Goal: Transaction & Acquisition: Purchase product/service

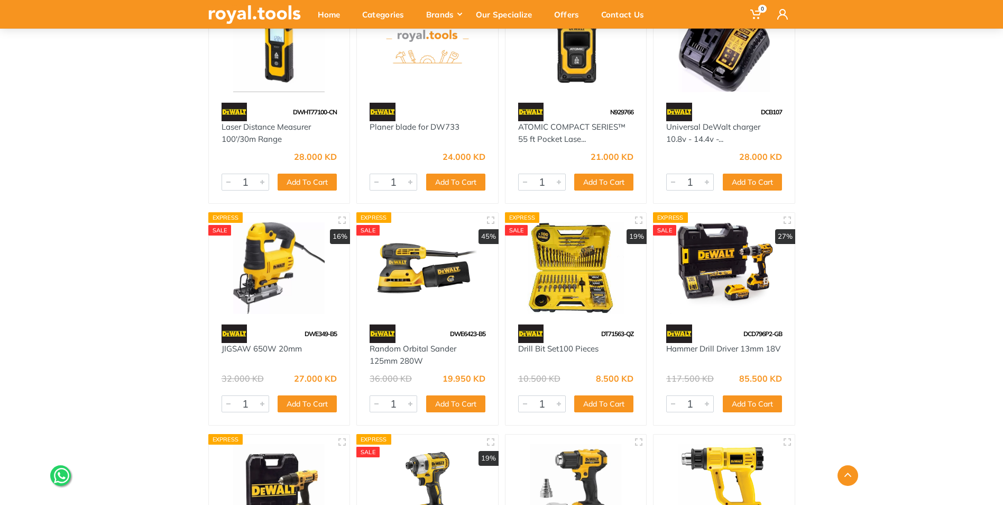
scroll to position [264, 0]
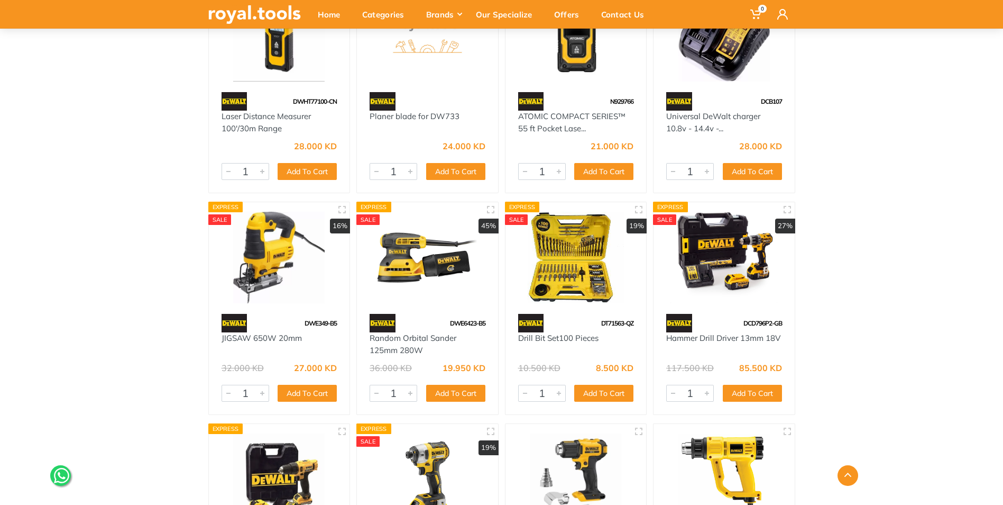
click at [582, 259] on img at bounding box center [576, 257] width 122 height 91
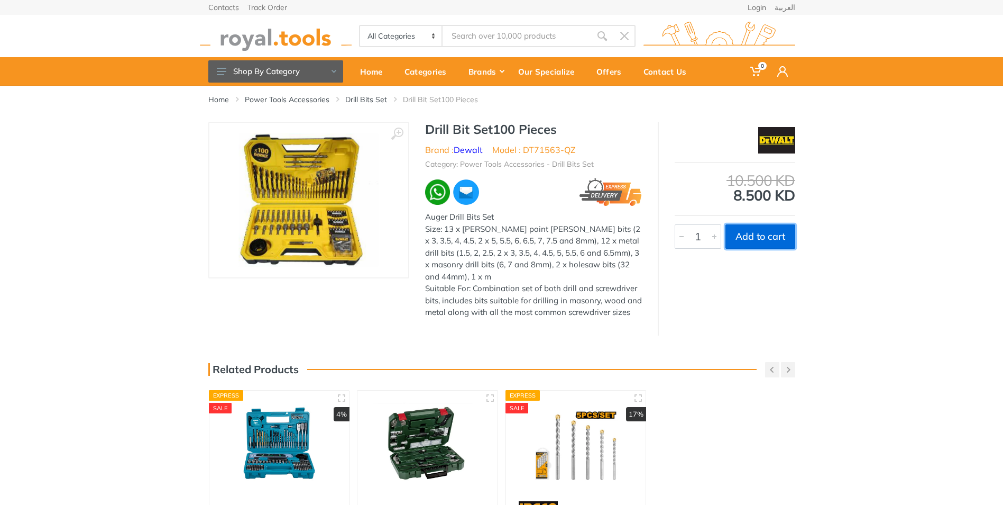
click at [774, 241] on button "Add to cart" at bounding box center [761, 236] width 70 height 24
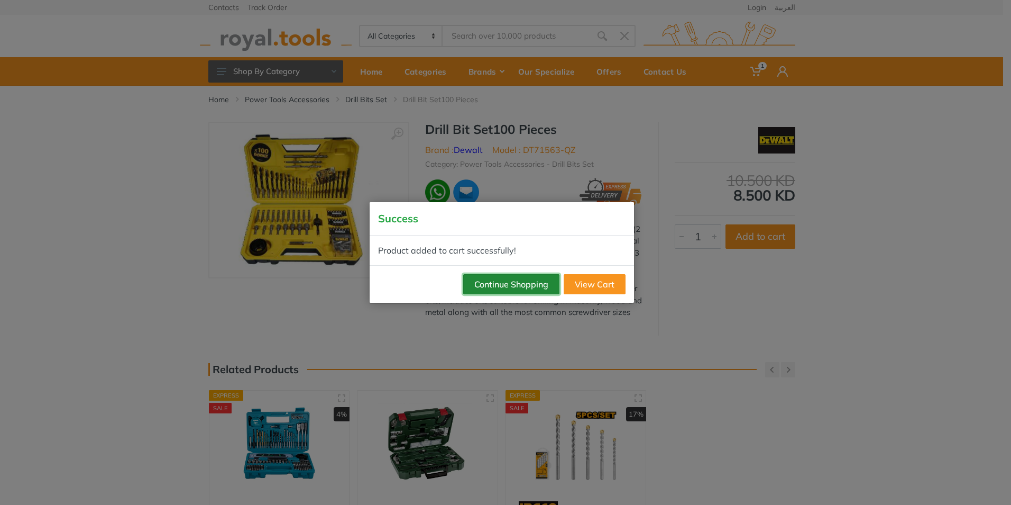
click at [528, 286] on button "Continue Shopping" at bounding box center [511, 284] width 96 height 20
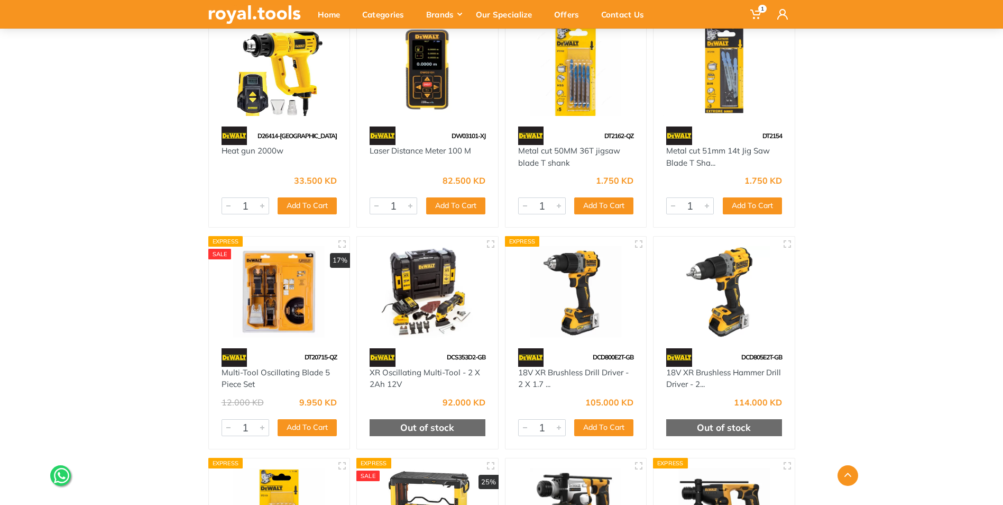
scroll to position [899, 0]
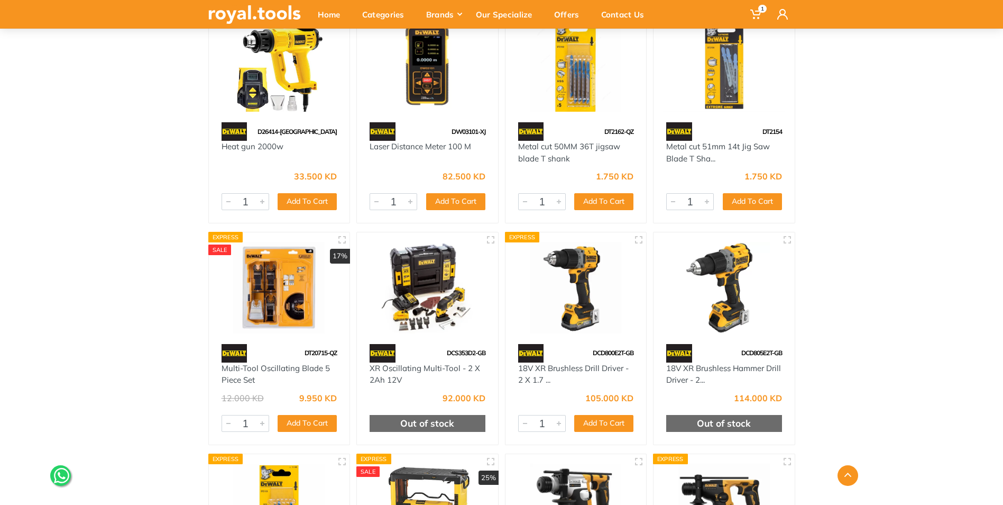
click at [445, 270] on img at bounding box center [427, 287] width 122 height 91
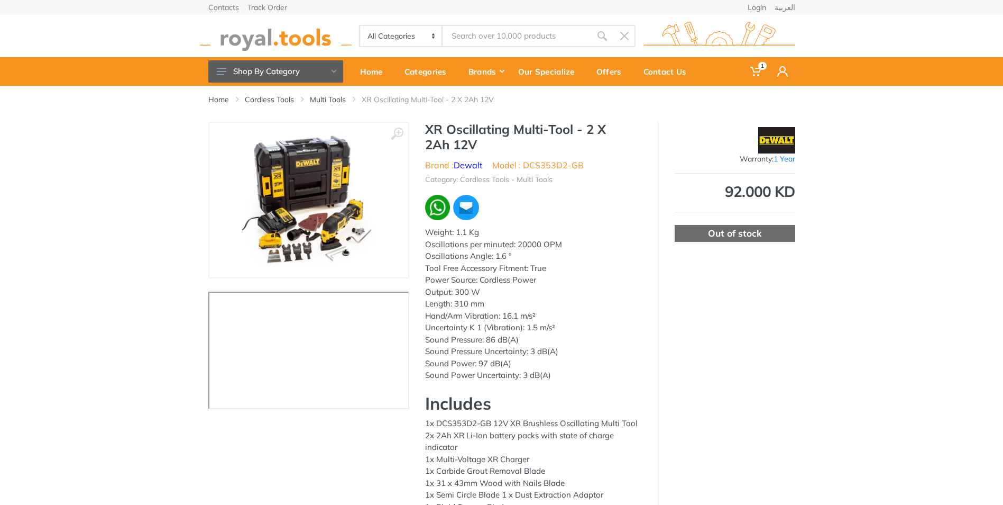
click at [304, 192] on img at bounding box center [308, 199] width 133 height 133
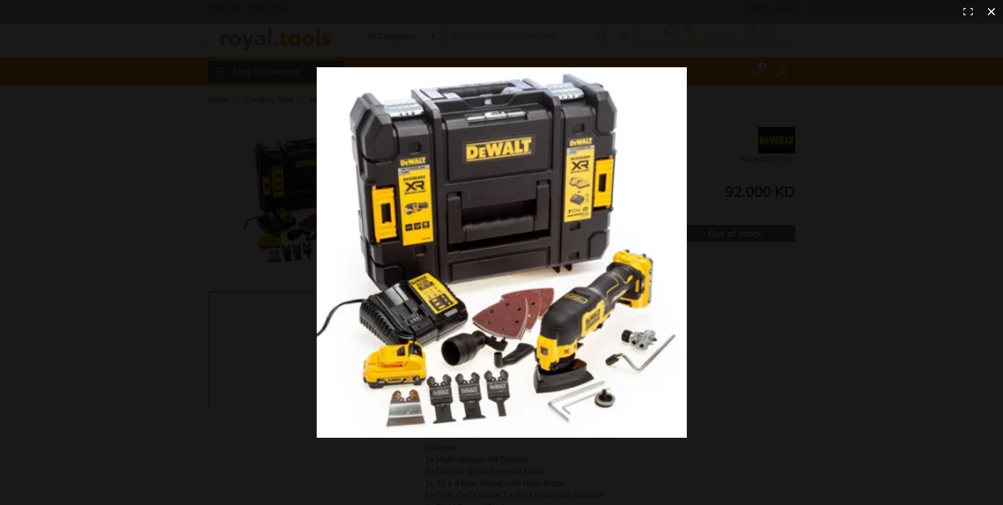
click at [832, 215] on div at bounding box center [722, 271] width 811 height 408
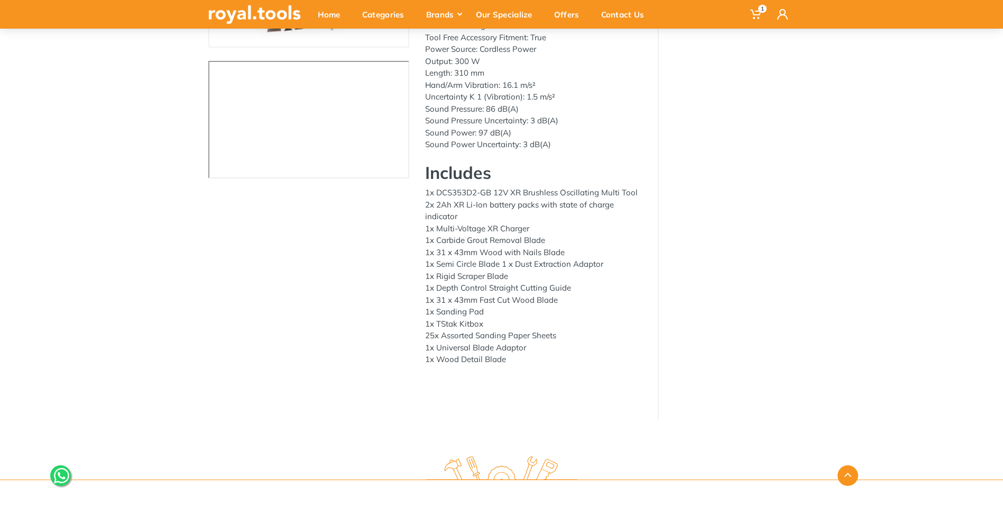
scroll to position [212, 0]
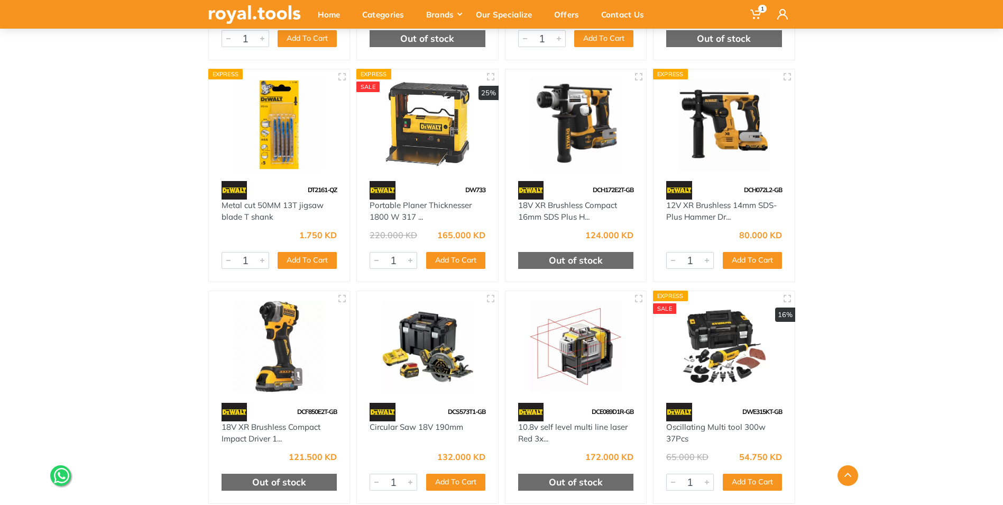
scroll to position [1304, 0]
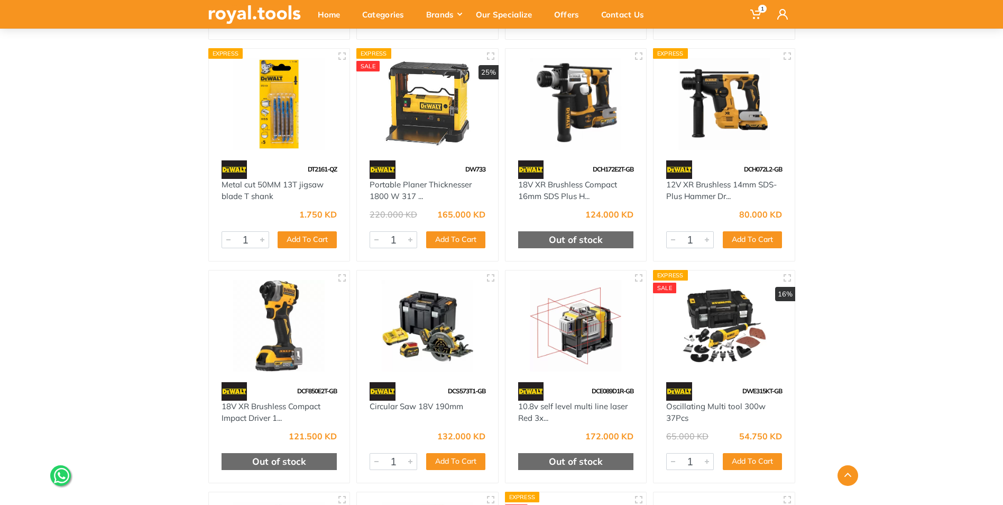
click at [577, 328] on img at bounding box center [576, 325] width 122 height 91
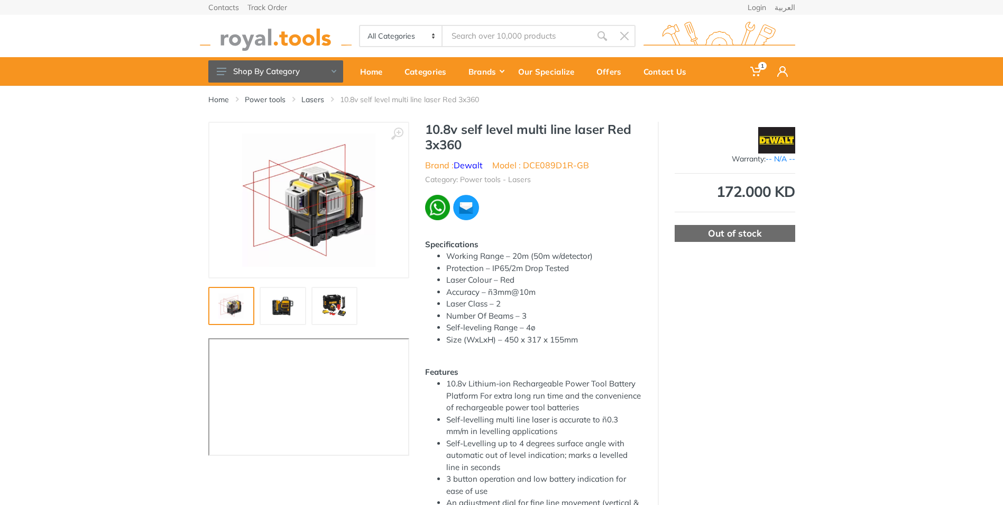
click at [330, 304] on img at bounding box center [335, 305] width 34 height 25
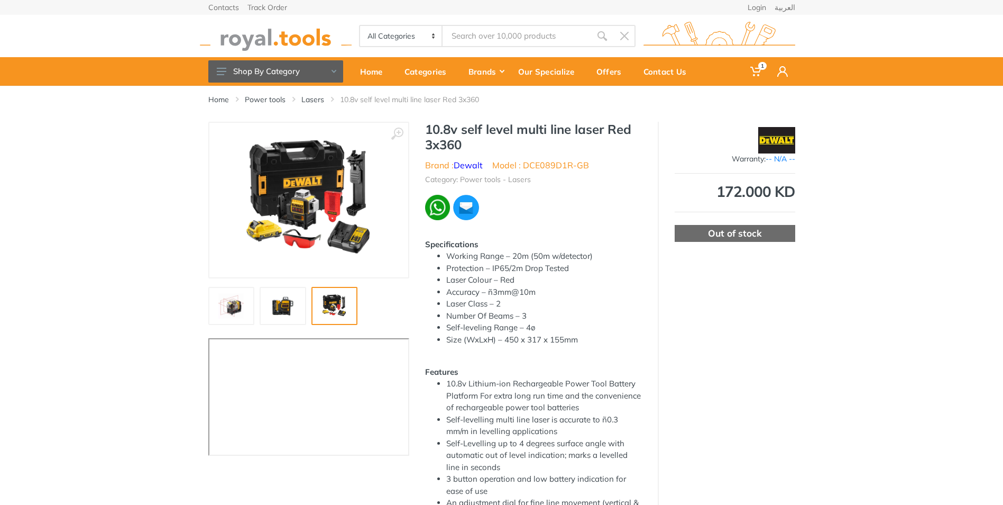
click at [284, 306] on img at bounding box center [283, 305] width 34 height 25
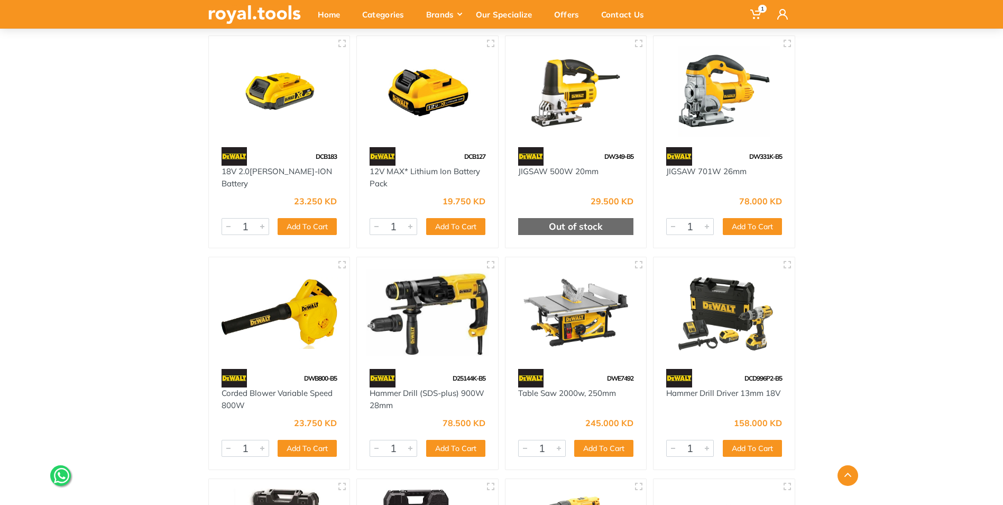
scroll to position [2044, 0]
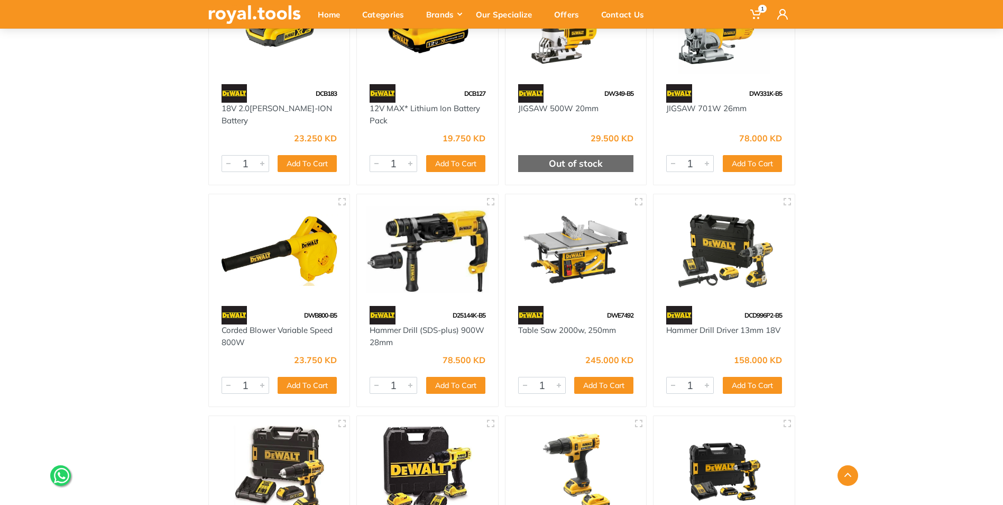
click at [292, 296] on div at bounding box center [279, 250] width 141 height 112
click at [280, 269] on img at bounding box center [279, 249] width 122 height 91
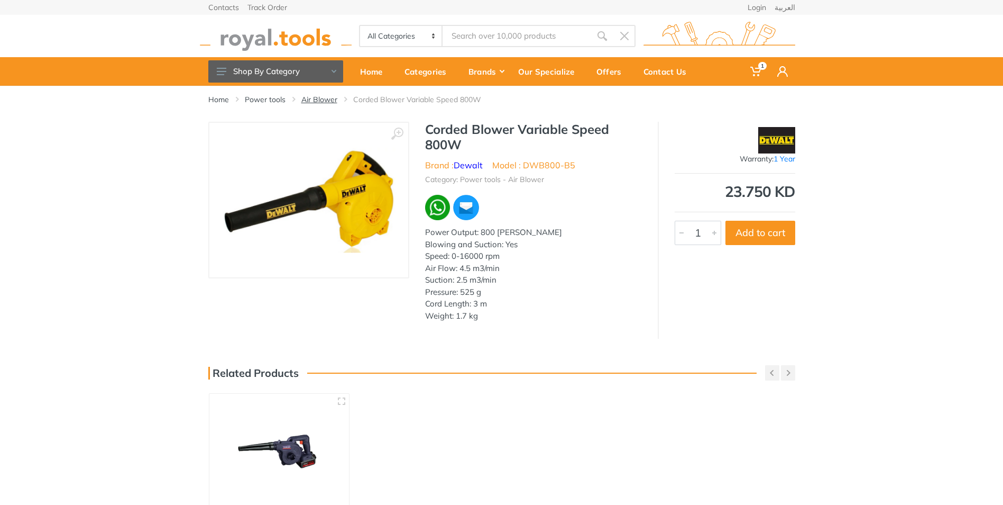
click at [321, 99] on link "Air Blower" at bounding box center [319, 99] width 36 height 11
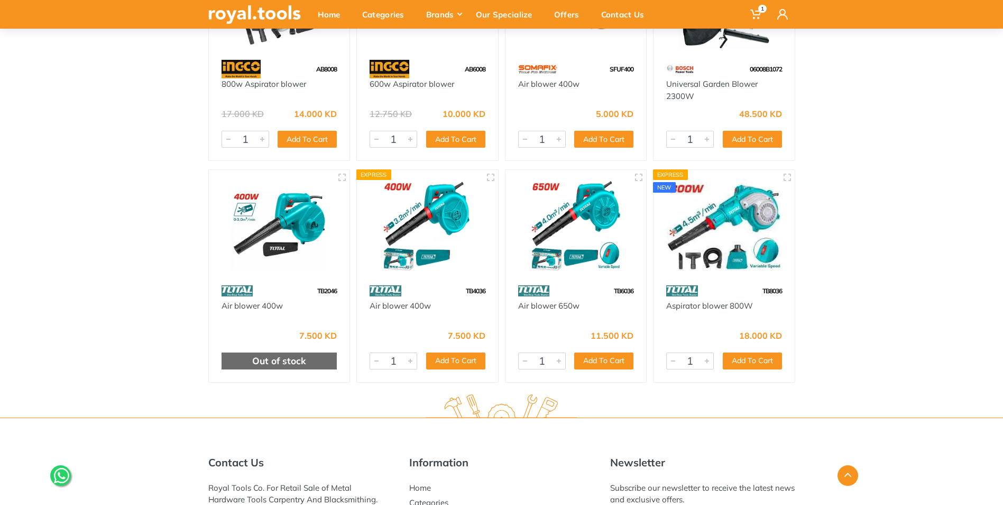
scroll to position [1322, 0]
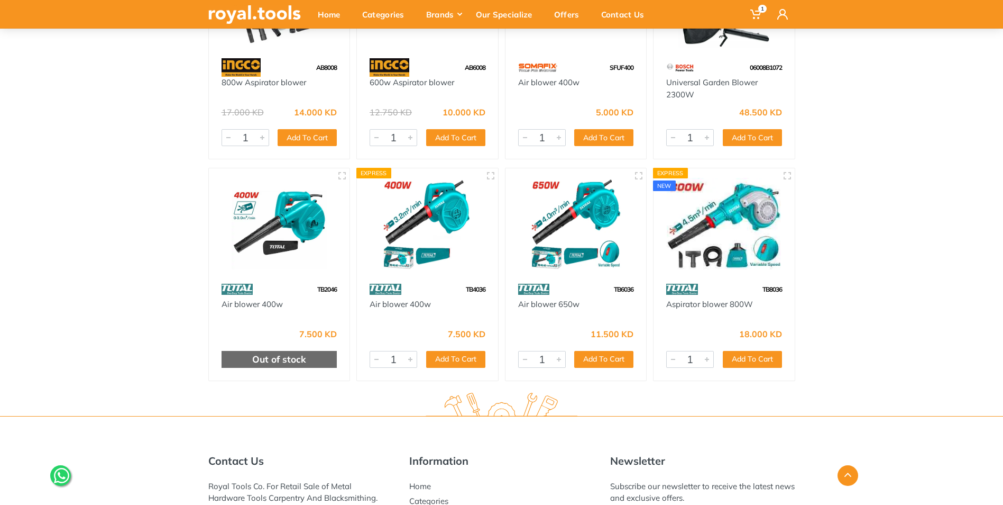
click at [688, 210] on img at bounding box center [724, 223] width 122 height 91
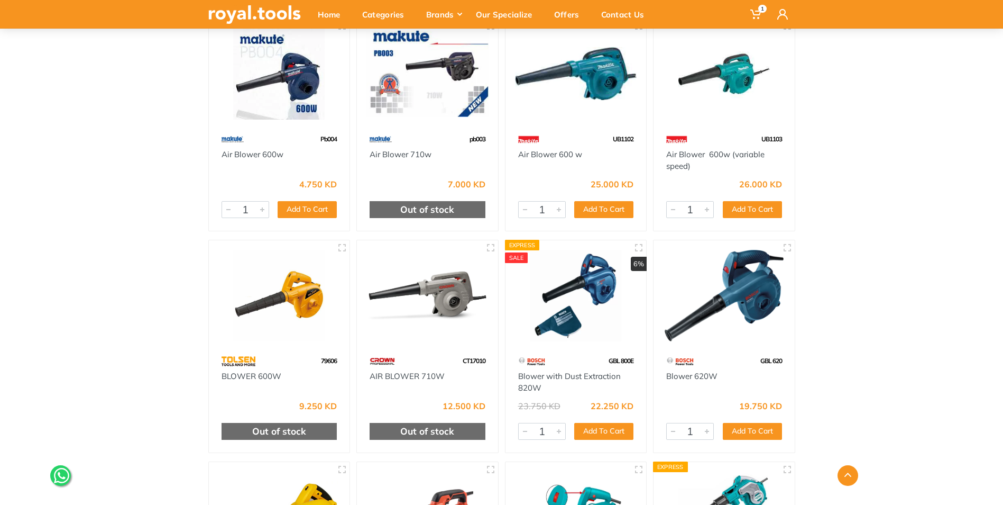
click at [580, 322] on img at bounding box center [576, 295] width 122 height 91
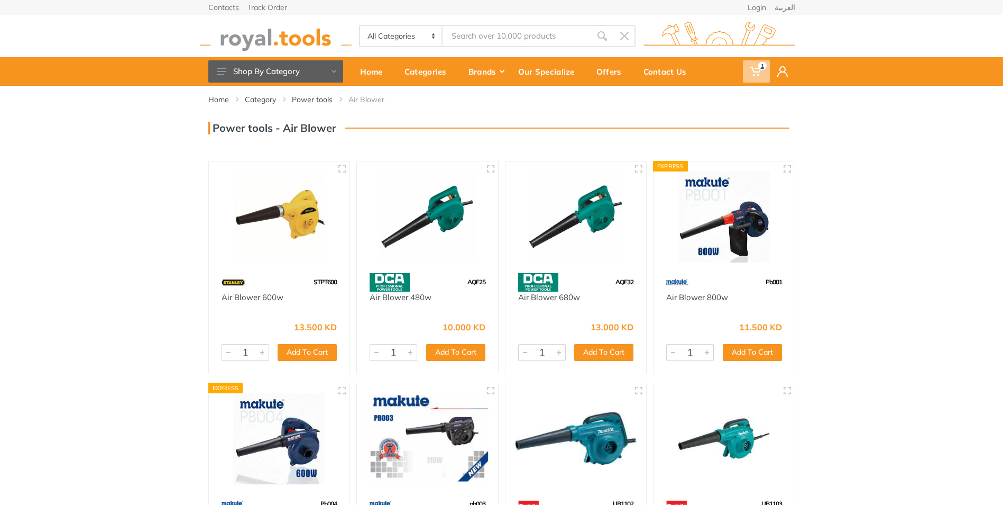
click at [758, 66] on icon at bounding box center [755, 71] width 11 height 11
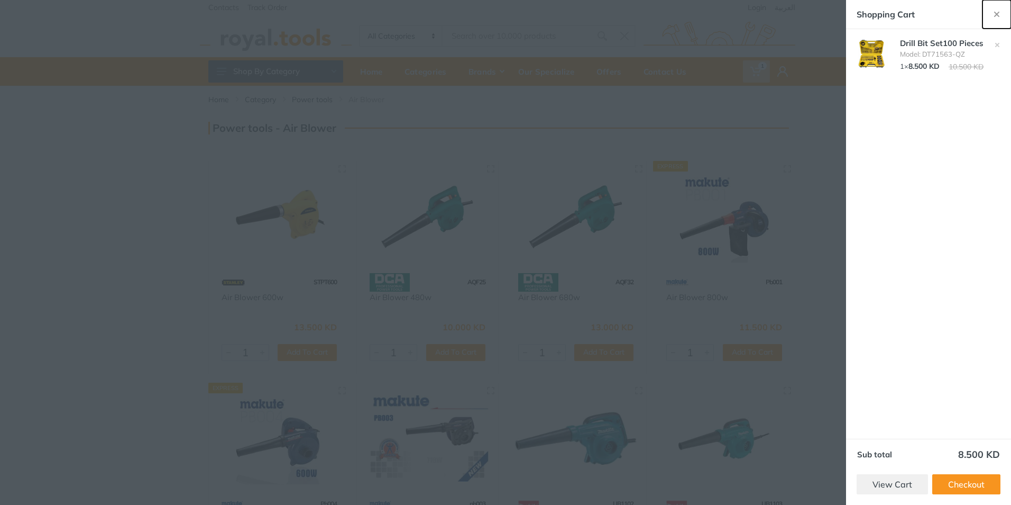
click at [998, 13] on use "button" at bounding box center [996, 14] width 5 height 5
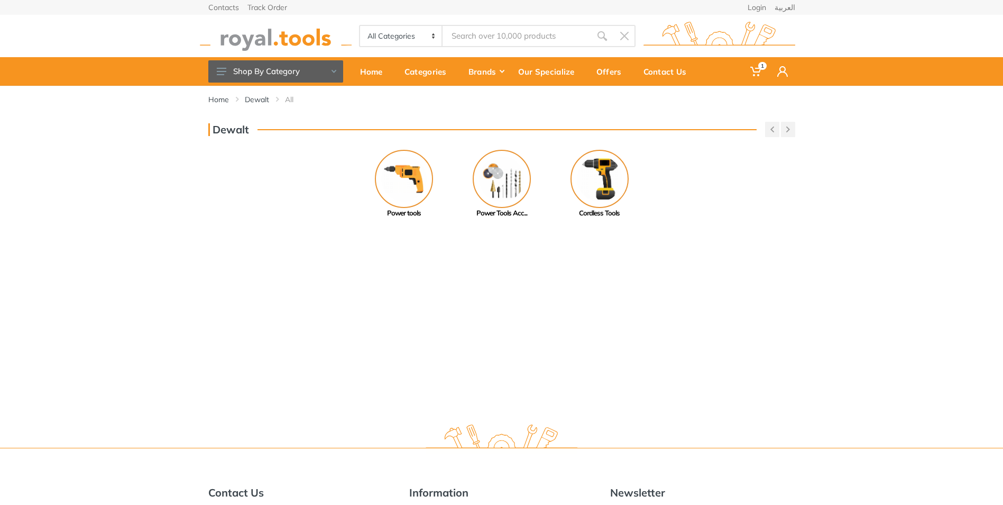
scroll to position [670, 0]
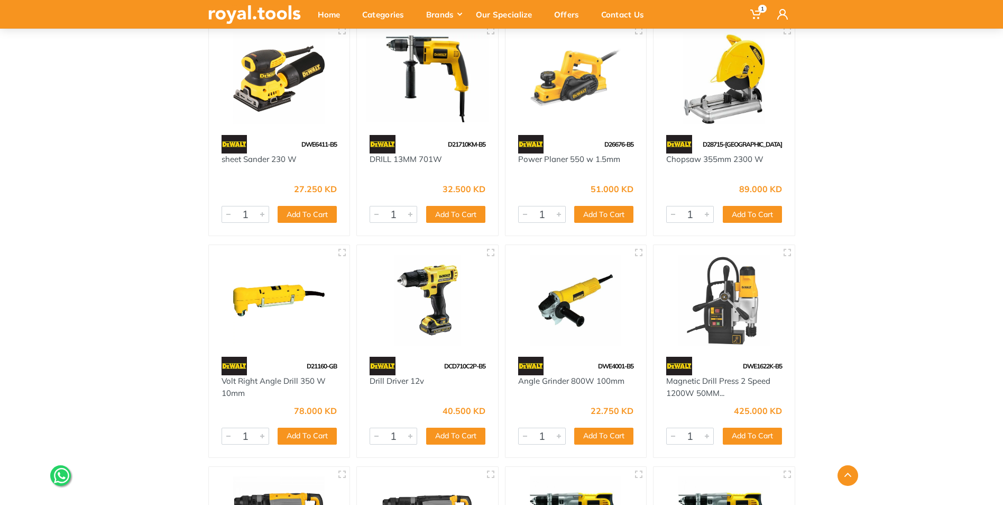
scroll to position [3102, 0]
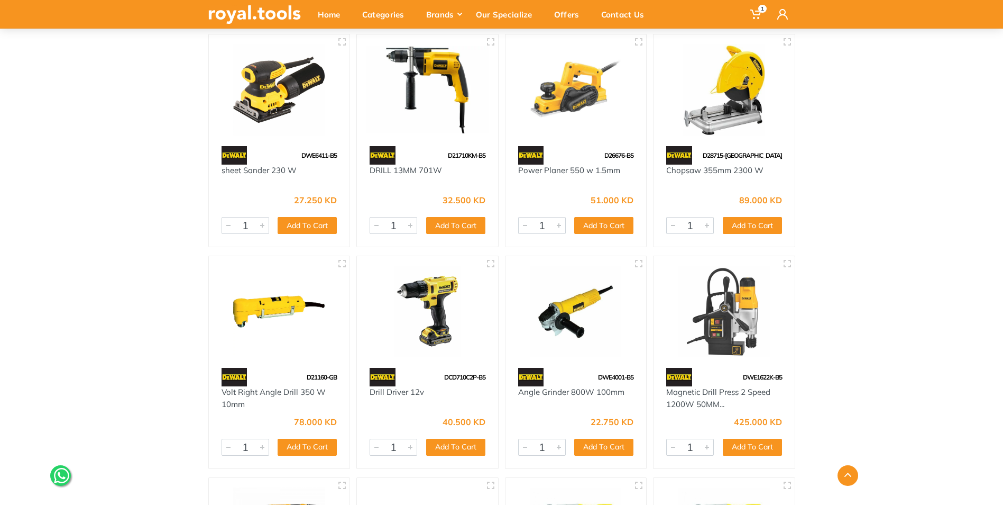
click at [589, 331] on img at bounding box center [576, 310] width 122 height 91
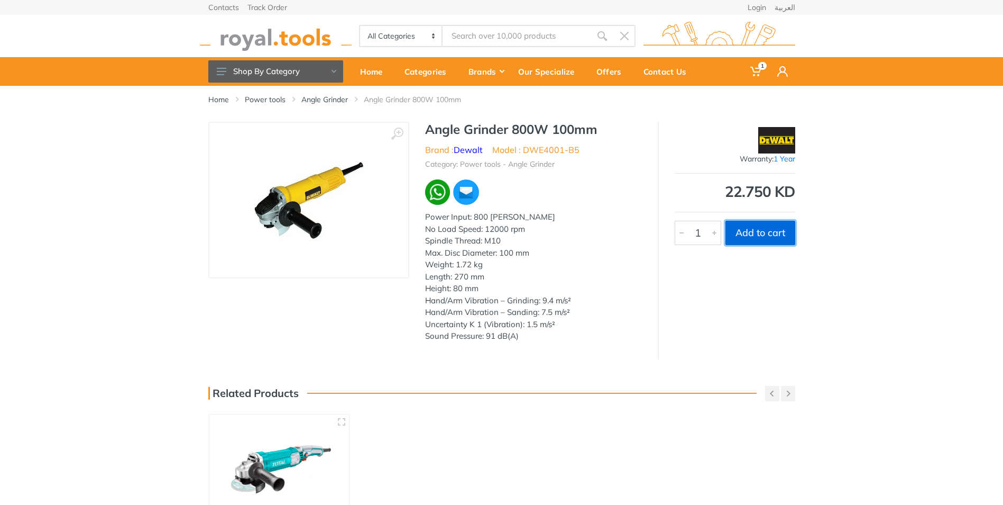
click at [772, 236] on button "Add to cart" at bounding box center [761, 233] width 70 height 24
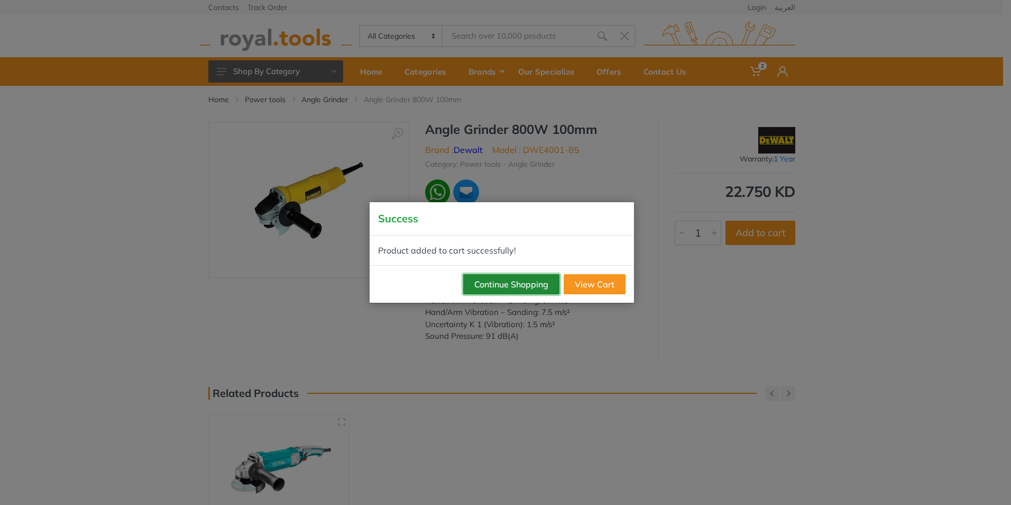
click at [522, 283] on button "Continue Shopping" at bounding box center [511, 284] width 96 height 20
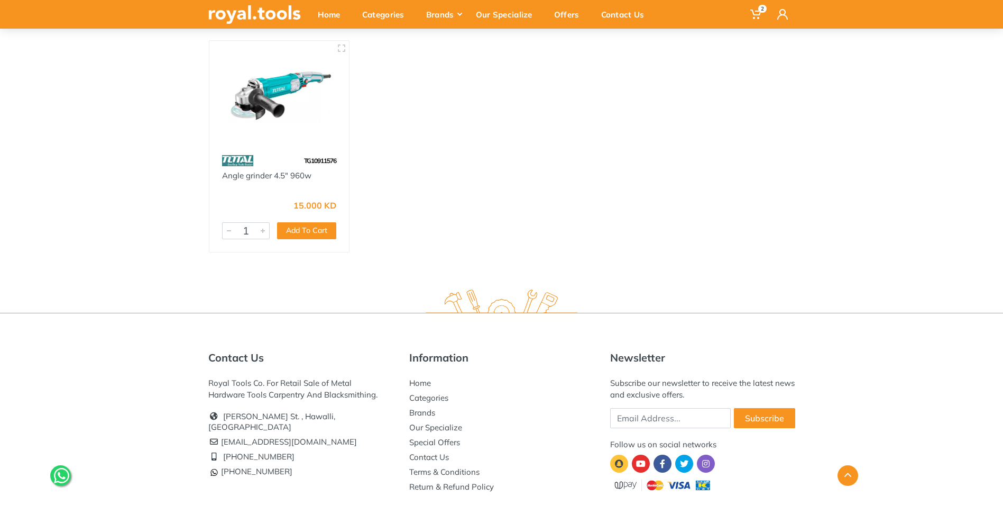
scroll to position [314, 0]
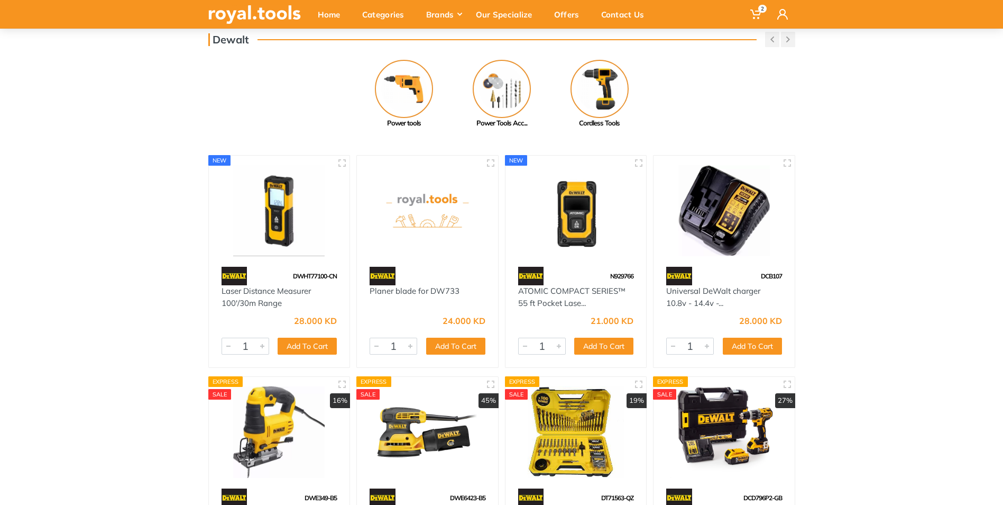
scroll to position [88, 0]
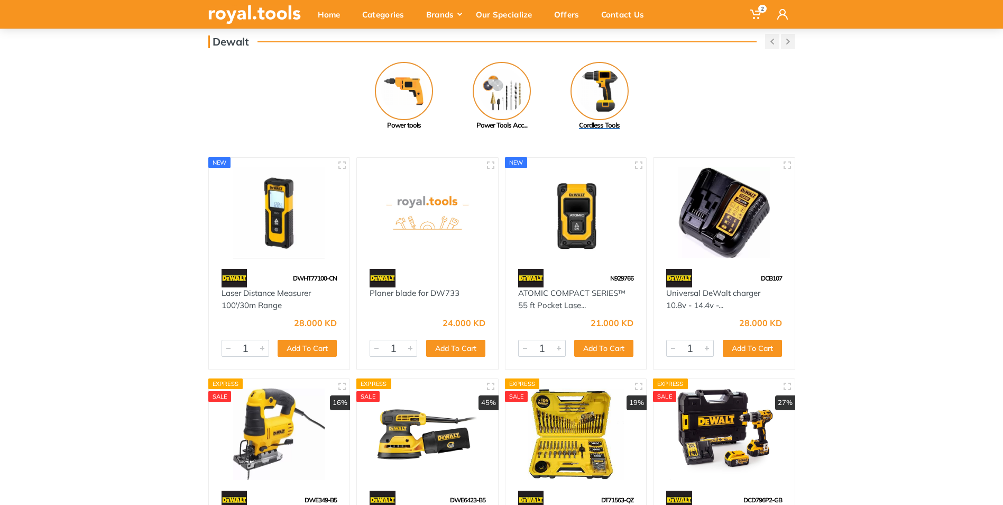
click at [602, 92] on img at bounding box center [600, 91] width 58 height 58
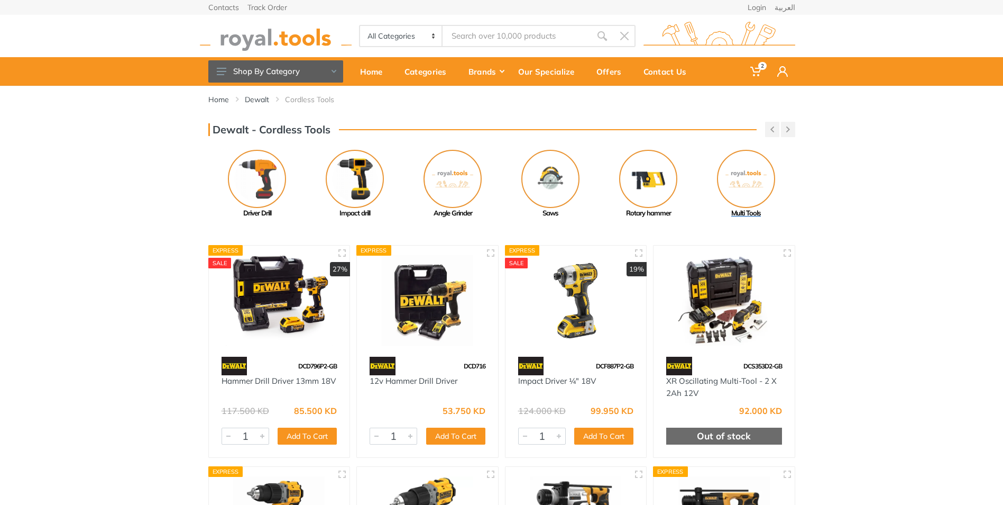
click at [751, 186] on img at bounding box center [746, 179] width 58 height 58
click at [656, 177] on img at bounding box center [648, 179] width 58 height 58
click at [466, 186] on img at bounding box center [453, 179] width 58 height 58
click at [459, 184] on img at bounding box center [453, 179] width 58 height 58
click at [359, 184] on img at bounding box center [355, 179] width 58 height 58
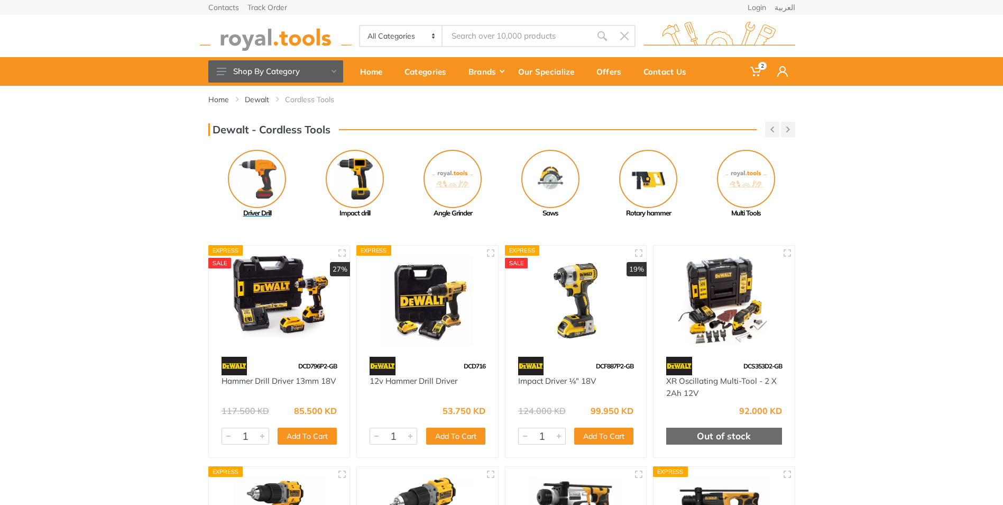
click at [270, 181] on img at bounding box center [257, 179] width 58 height 58
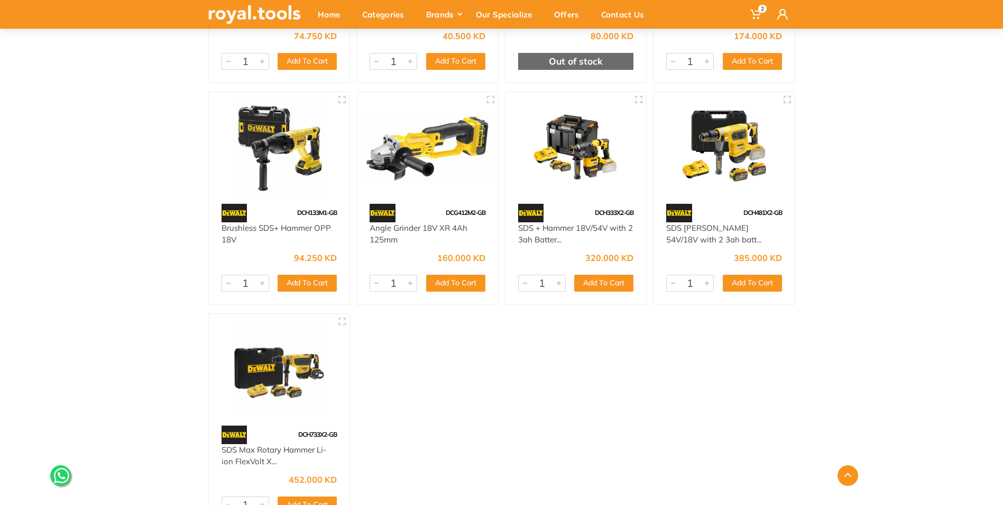
scroll to position [1481, 0]
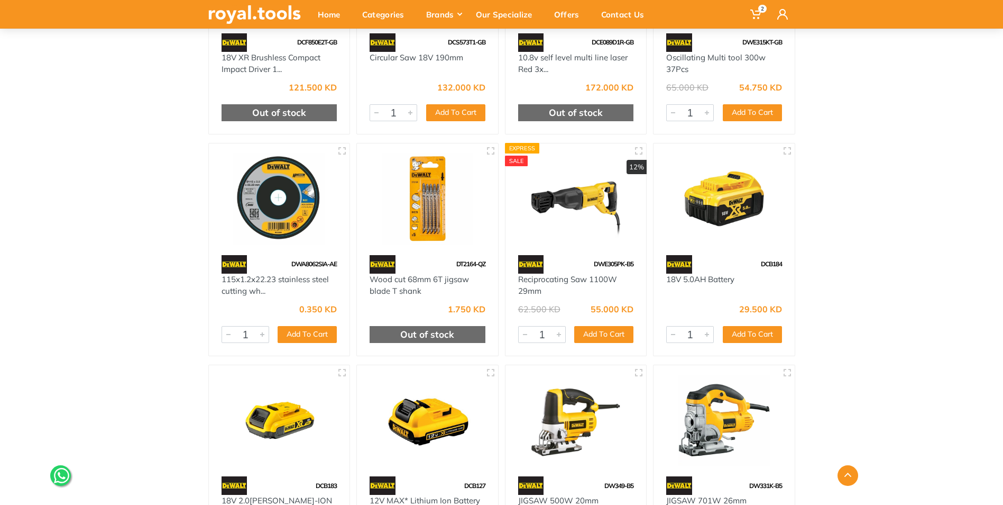
scroll to position [1674, 0]
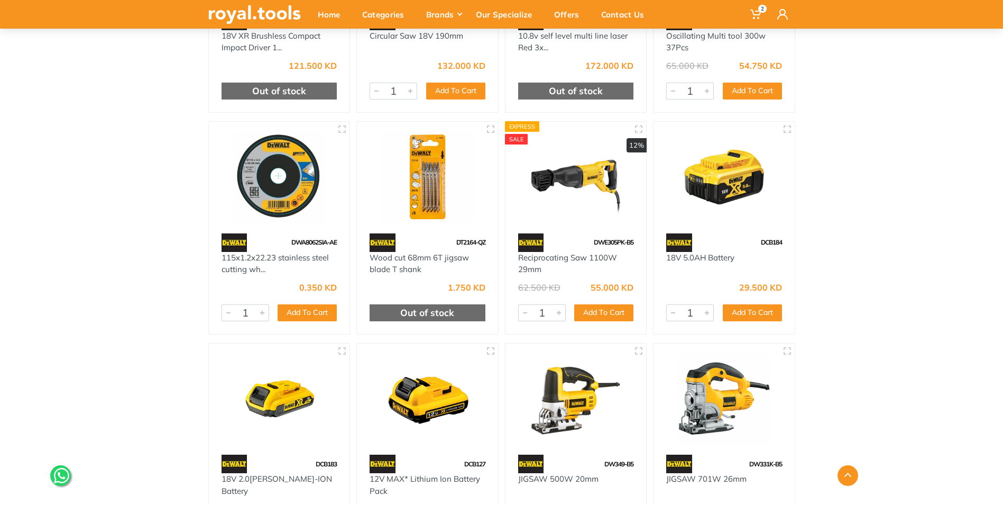
click at [277, 197] on img at bounding box center [279, 176] width 122 height 91
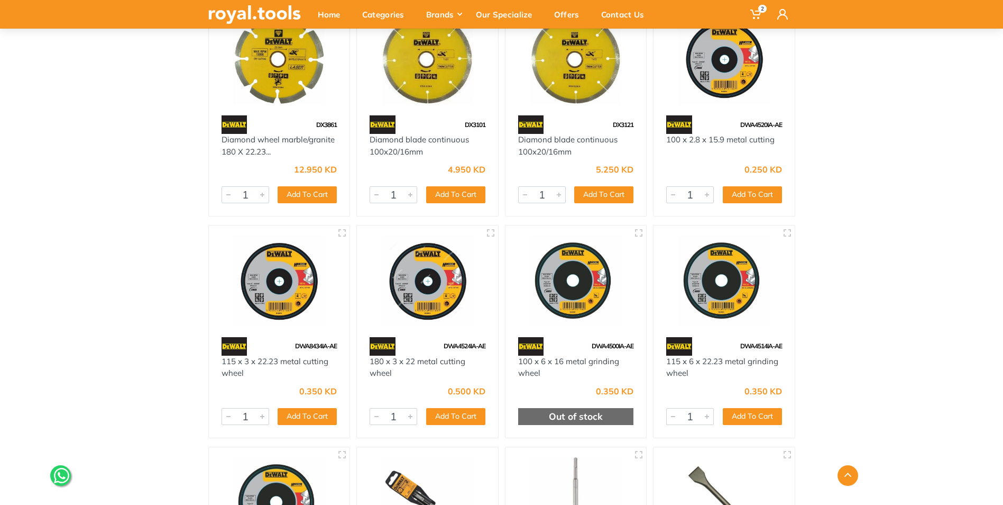
scroll to position [7121, 0]
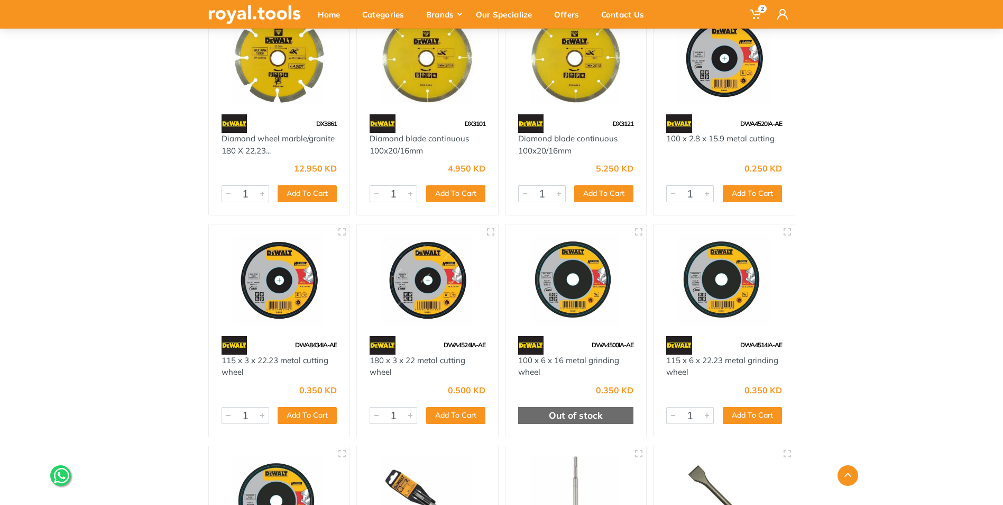
click at [450, 302] on img at bounding box center [427, 279] width 122 height 91
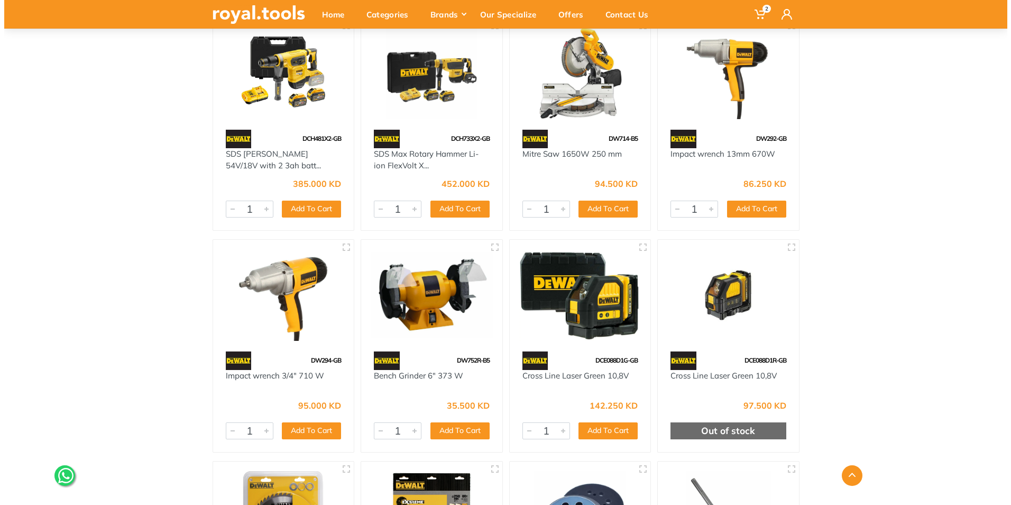
scroll to position [6169, 0]
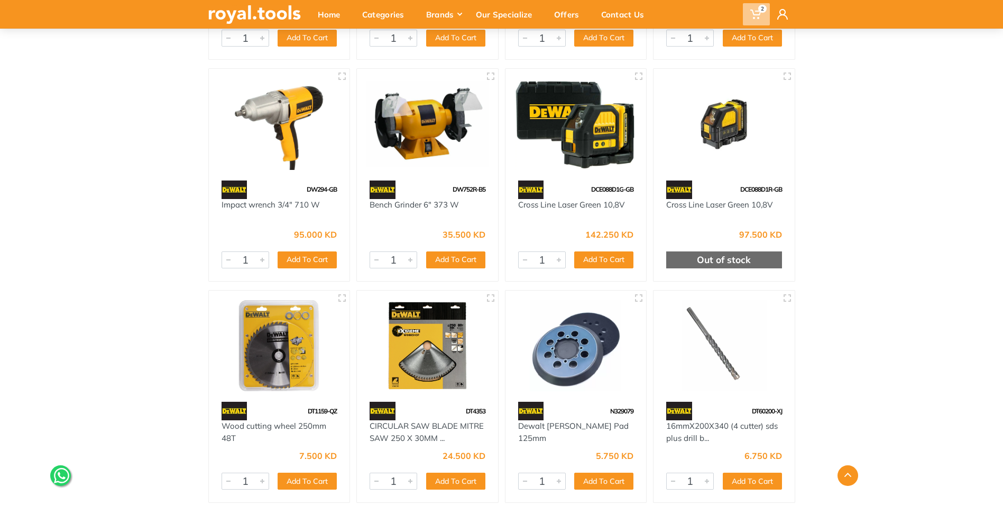
click at [756, 6] on span "2" at bounding box center [756, 14] width 27 height 22
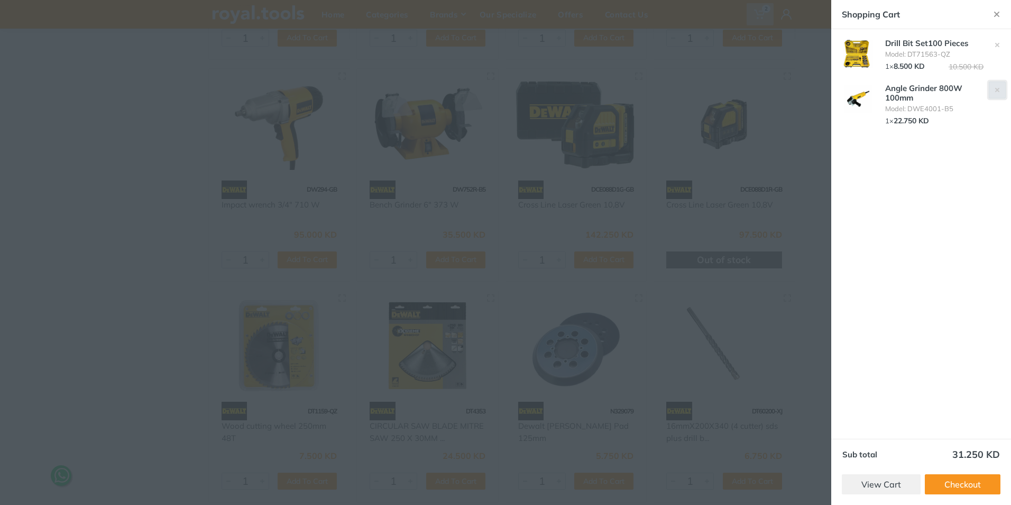
click at [997, 89] on use "button" at bounding box center [997, 90] width 4 height 4
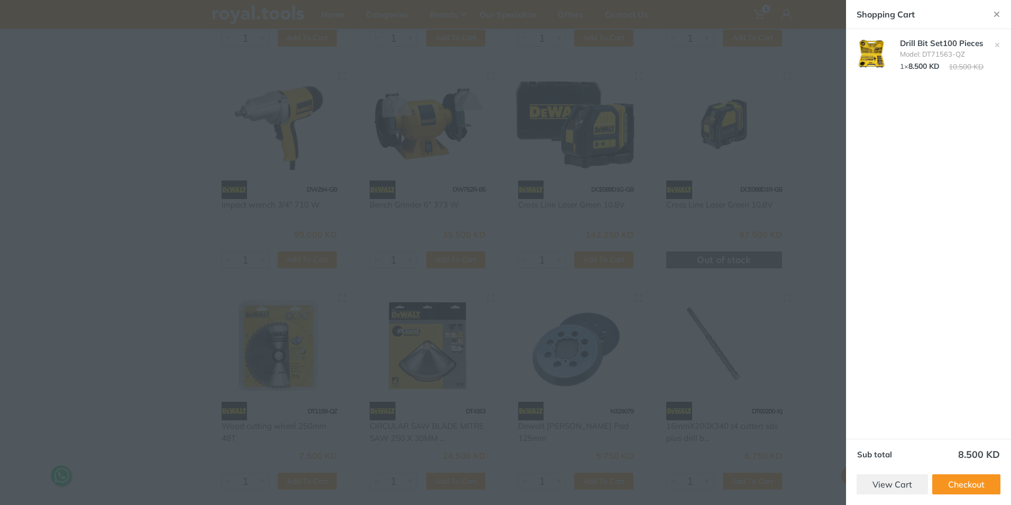
click at [872, 54] on img at bounding box center [873, 54] width 37 height 28
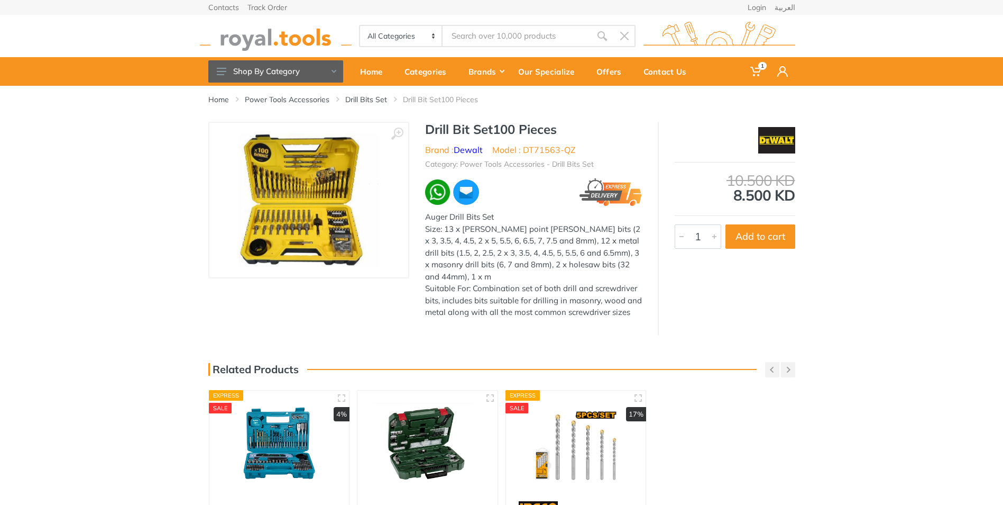
click at [297, 172] on img at bounding box center [309, 199] width 140 height 133
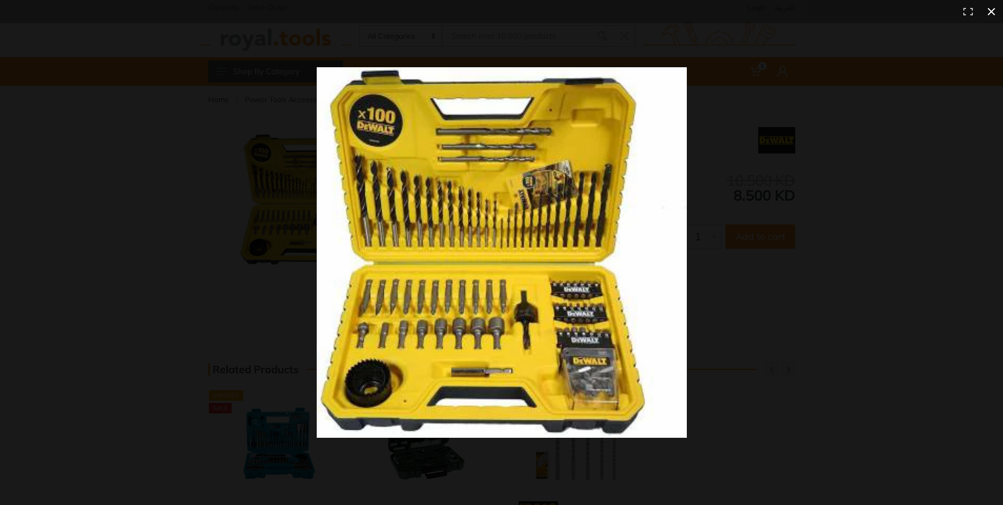
click at [757, 181] on div at bounding box center [722, 271] width 811 height 408
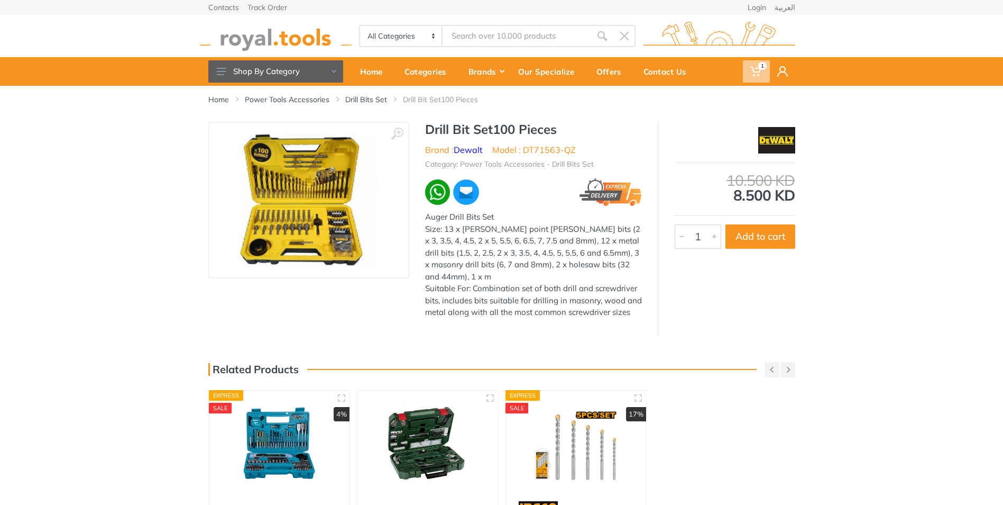
click at [762, 66] on span "1" at bounding box center [762, 66] width 8 height 8
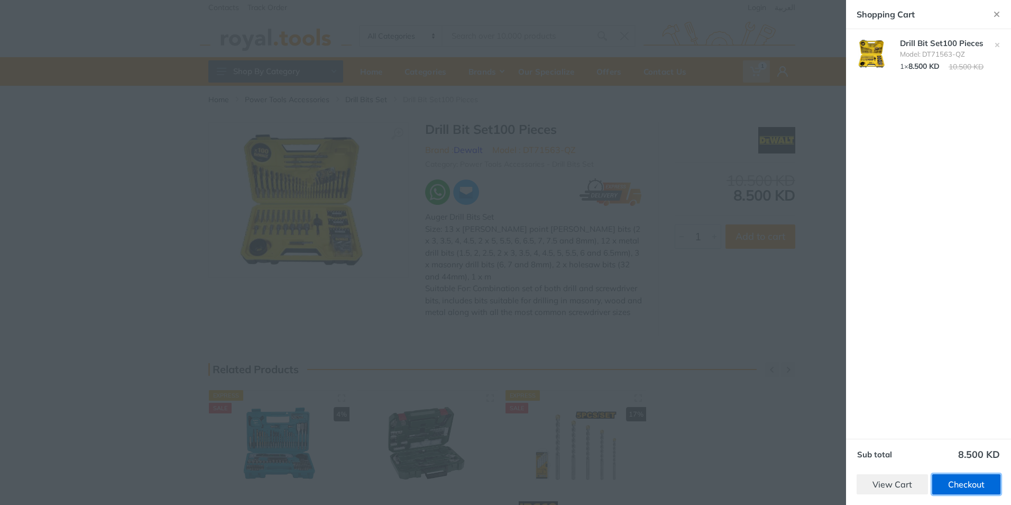
click at [957, 485] on link "Checkout" at bounding box center [966, 484] width 68 height 20
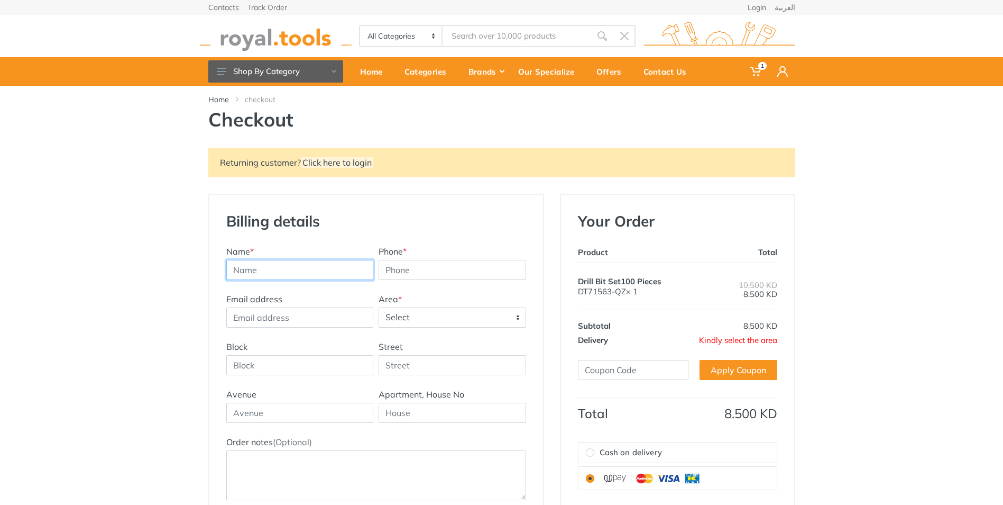
click at [303, 269] on input "text" at bounding box center [300, 270] width 148 height 20
type input "mahdi mahdi"
type input "65024453"
type input "mehdi.bendjeriou@gmail.com"
click at [514, 317] on span "Select" at bounding box center [452, 317] width 146 height 19
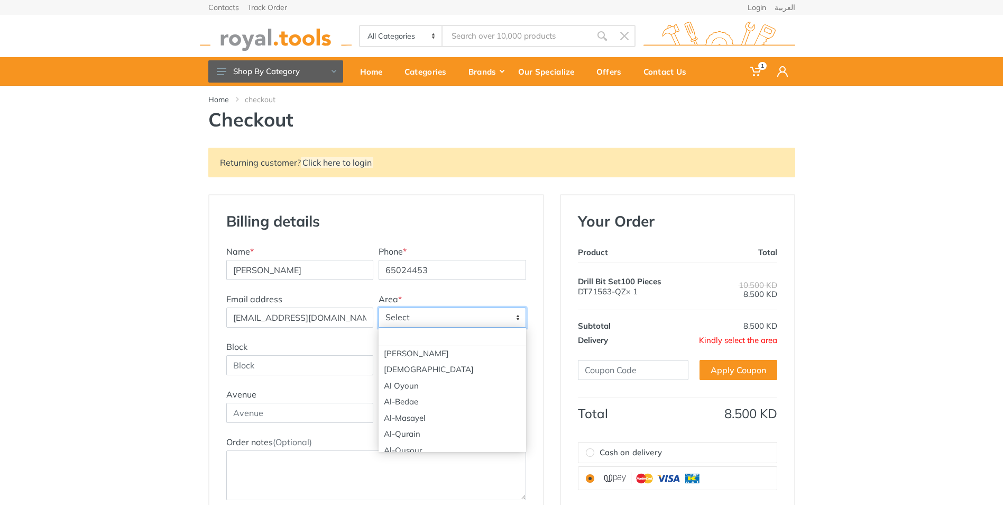
scroll to position [159, 0]
select select "81"
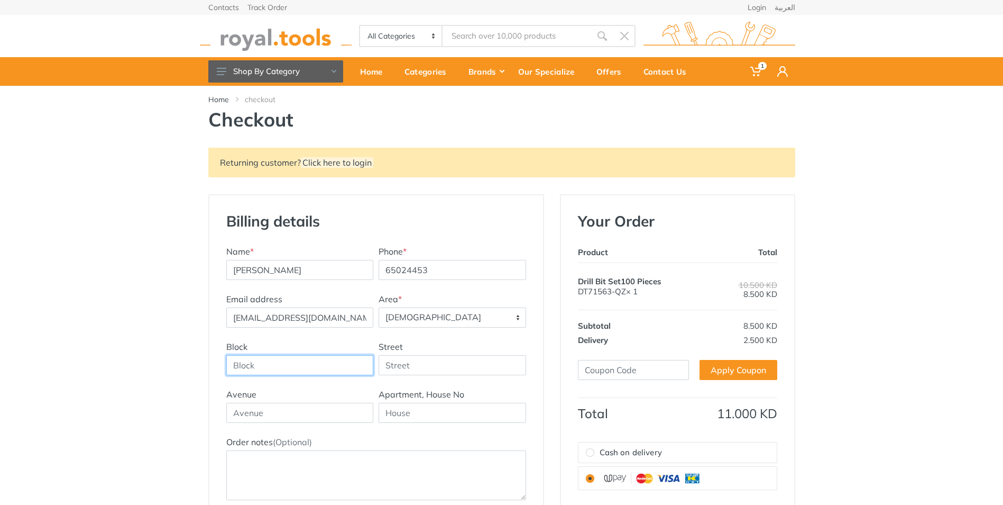
click at [321, 366] on input "Block" at bounding box center [300, 365] width 148 height 20
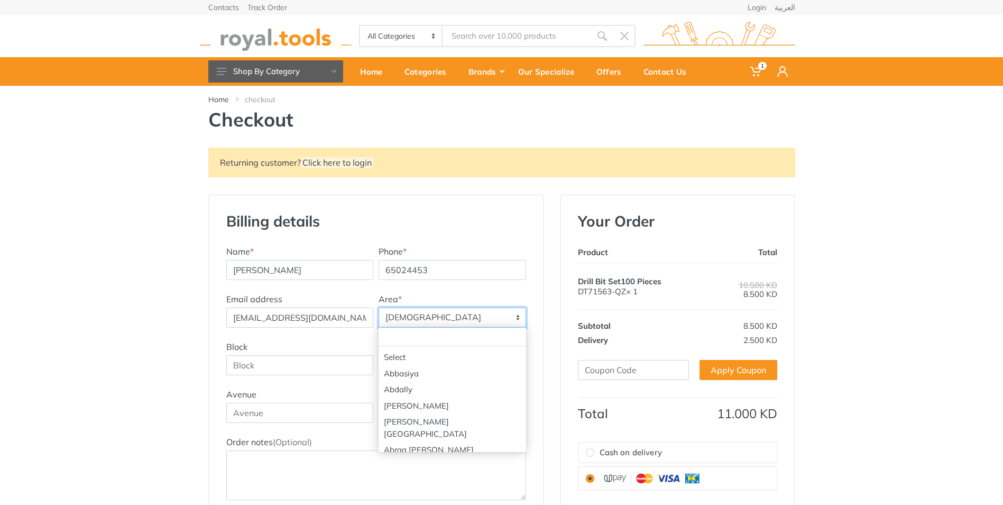
click at [489, 315] on span "Ahmadi" at bounding box center [452, 317] width 146 height 19
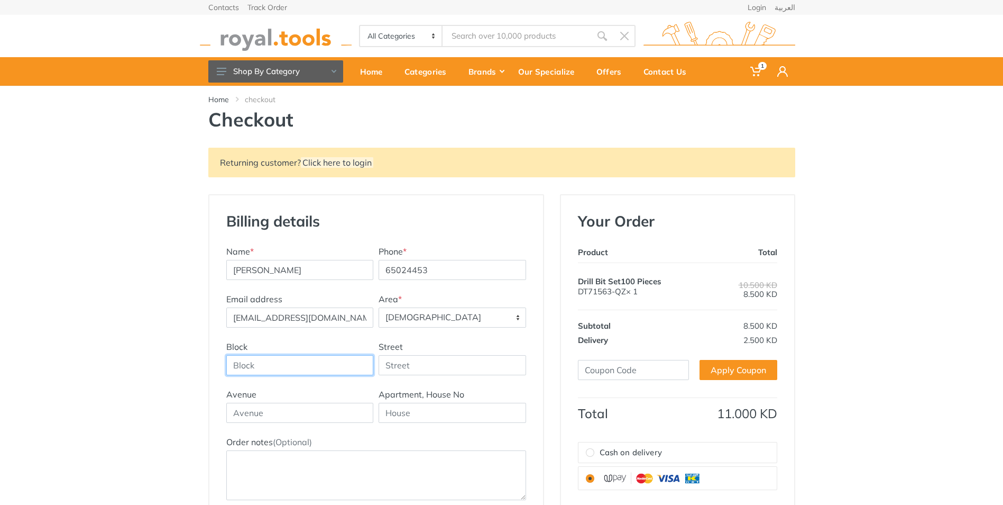
click at [299, 366] on input "Block" at bounding box center [300, 365] width 148 height 20
type input "4"
click at [410, 364] on input "Street" at bounding box center [453, 365] width 148 height 20
type input "16"
click at [290, 415] on input "text" at bounding box center [300, 412] width 148 height 20
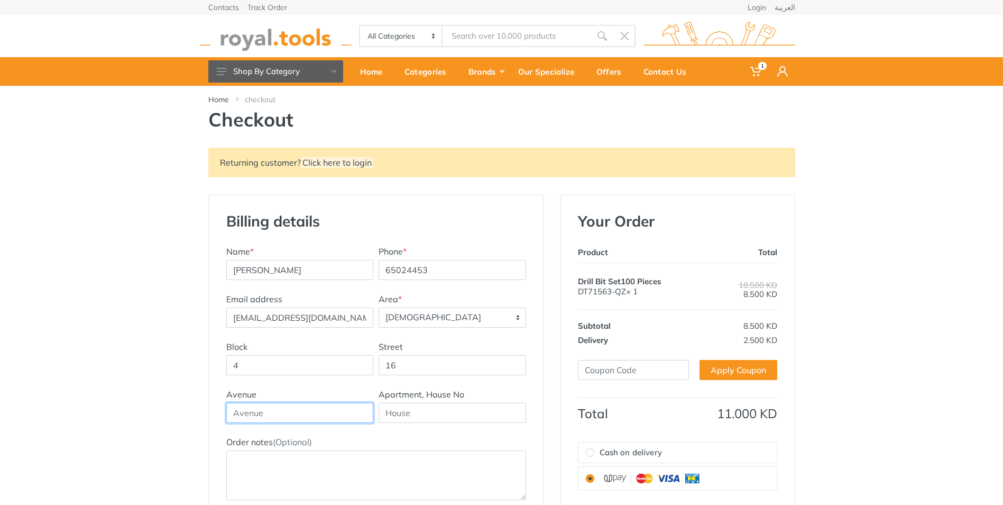
type input "y"
type input "Youcef tawer"
click at [402, 412] on input "text" at bounding box center [453, 412] width 148 height 20
type input "82"
click at [438, 268] on input "65024453" at bounding box center [453, 270] width 148 height 20
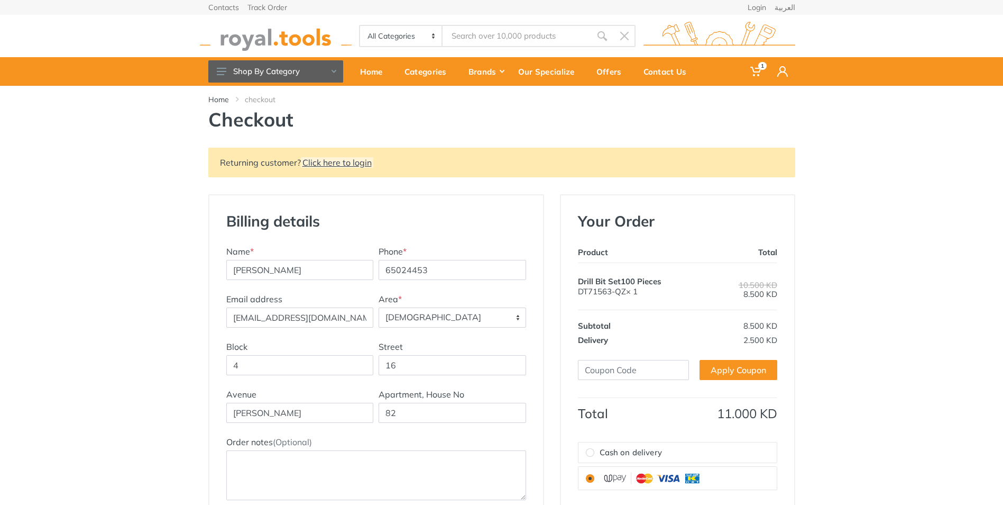
click at [329, 162] on link "Click here to login" at bounding box center [337, 162] width 72 height 11
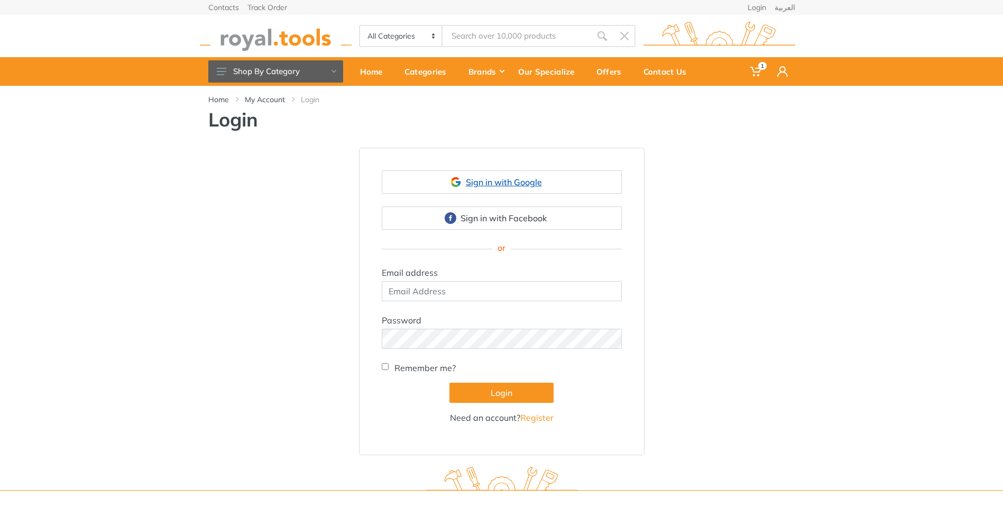
click at [500, 184] on link "Sign in with Google" at bounding box center [502, 181] width 240 height 23
click at [541, 418] on link "Register" at bounding box center [536, 417] width 33 height 11
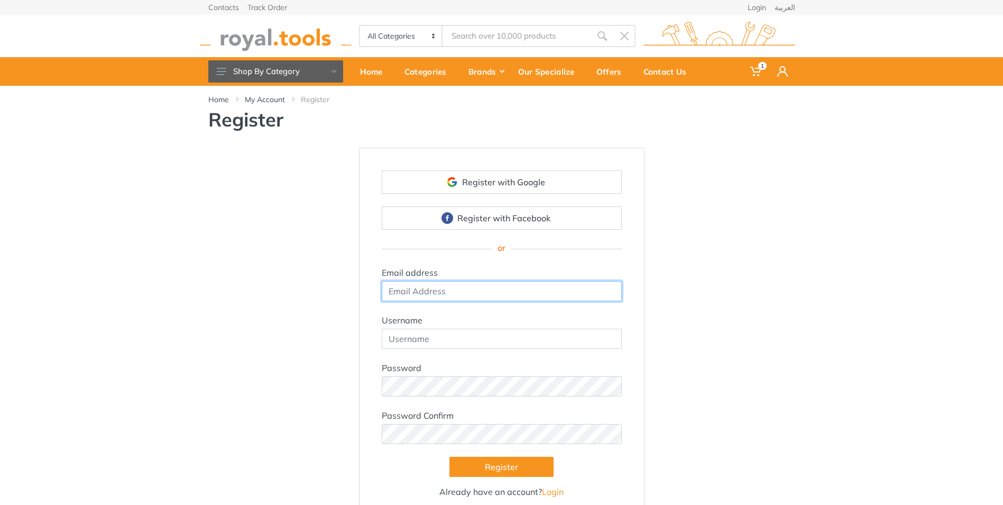
click at [442, 289] on input "email" at bounding box center [502, 291] width 240 height 20
type input "[EMAIL_ADDRESS][DOMAIN_NAME]"
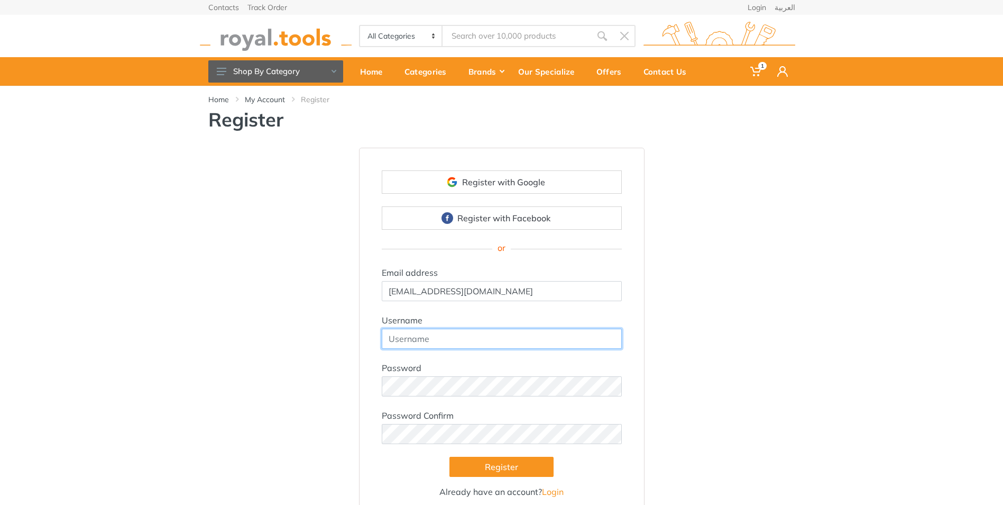
type input "[EMAIL_ADDRESS][DOMAIN_NAME]"
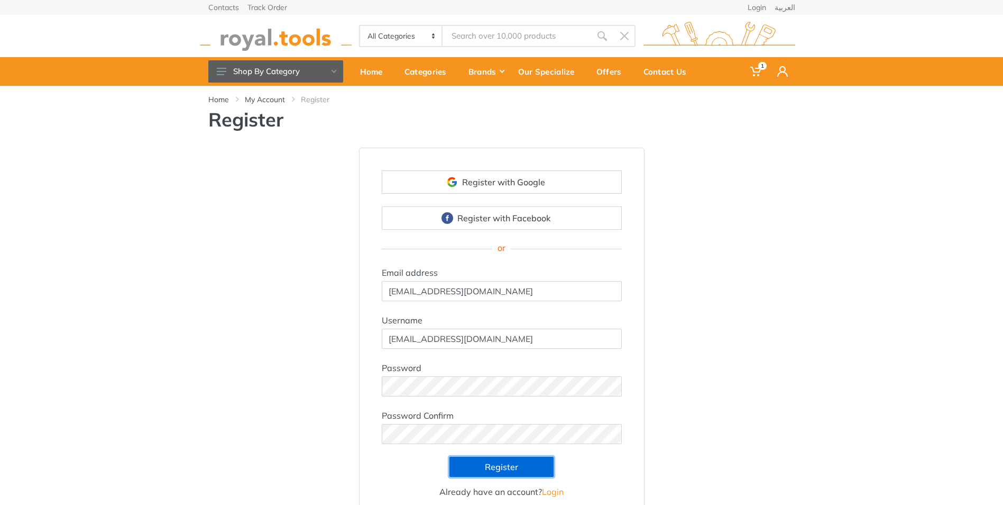
click at [500, 468] on button "Register" at bounding box center [502, 466] width 104 height 20
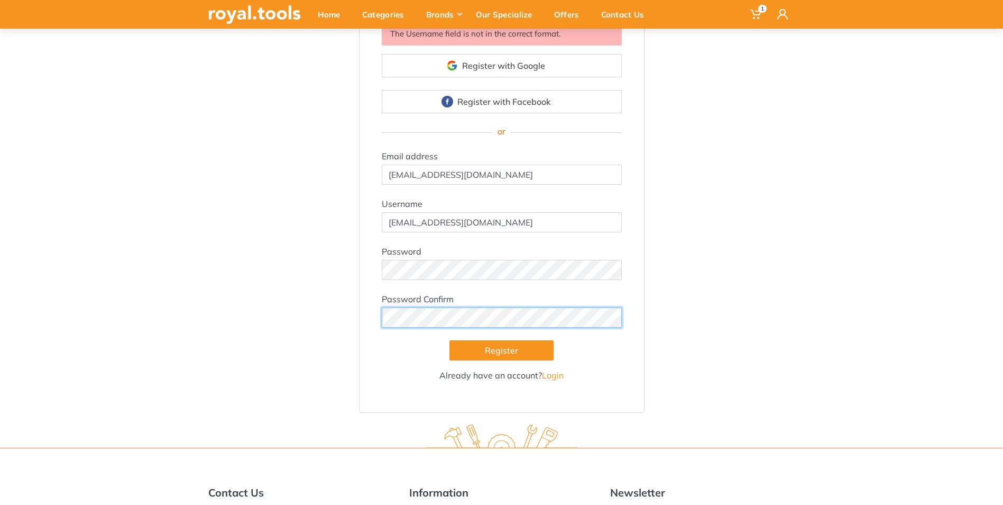
scroll to position [159, 0]
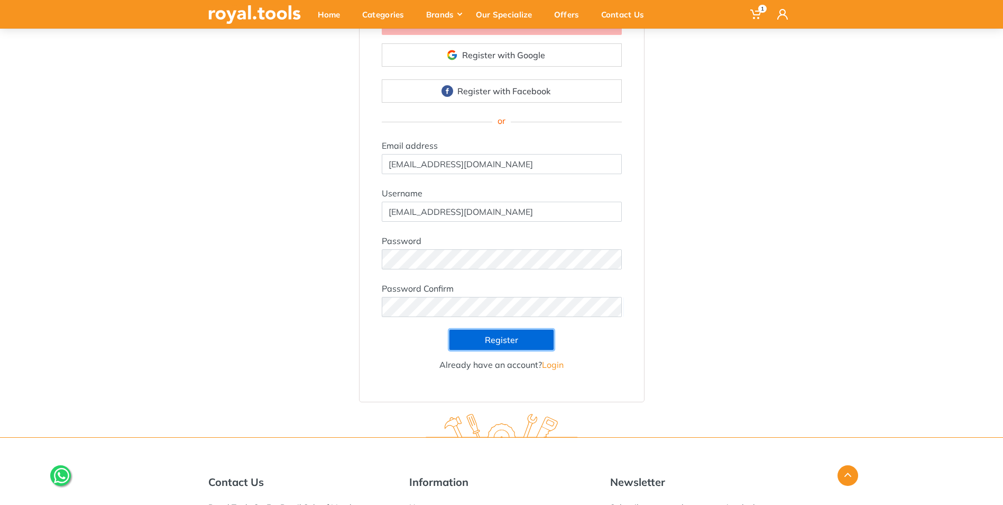
click at [504, 340] on button "Register" at bounding box center [502, 339] width 104 height 20
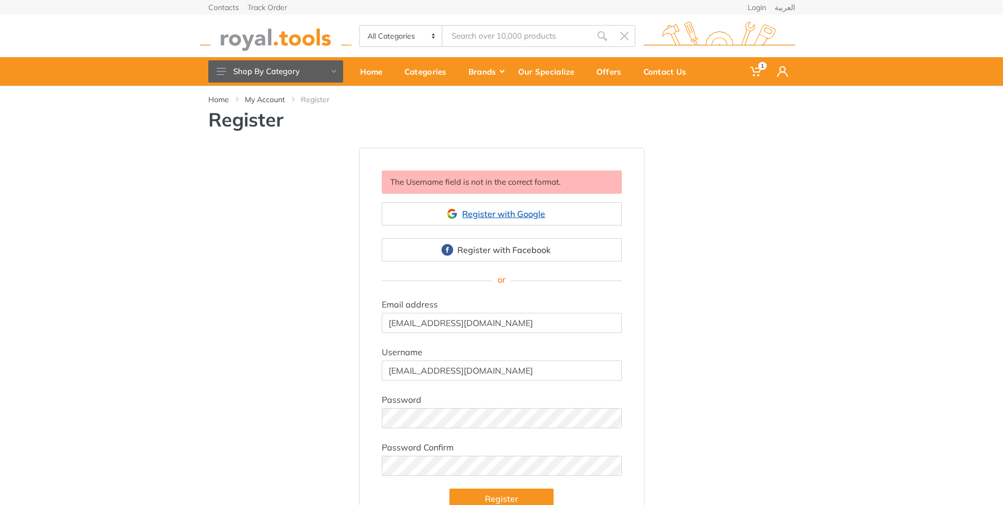
click at [519, 216] on link "Register with Google" at bounding box center [502, 213] width 240 height 23
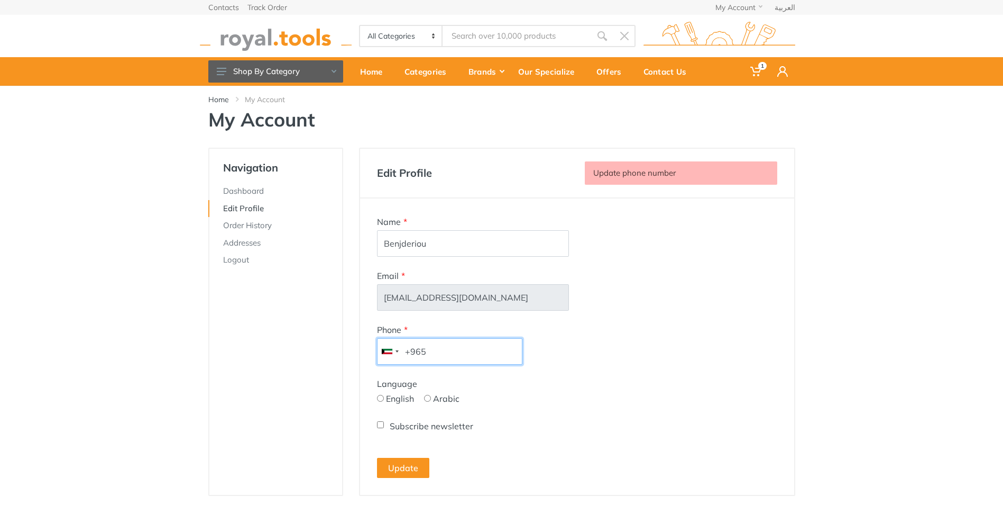
click at [448, 355] on input "+965" at bounding box center [449, 351] width 145 height 26
type input "65024453"
click at [390, 402] on label "English" at bounding box center [400, 398] width 28 height 13
click at [384, 401] on input "English" at bounding box center [380, 398] width 7 height 7
radio input "true"
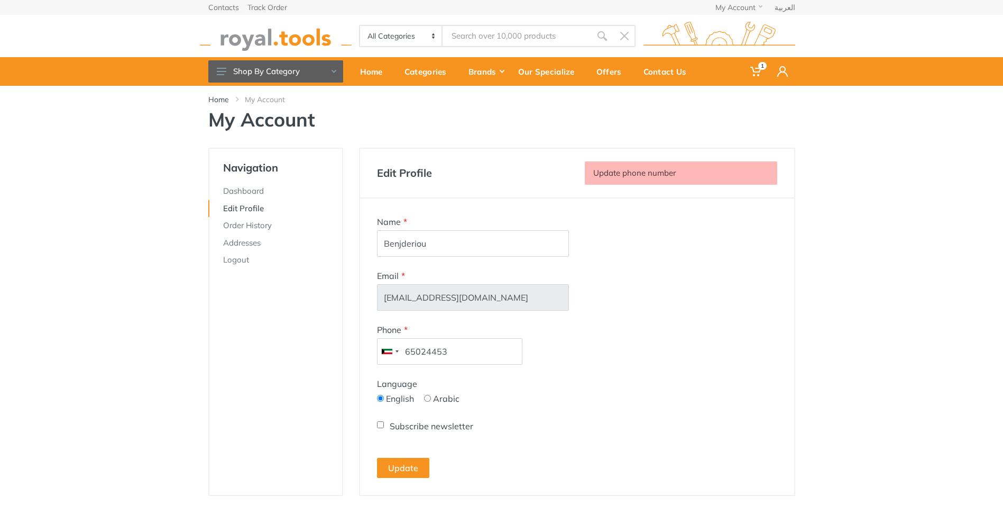
click at [393, 428] on label "Subscribe newsletter" at bounding box center [432, 425] width 84 height 13
click at [384, 428] on input "Subscribe newsletter" at bounding box center [380, 424] width 7 height 7
checkbox input "true"
click at [411, 467] on button "Update" at bounding box center [403, 467] width 52 height 20
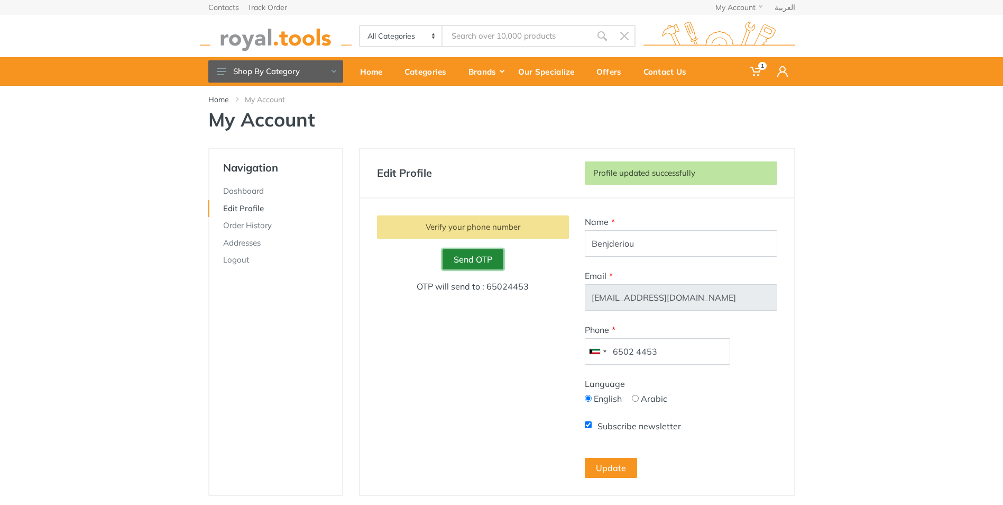
click at [482, 260] on link "Send OTP" at bounding box center [473, 259] width 61 height 20
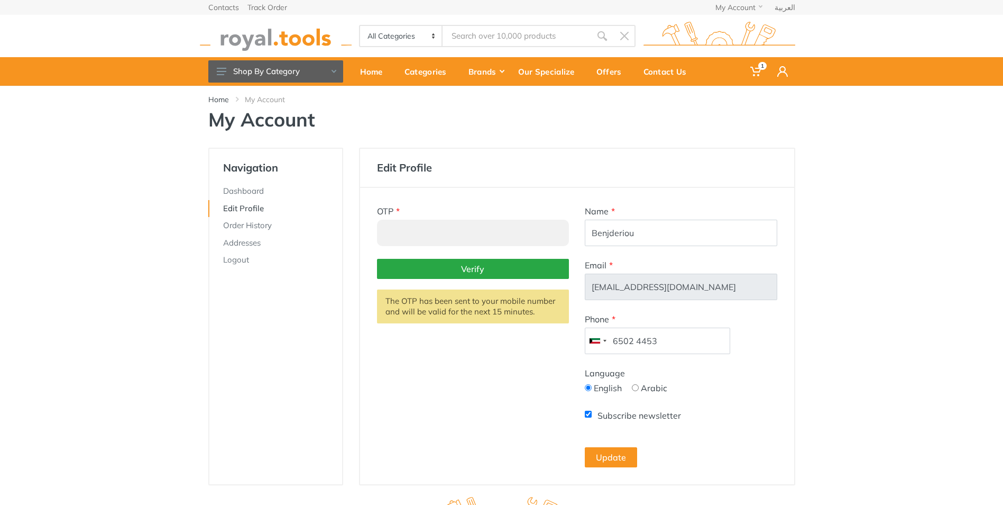
click at [427, 214] on div "OTP *" at bounding box center [473, 225] width 192 height 41
click at [445, 235] on input "number" at bounding box center [473, 232] width 192 height 26
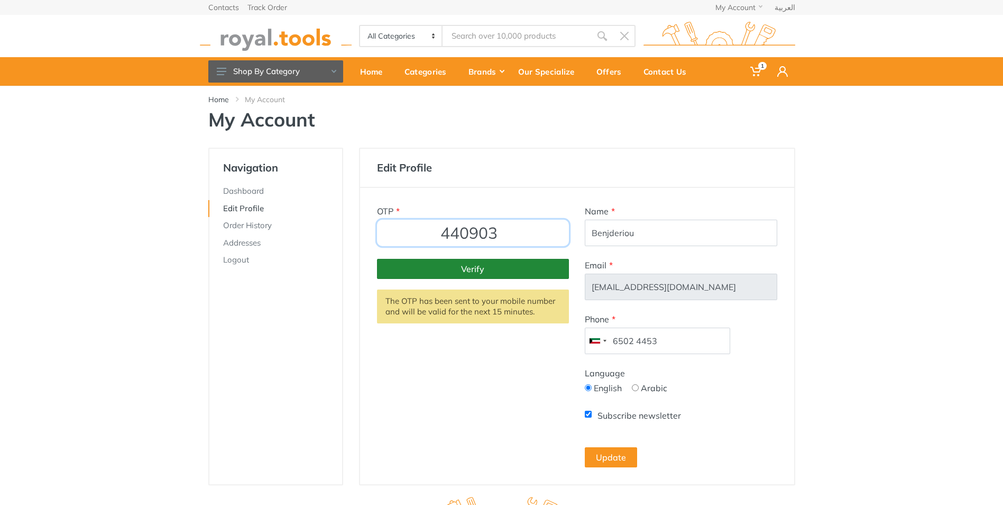
type input "440903"
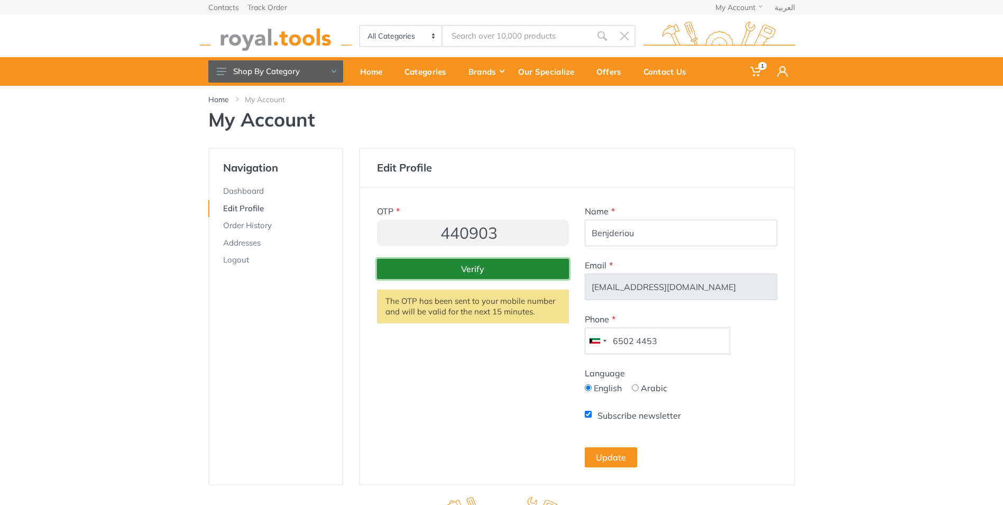
click at [481, 267] on button "Verify" at bounding box center [473, 269] width 192 height 20
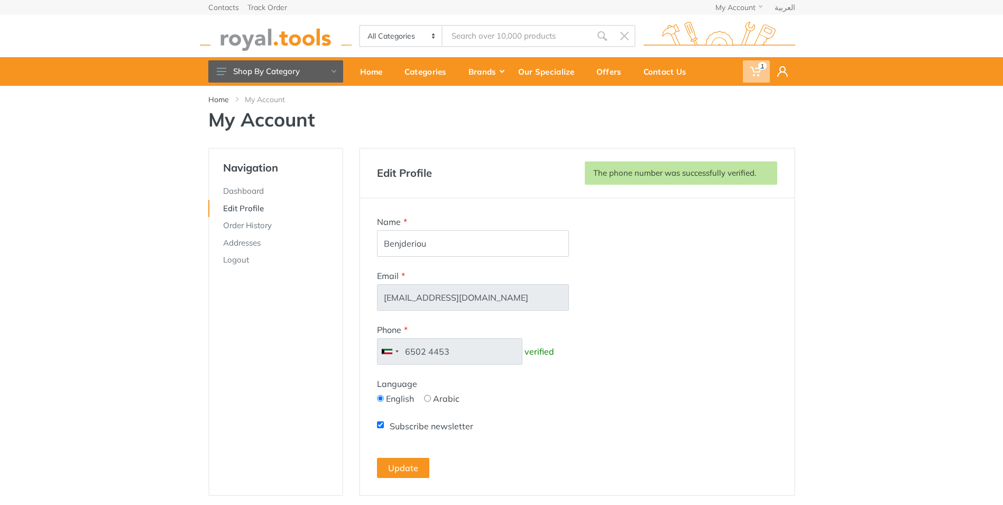
click at [758, 68] on span "1" at bounding box center [762, 66] width 8 height 8
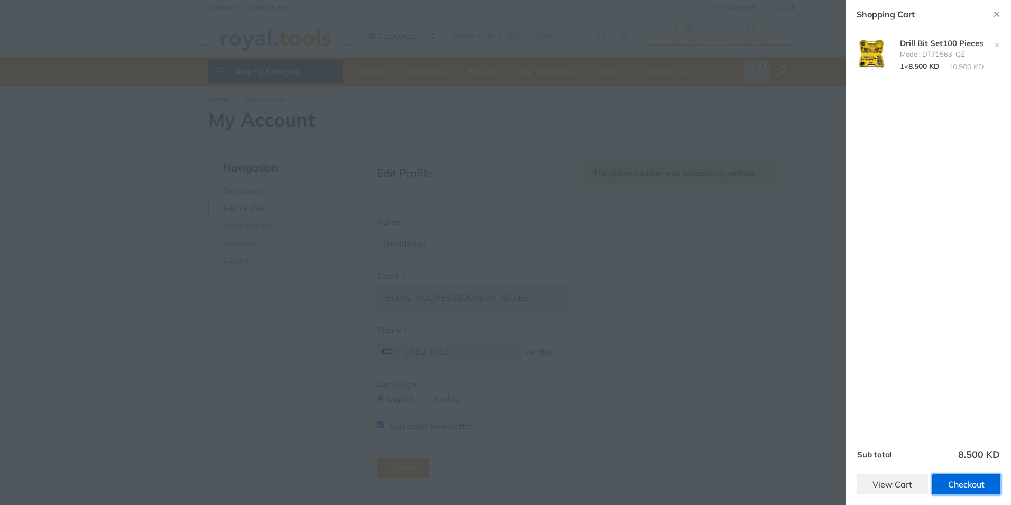
click at [969, 484] on link "Checkout" at bounding box center [966, 484] width 68 height 20
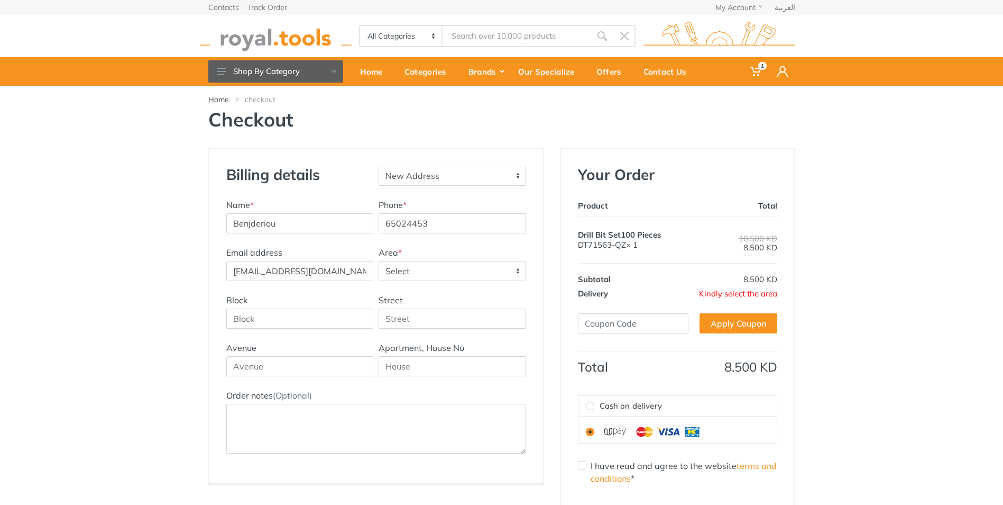
click at [499, 271] on span "Select" at bounding box center [452, 270] width 146 height 19
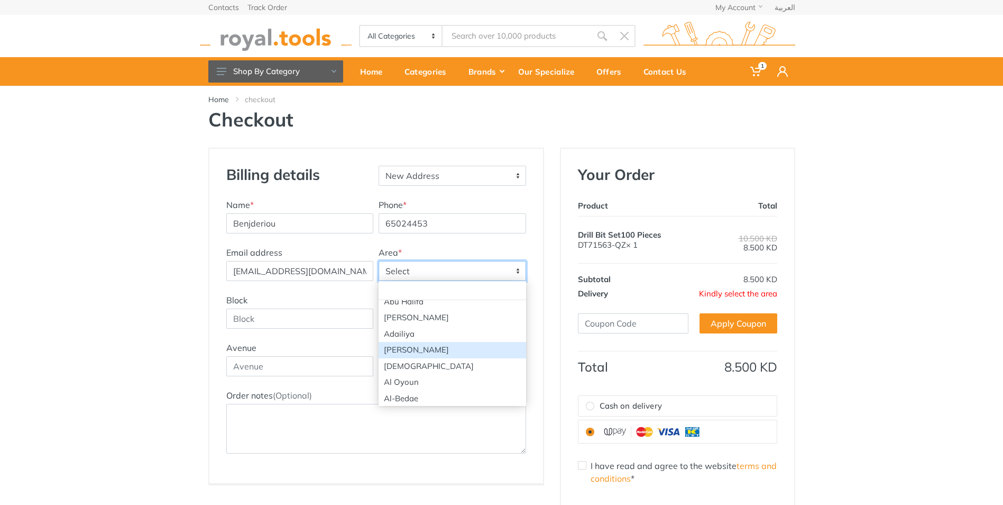
scroll to position [159, 0]
select select "81"
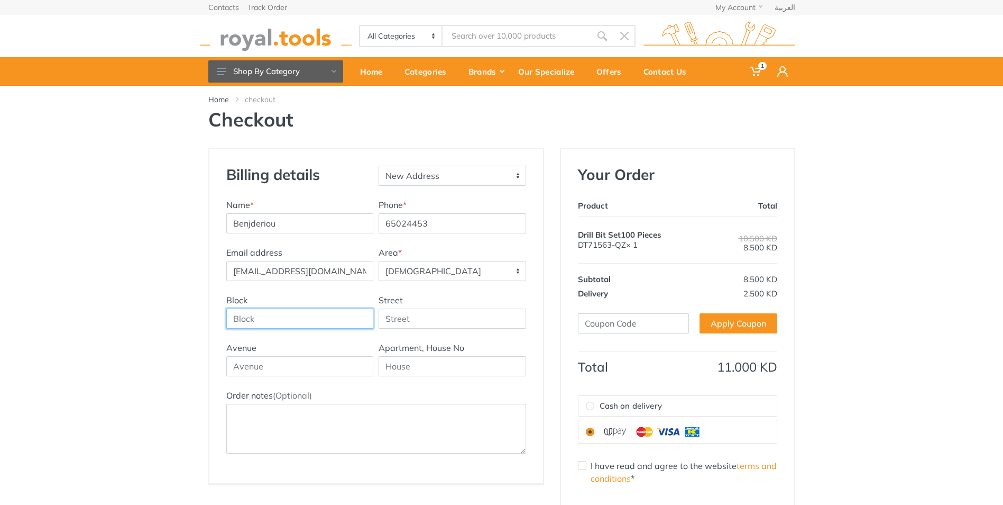
click at [355, 318] on input "Block" at bounding box center [300, 318] width 148 height 20
type input "4"
click at [416, 320] on input "Street" at bounding box center [453, 318] width 148 height 20
type input "16"
click at [309, 364] on input "text" at bounding box center [300, 366] width 148 height 20
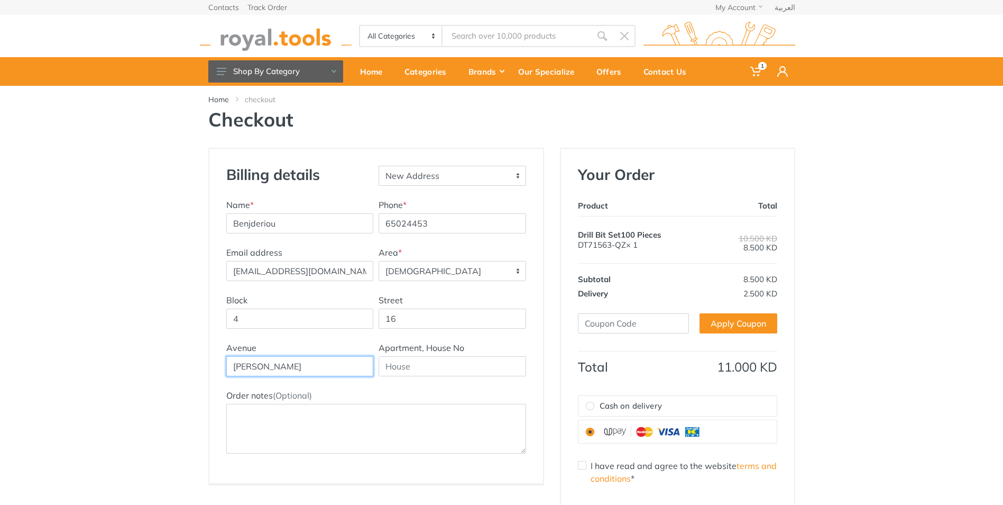
type input "Youcef tawer"
click at [477, 373] on input "text" at bounding box center [453, 366] width 148 height 20
type input "82"
click at [436, 222] on input "65024453" at bounding box center [453, 223] width 148 height 20
drag, startPoint x: 438, startPoint y: 225, endPoint x: 336, endPoint y: 219, distance: 101.7
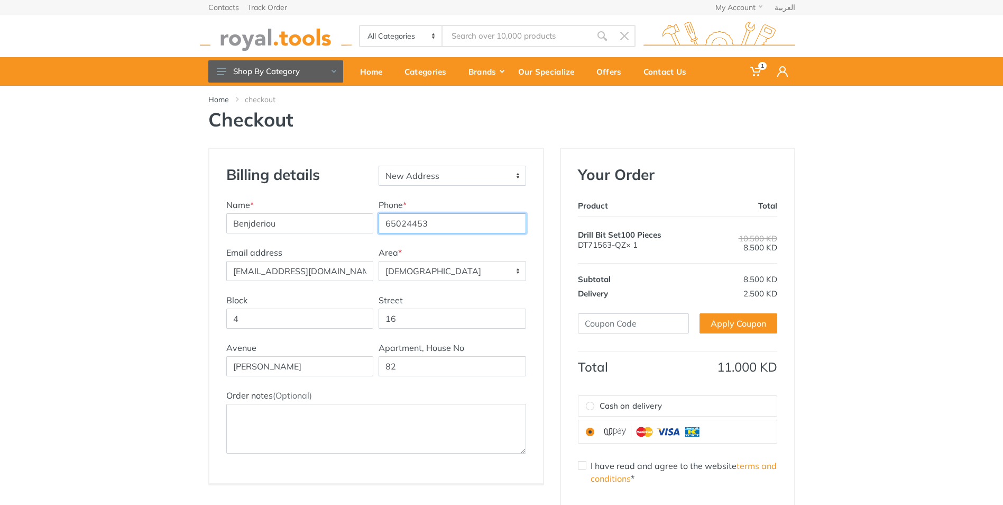
click at [336, 219] on div "Name * Benjderiou Phone * 65024453" at bounding box center [376, 222] width 305 height 48
type input "97408144"
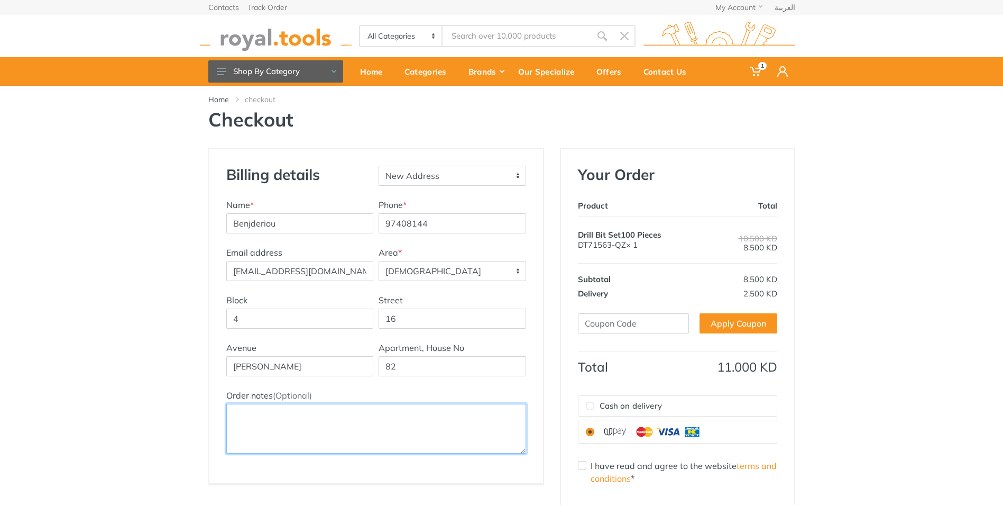
click at [256, 411] on textarea "Order notes (Optional)" at bounding box center [376, 429] width 300 height 50
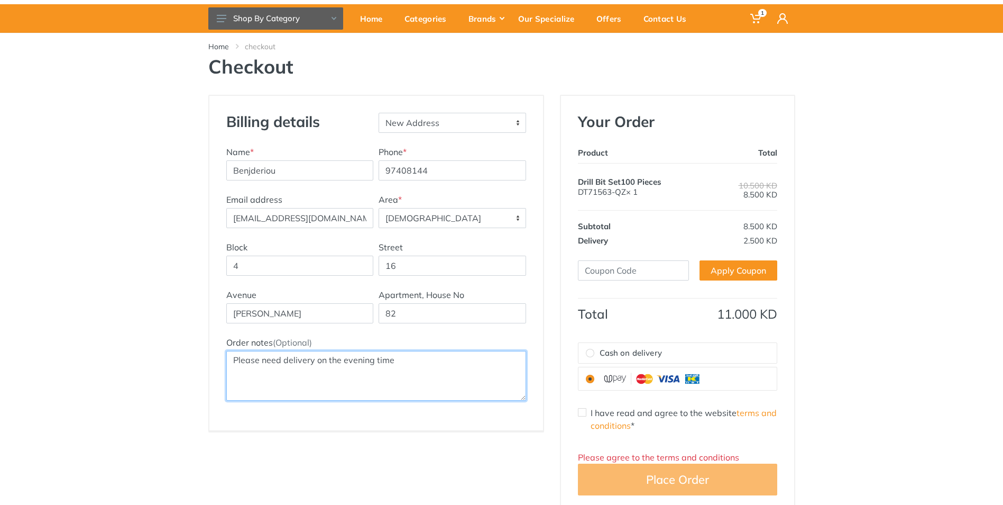
type textarea "Please need delivery on the evening time"
click at [584, 413] on input "I have read and agree to the website terms and conditions *" at bounding box center [582, 412] width 8 height 8
checkbox input "true"
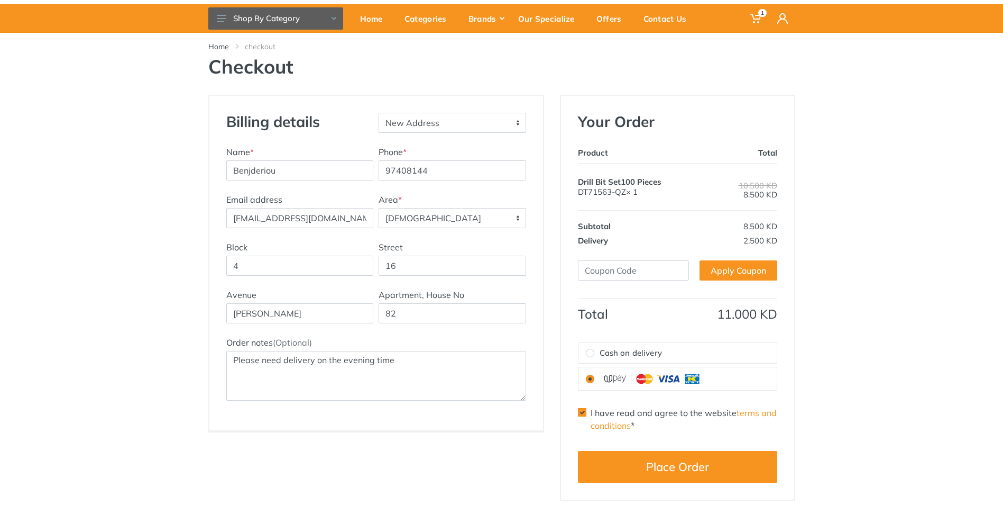
click at [592, 352] on input "Cash on delivery" at bounding box center [590, 353] width 8 height 8
radio input "true"
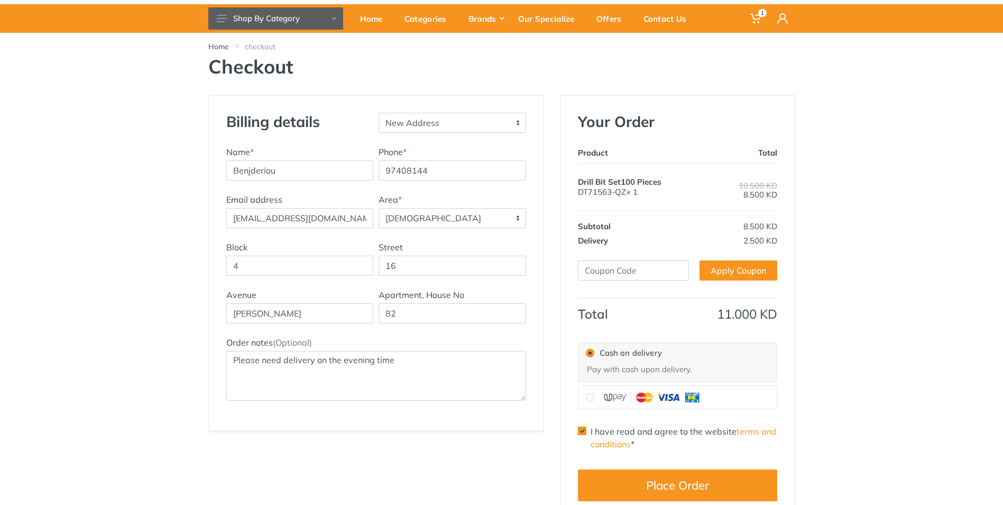
click at [593, 397] on input "radio" at bounding box center [590, 397] width 8 height 8
radio input "true"
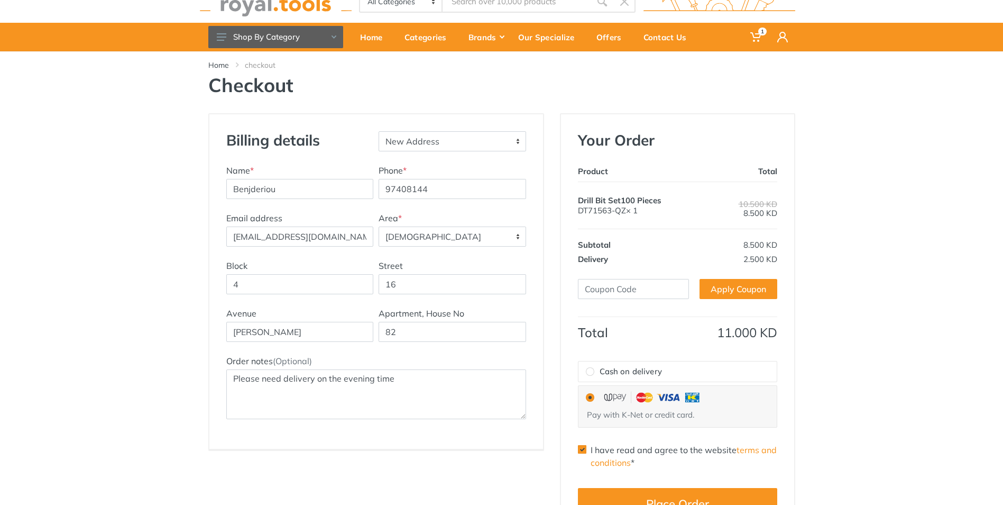
scroll to position [0, 0]
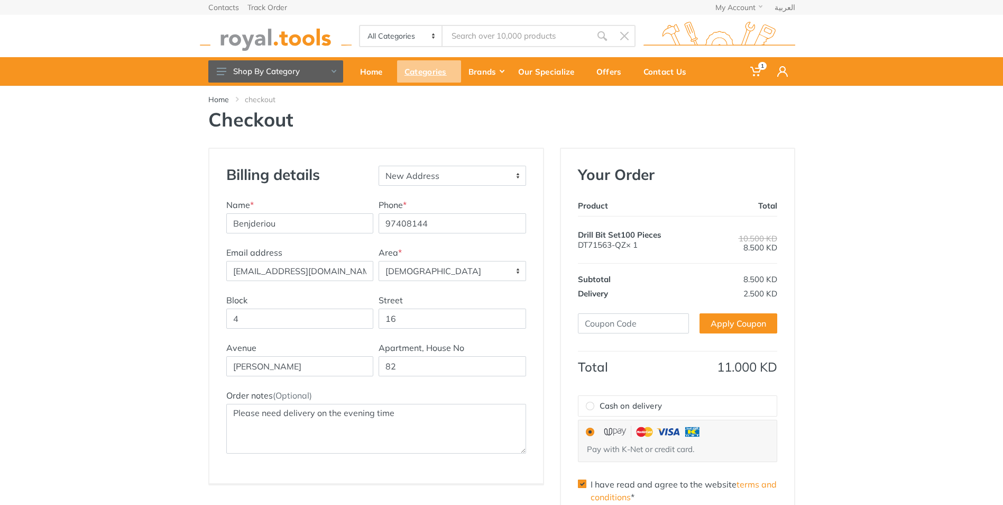
click at [439, 70] on div "Categories" at bounding box center [429, 71] width 64 height 22
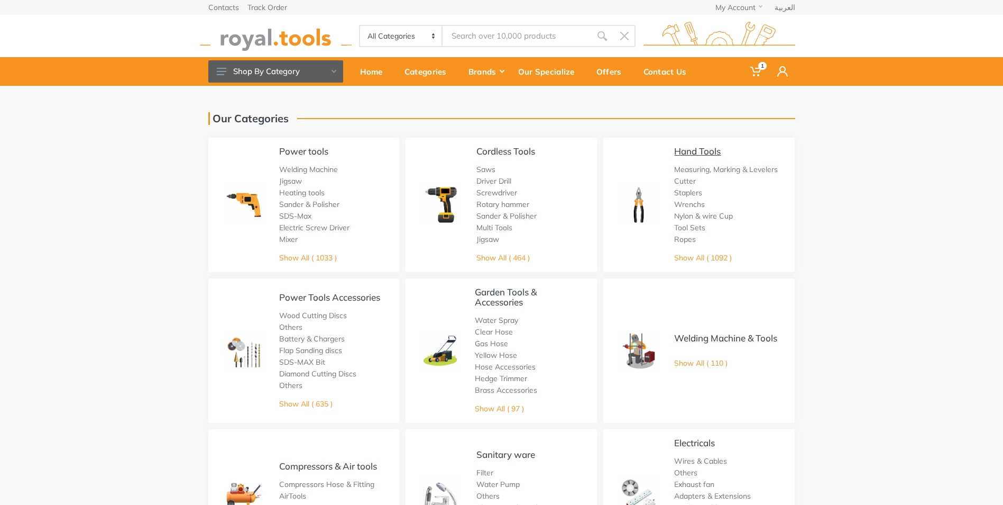
click at [692, 151] on link "Hand Tools" at bounding box center [697, 150] width 47 height 11
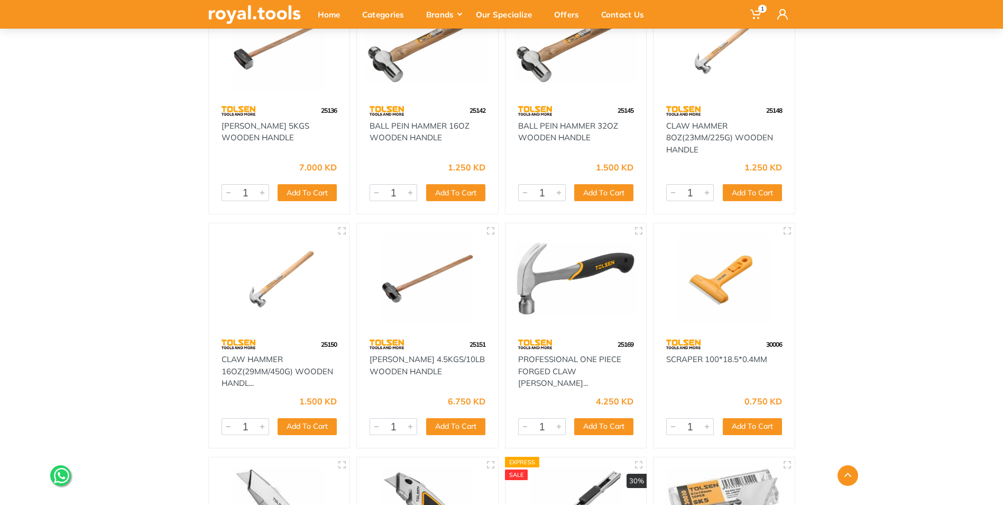
scroll to position [10947, 0]
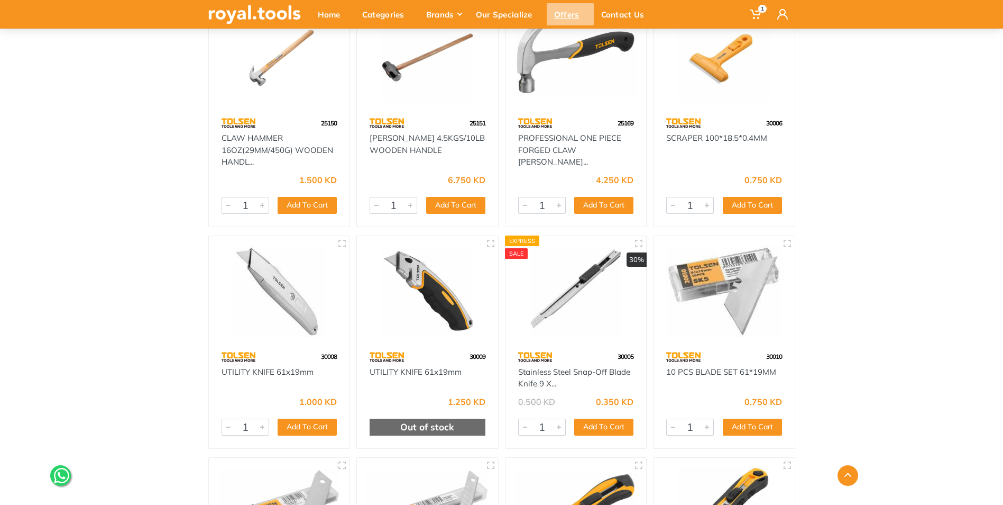
click at [576, 15] on div "Offers" at bounding box center [570, 14] width 47 height 22
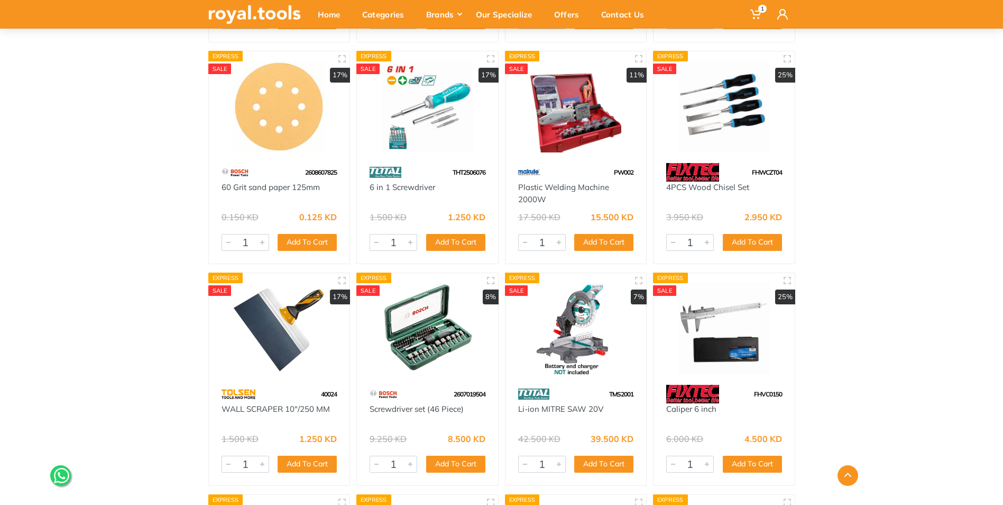
scroll to position [3173, 0]
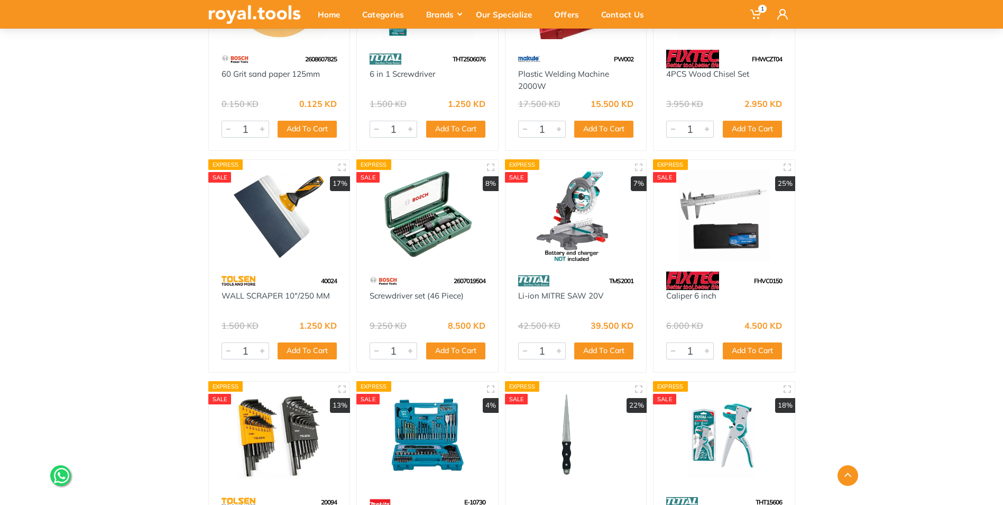
click at [421, 218] on img at bounding box center [427, 214] width 122 height 91
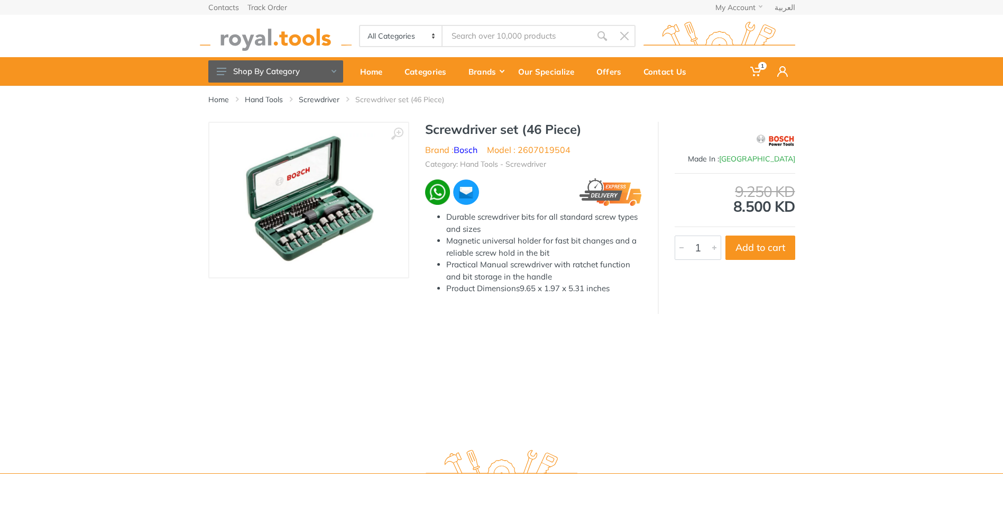
click at [313, 201] on img at bounding box center [308, 199] width 133 height 133
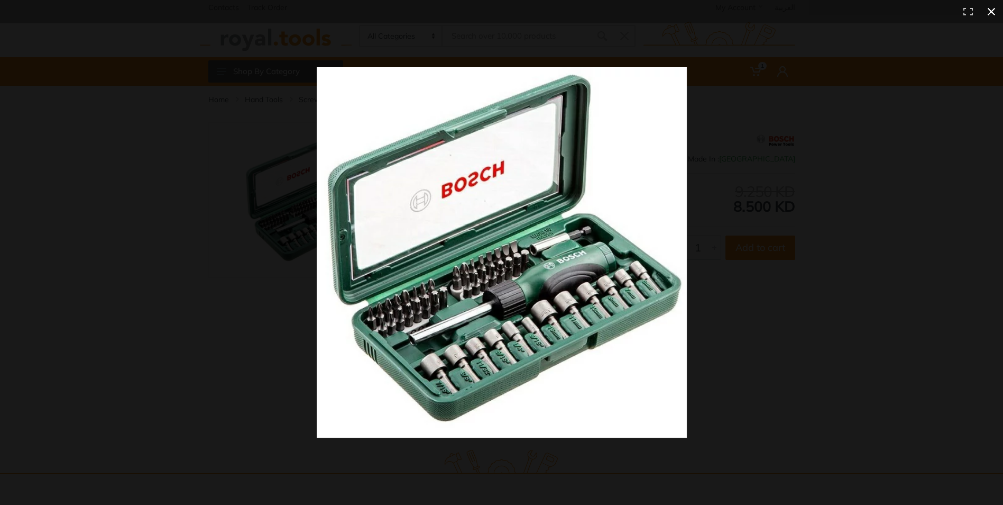
click at [764, 237] on div at bounding box center [722, 271] width 811 height 408
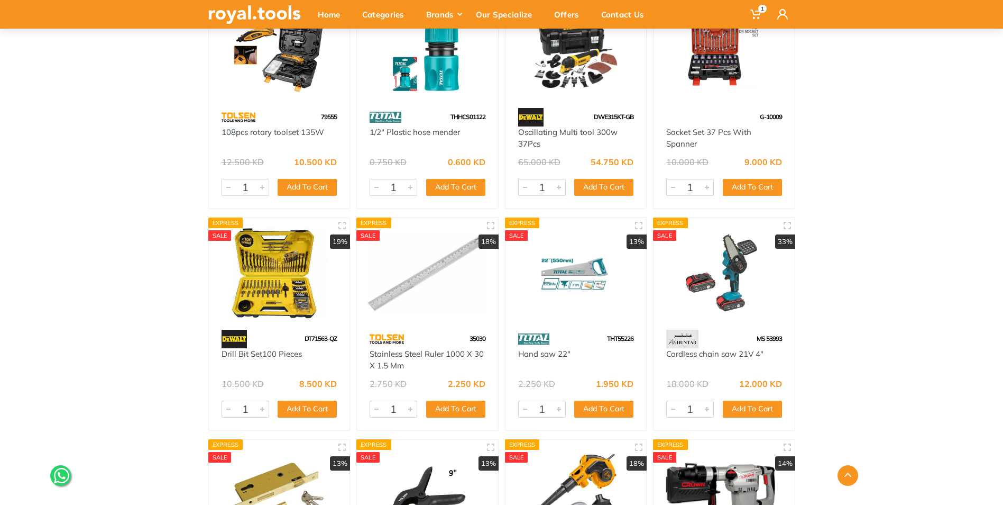
scroll to position [10418, 0]
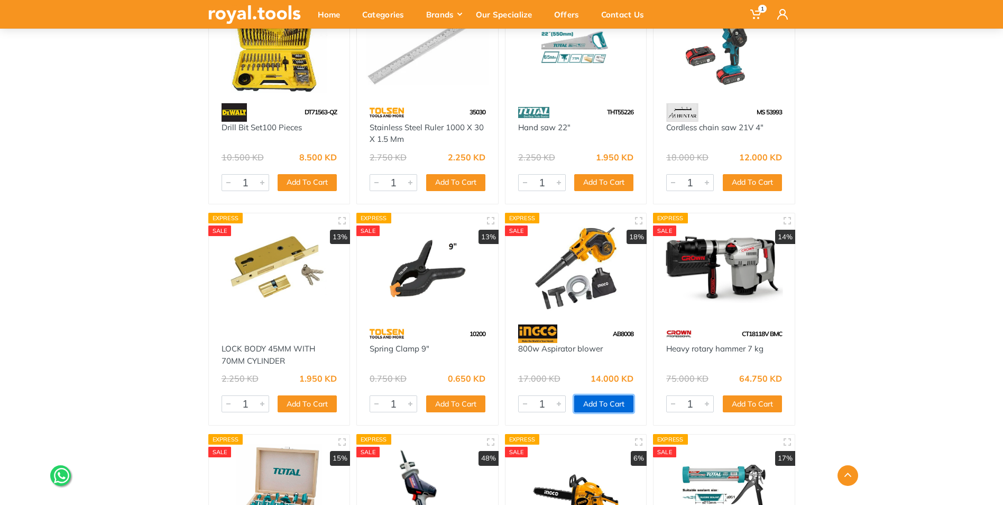
click at [603, 402] on button "Add To Cart" at bounding box center [603, 403] width 59 height 17
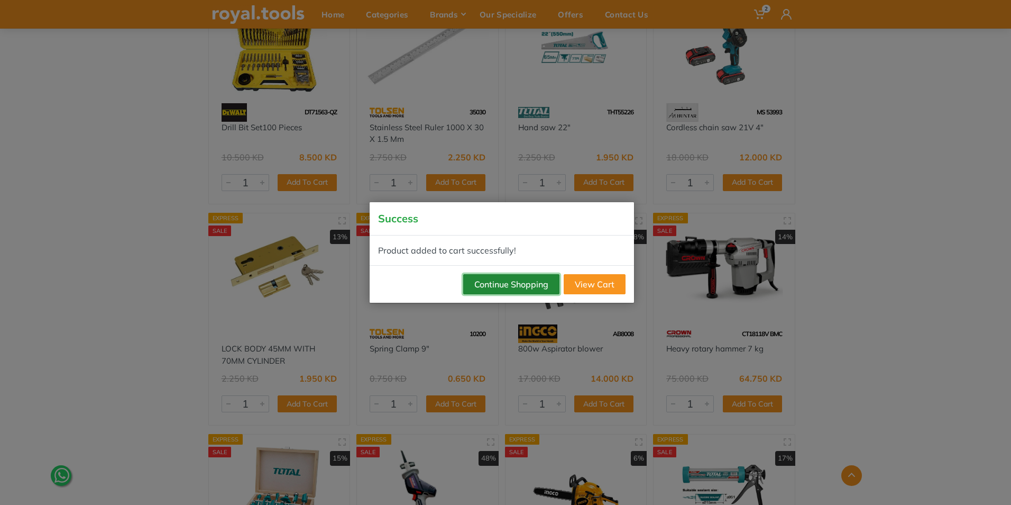
click at [534, 283] on button "Continue Shopping" at bounding box center [511, 284] width 96 height 20
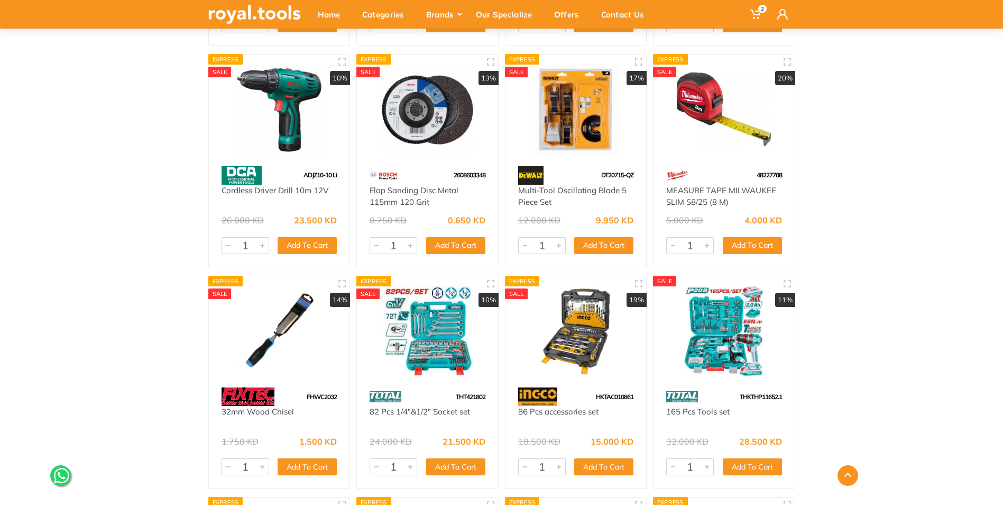
scroll to position [14807, 0]
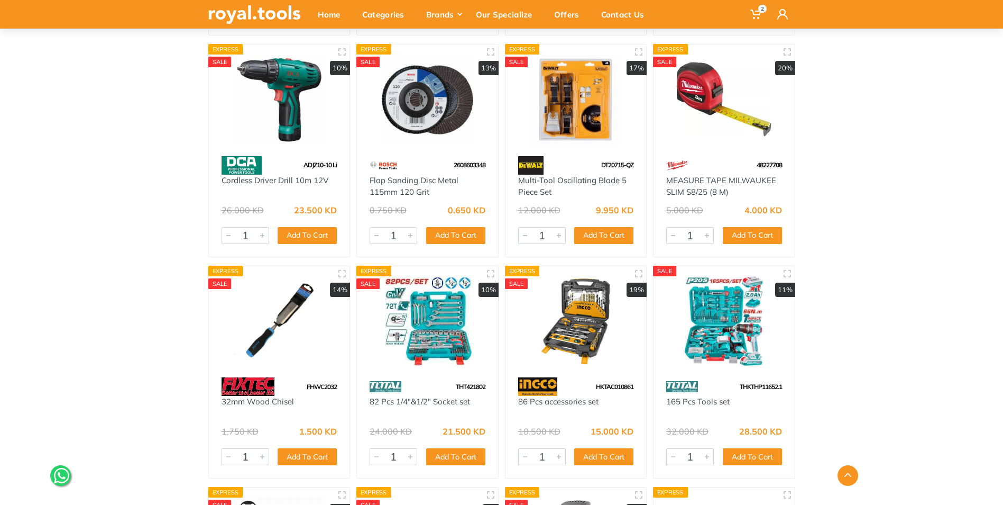
click at [587, 331] on img at bounding box center [576, 321] width 122 height 91
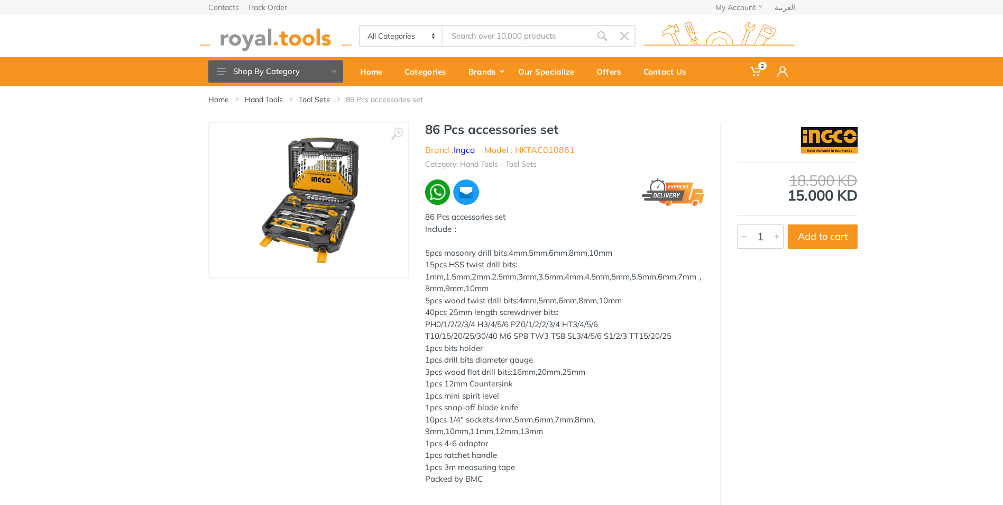
click at [324, 226] on img at bounding box center [308, 199] width 133 height 133
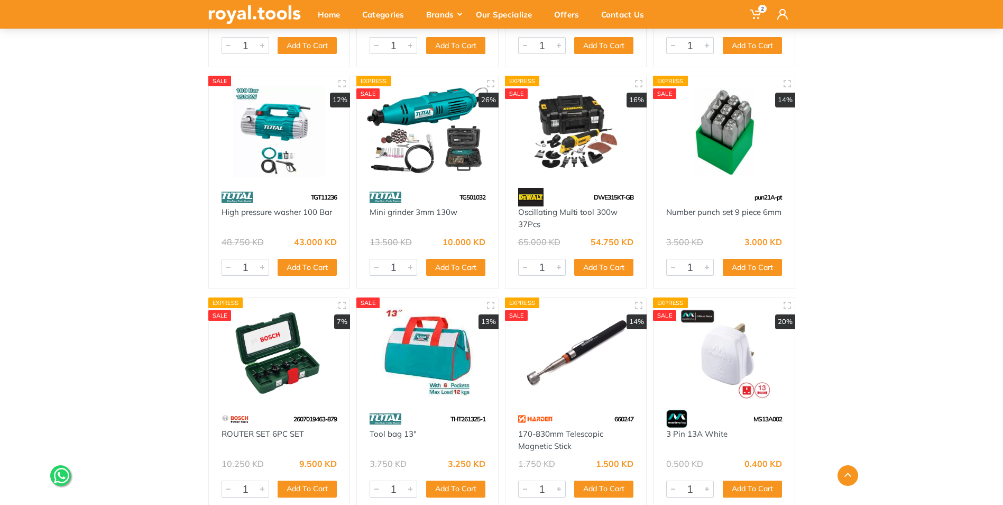
scroll to position [15230, 0]
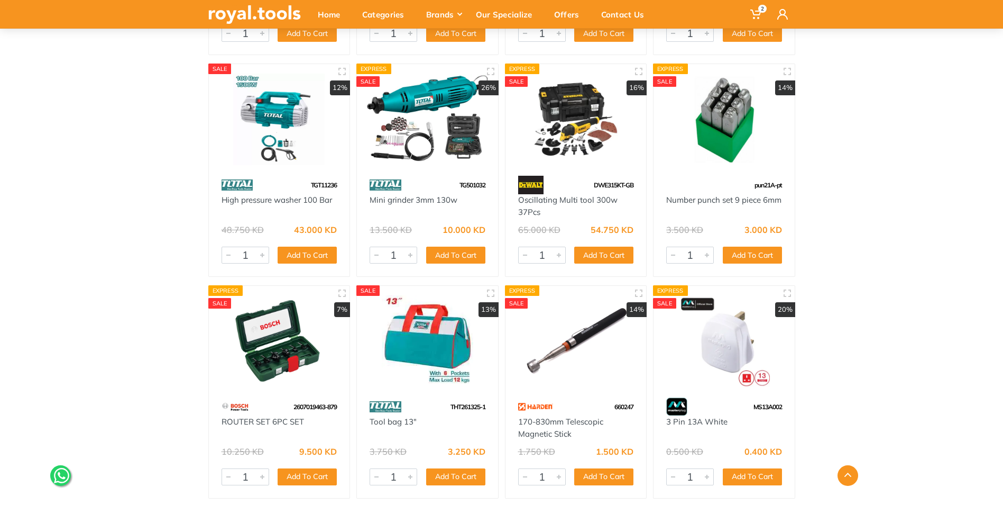
click at [273, 337] on img at bounding box center [279, 340] width 122 height 91
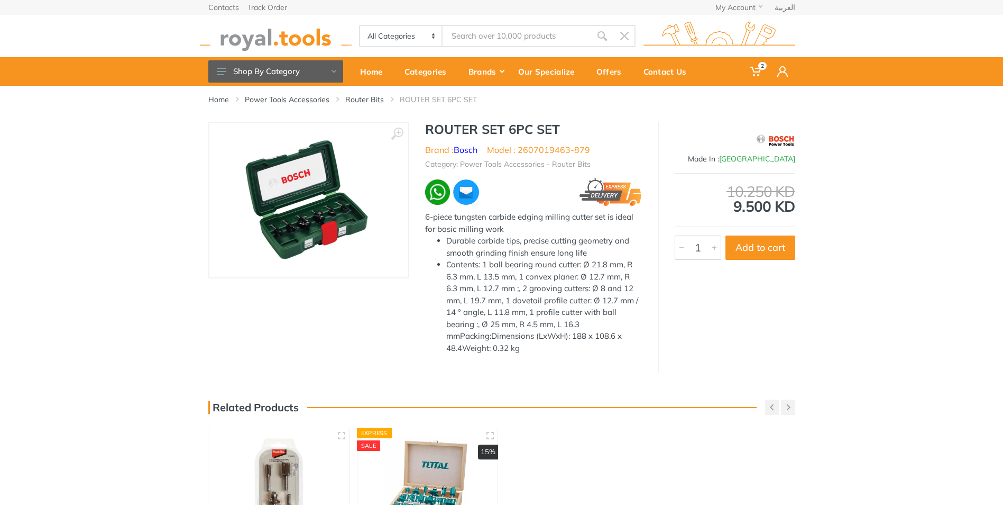
click at [297, 207] on img at bounding box center [309, 199] width 140 height 133
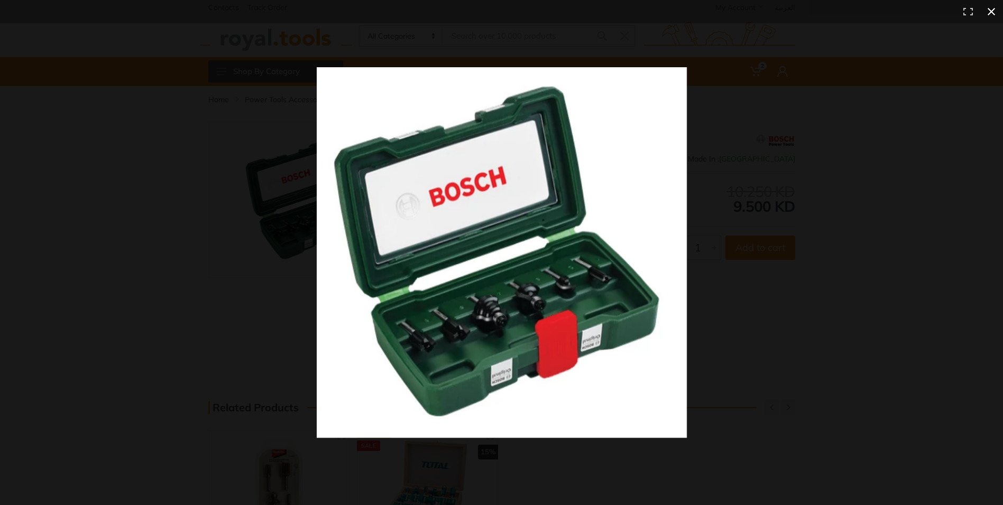
click at [804, 181] on div at bounding box center [722, 271] width 811 height 408
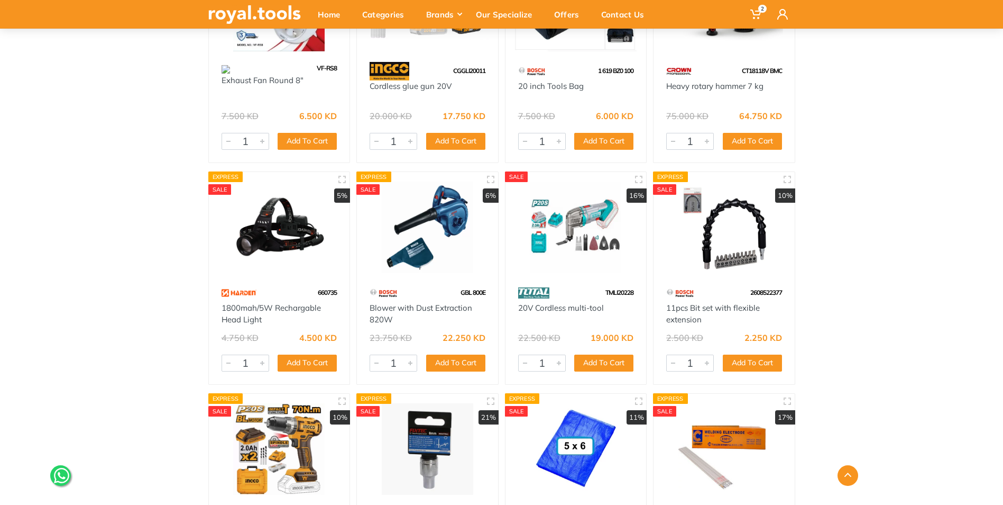
scroll to position [16024, 0]
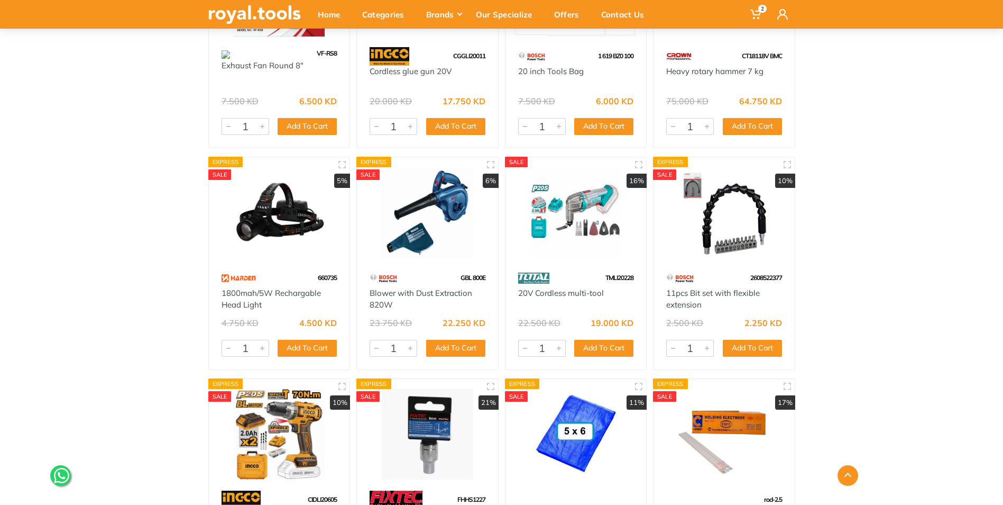
click at [434, 227] on img at bounding box center [427, 212] width 122 height 91
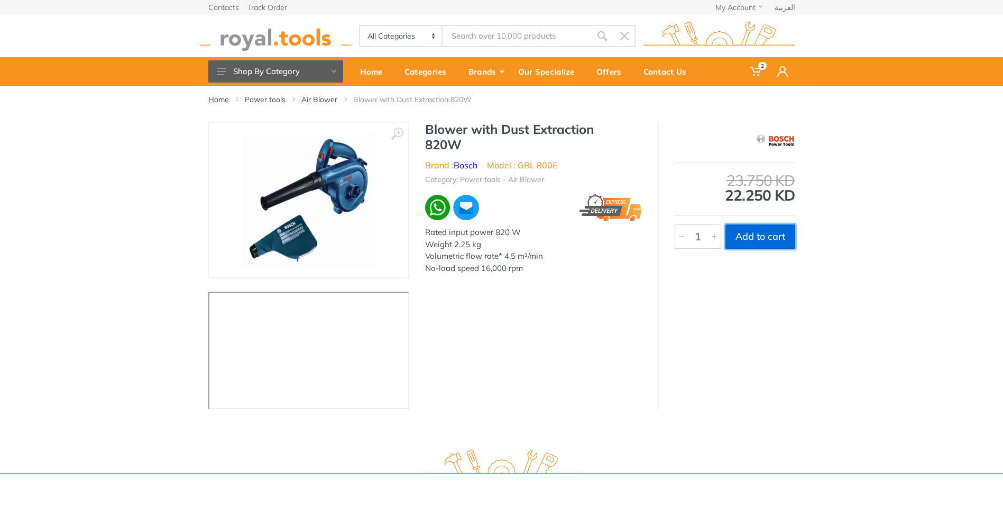
click at [772, 234] on button "Add to cart" at bounding box center [761, 236] width 70 height 24
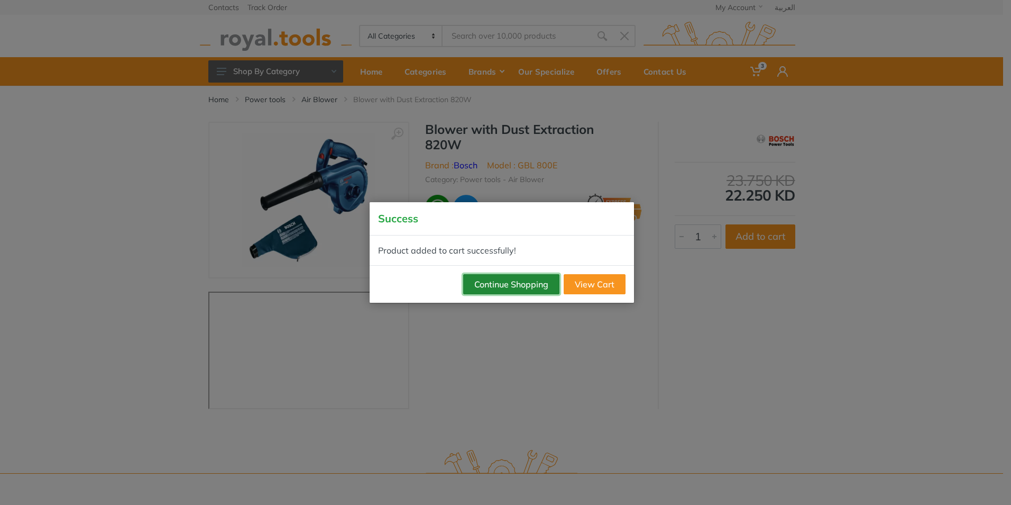
click at [517, 285] on button "Continue Shopping" at bounding box center [511, 284] width 96 height 20
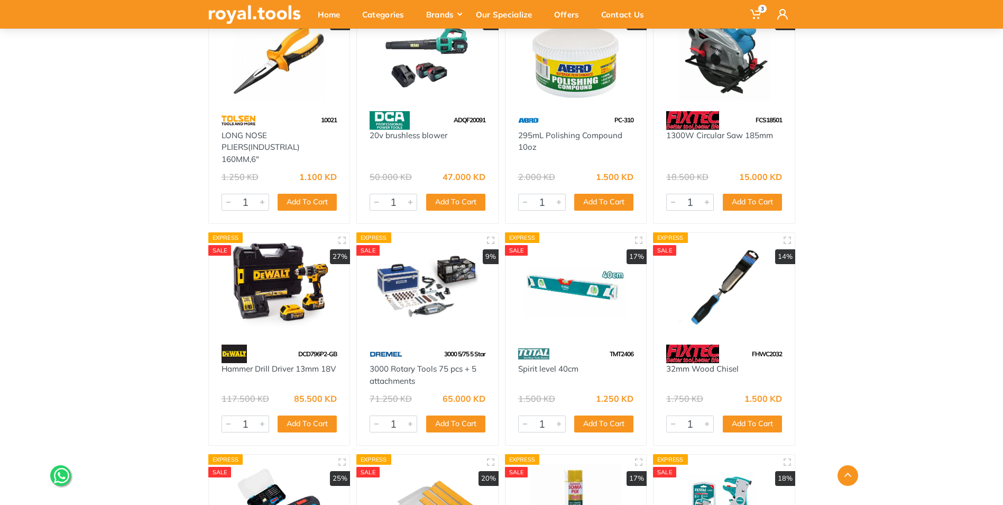
scroll to position [17293, 0]
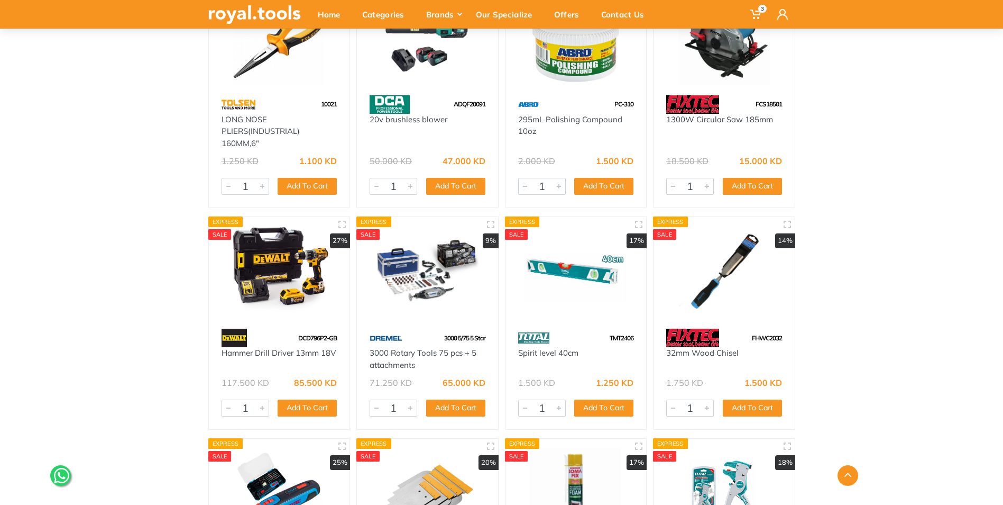
click at [585, 286] on img at bounding box center [576, 271] width 122 height 91
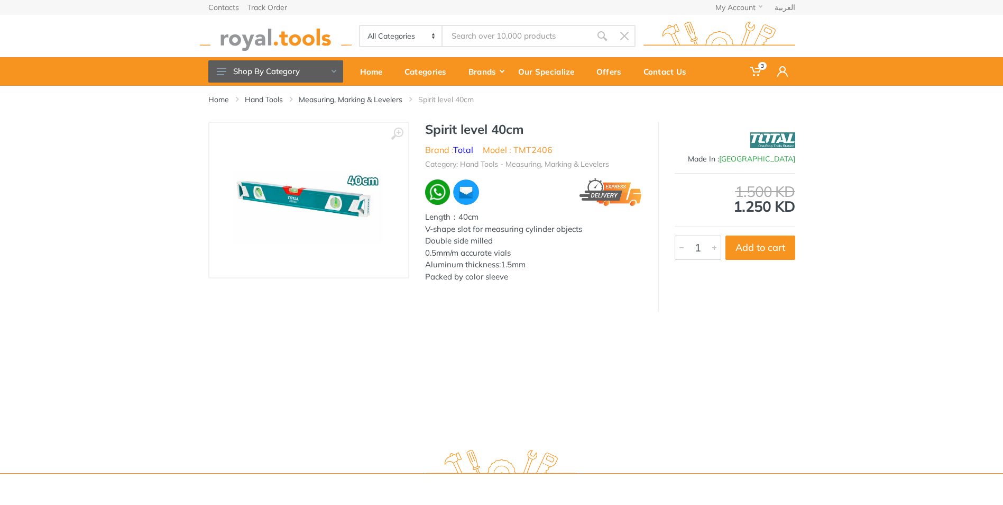
click at [322, 200] on img at bounding box center [309, 199] width 178 height 129
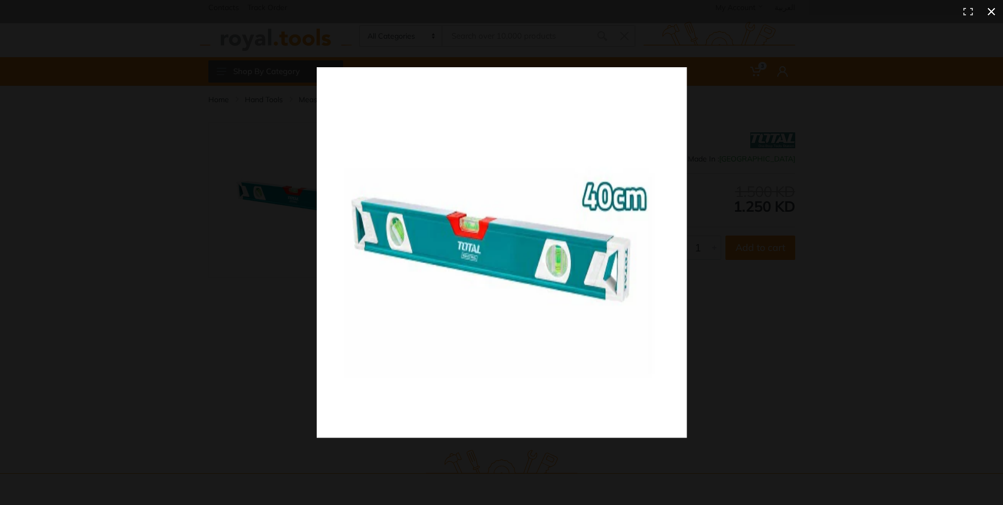
click at [845, 257] on div at bounding box center [722, 271] width 811 height 408
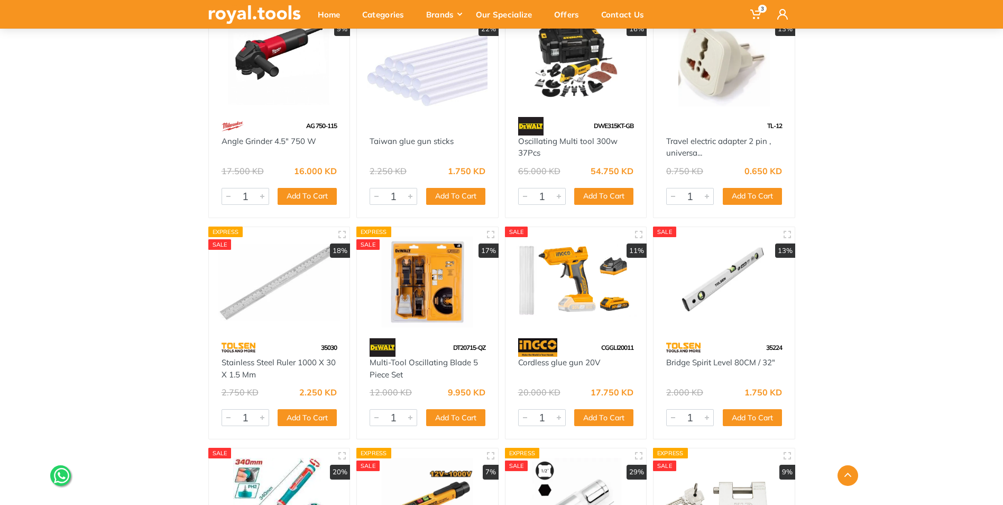
scroll to position [17504, 0]
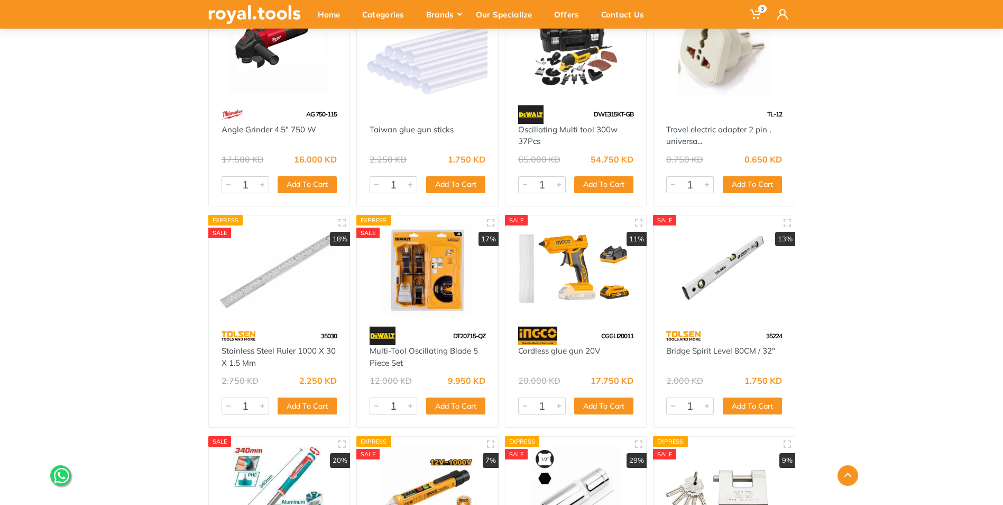
click at [735, 278] on img at bounding box center [724, 270] width 122 height 91
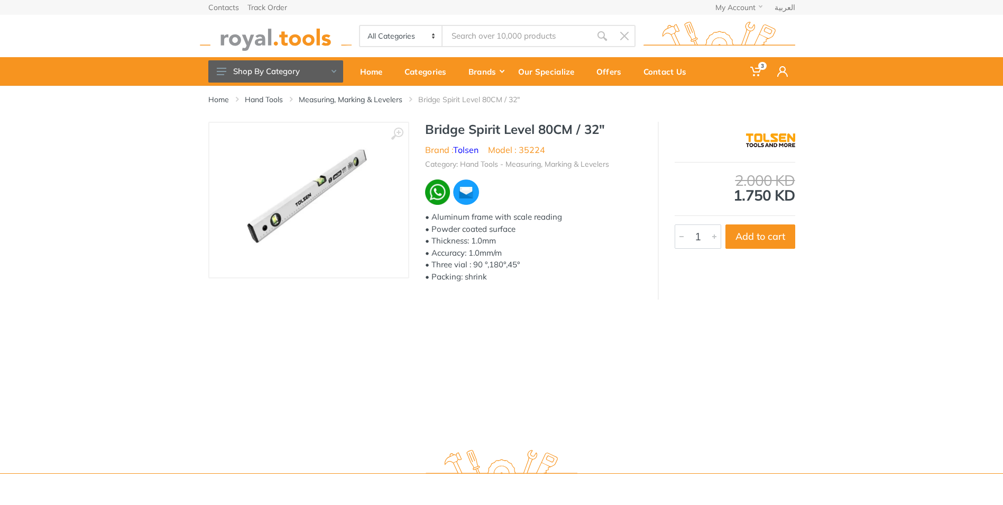
click at [309, 184] on img at bounding box center [308, 199] width 133 height 133
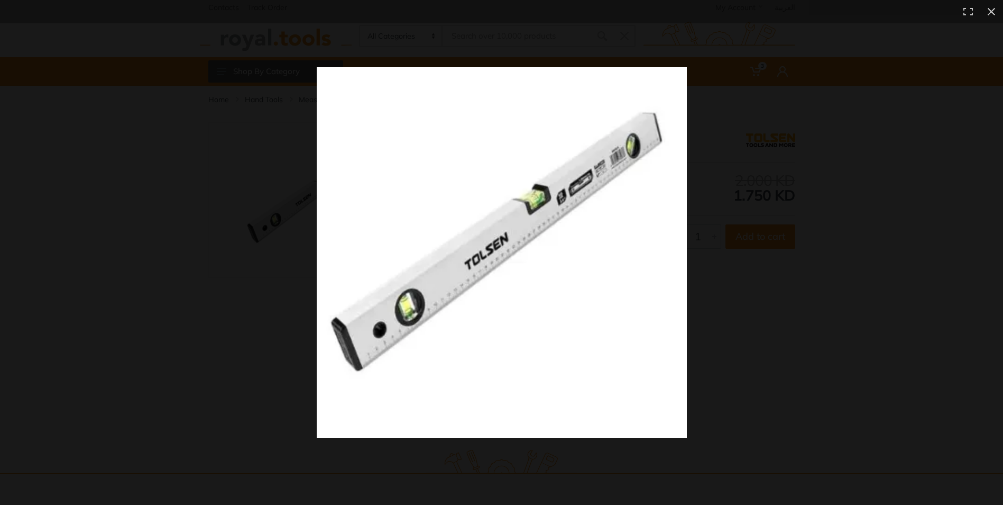
click at [408, 219] on img at bounding box center [502, 252] width 370 height 370
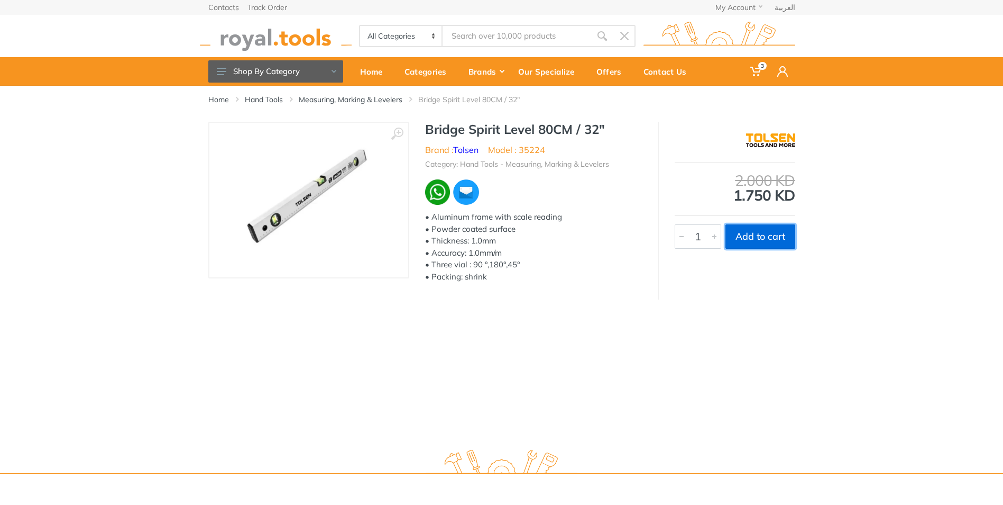
click at [774, 240] on button "Add to cart" at bounding box center [761, 236] width 70 height 24
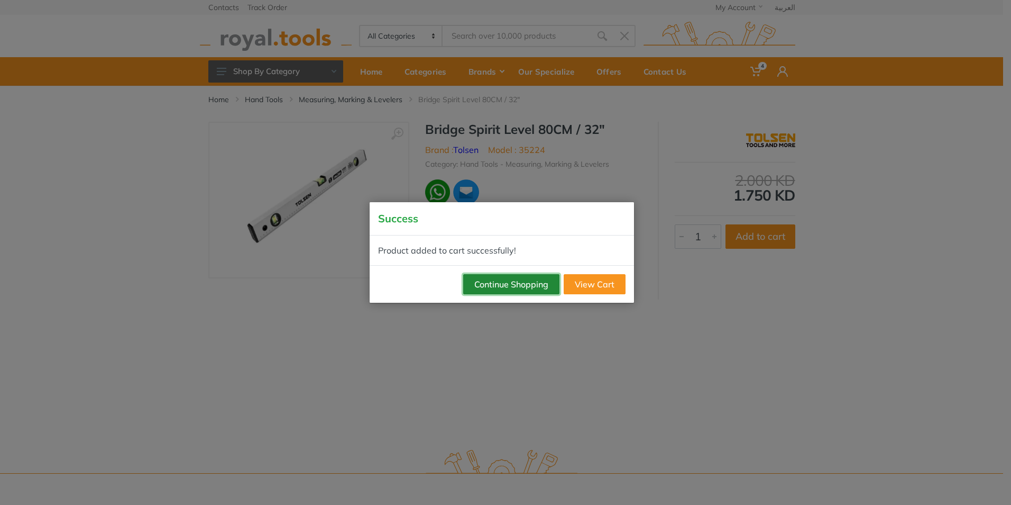
click at [519, 285] on button "Continue Shopping" at bounding box center [511, 284] width 96 height 20
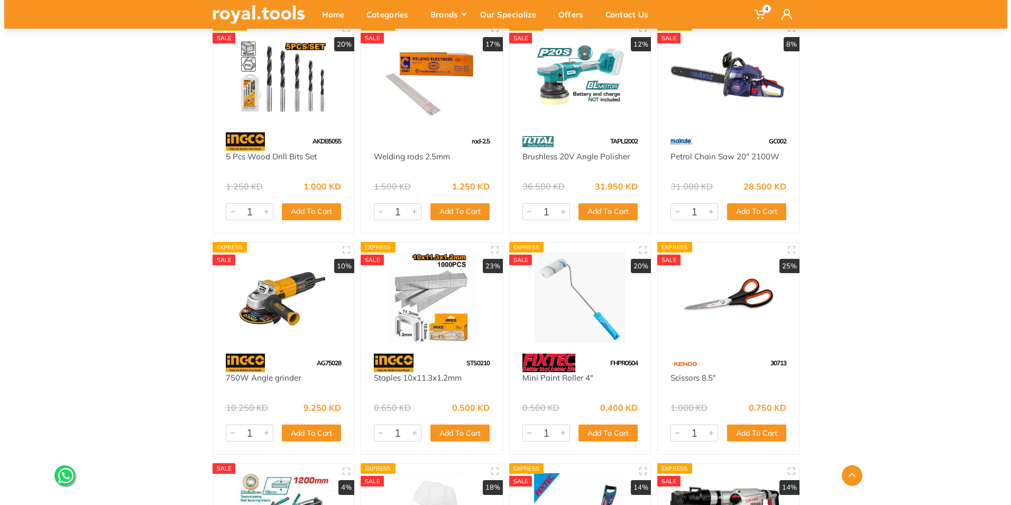
scroll to position [19567, 0]
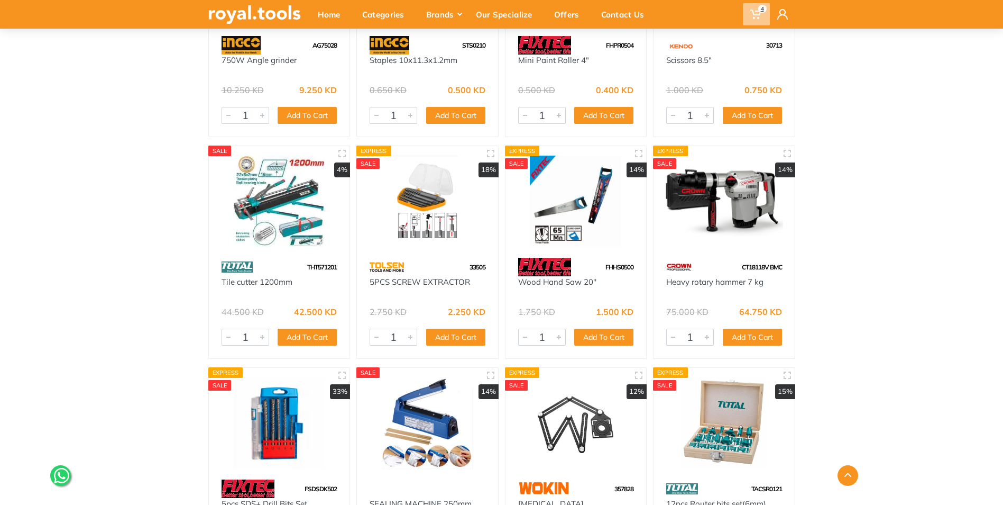
click at [758, 11] on use at bounding box center [755, 15] width 11 height 10
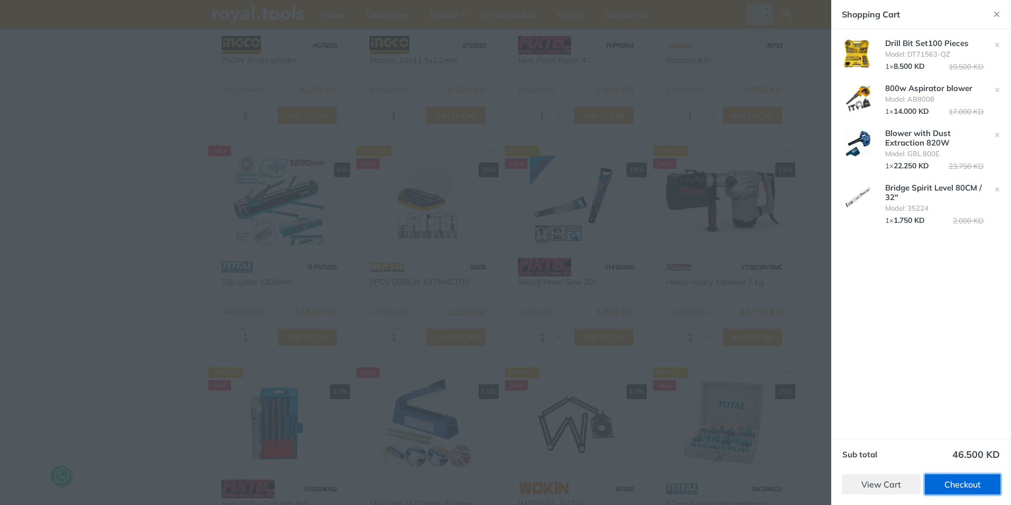
click at [964, 485] on link "Checkout" at bounding box center [963, 484] width 76 height 20
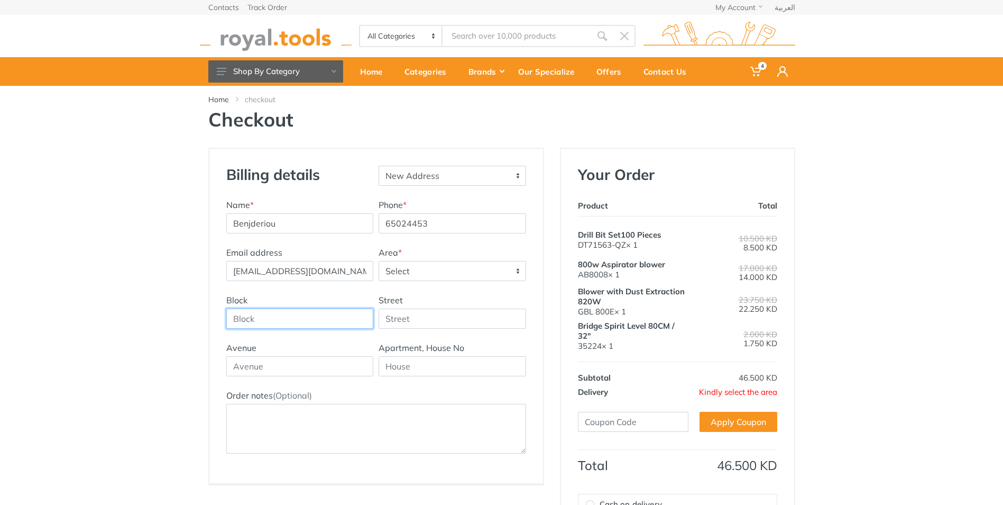
click at [258, 317] on input "Block" at bounding box center [300, 318] width 148 height 20
click at [462, 271] on span "Select" at bounding box center [452, 270] width 146 height 19
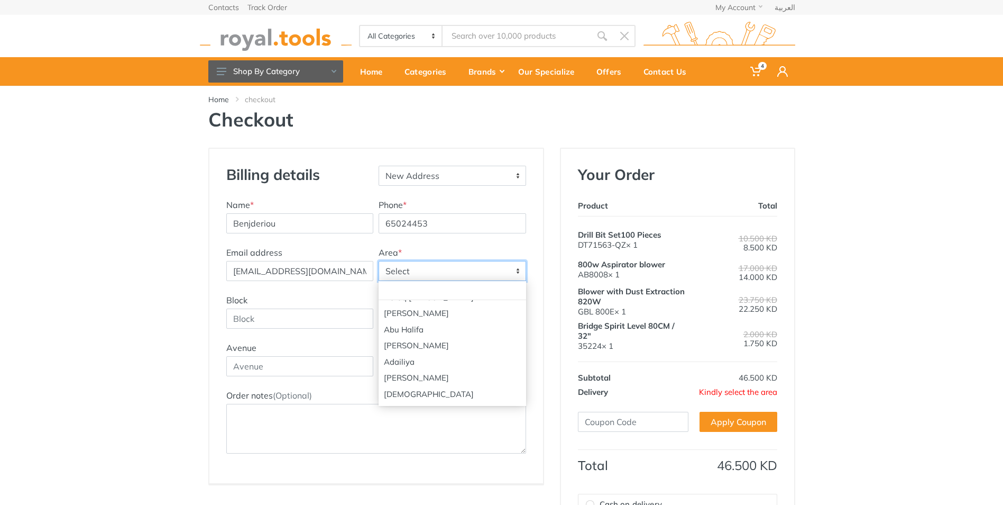
scroll to position [106, 0]
select select "81"
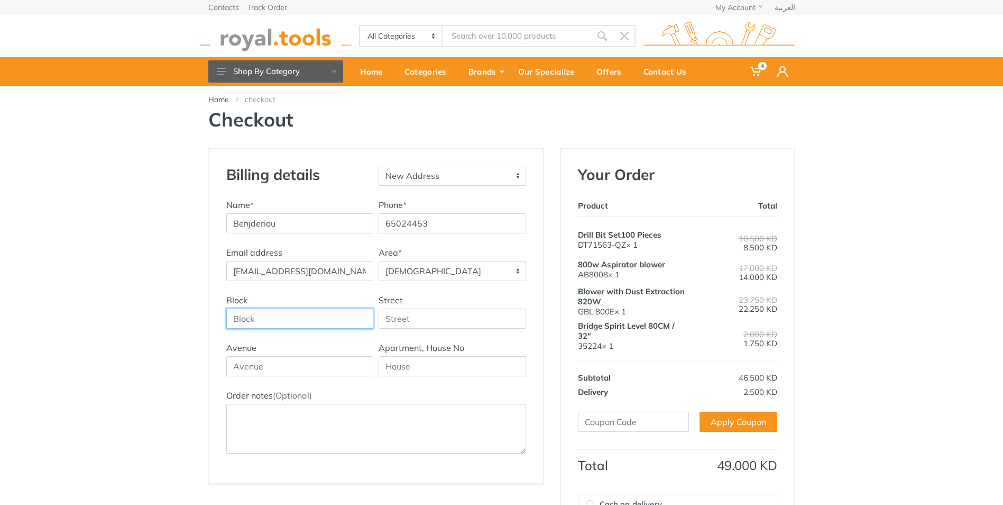
click at [310, 319] on input "Block" at bounding box center [300, 318] width 148 height 20
type input "4"
click at [387, 317] on input "Street" at bounding box center [453, 318] width 148 height 20
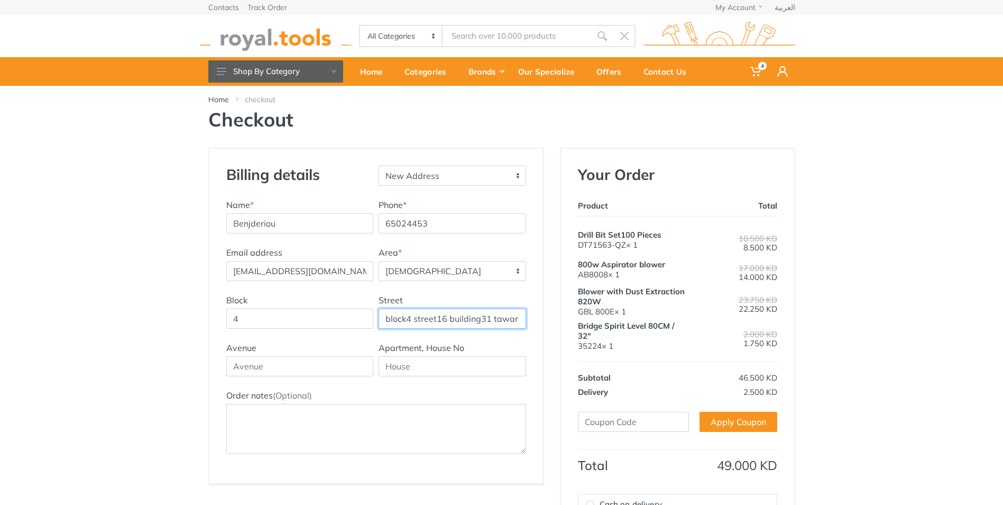
click at [447, 318] on input "block4 street16 building31 tawar youcef mangaf" at bounding box center [453, 318] width 148 height 20
drag, startPoint x: 518, startPoint y: 319, endPoint x: 311, endPoint y: 310, distance: 207.5
click at [313, 310] on div "Block 4 Street block4 street16 building31 tawar youcef mangaf" at bounding box center [376, 318] width 305 height 48
type input "youcef mangaf"
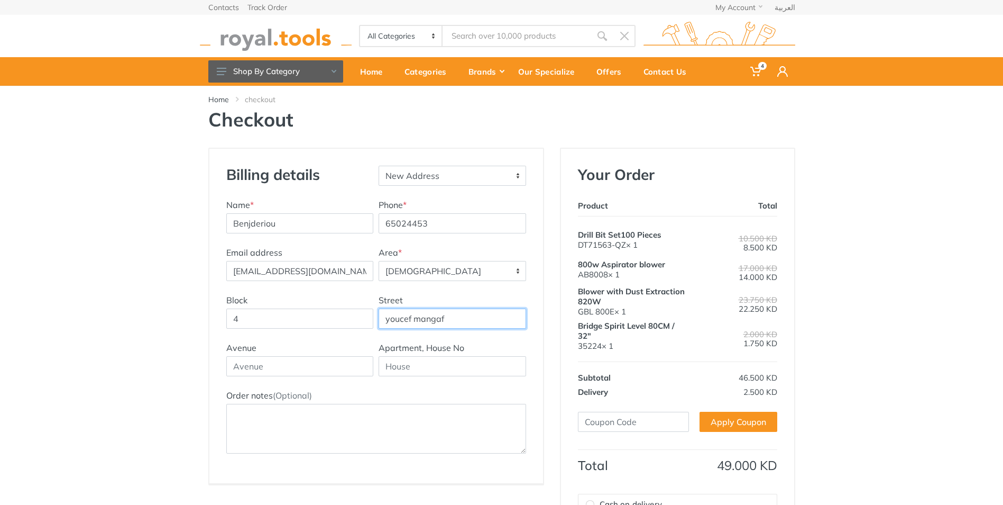
drag, startPoint x: 456, startPoint y: 317, endPoint x: 299, endPoint y: 314, distance: 157.6
click at [299, 314] on div "Block 4 Street youcef mangaf" at bounding box center [376, 318] width 305 height 48
type input "16"
click at [269, 370] on input "text" at bounding box center [300, 366] width 148 height 20
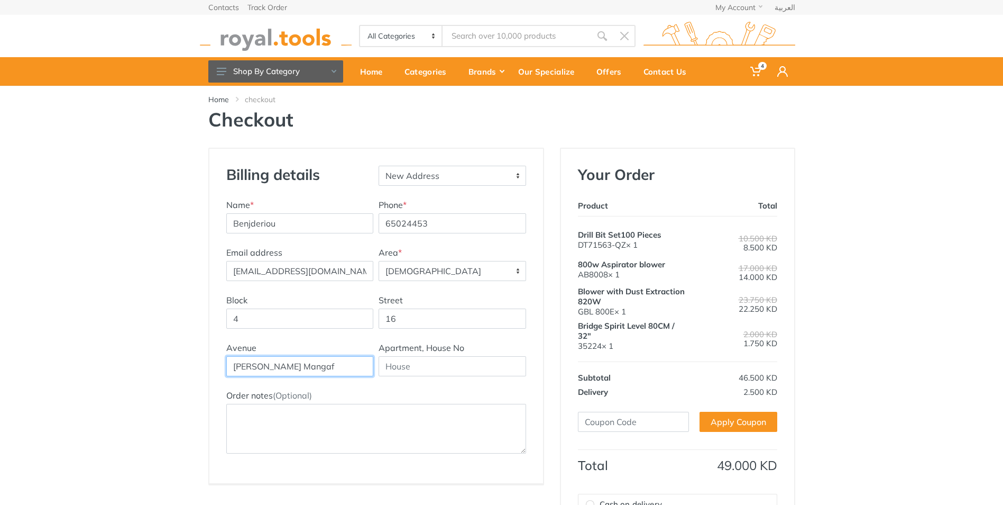
type input "Youcef tawer Mangaf"
click at [384, 366] on input "text" at bounding box center [453, 366] width 148 height 20
type input "82"
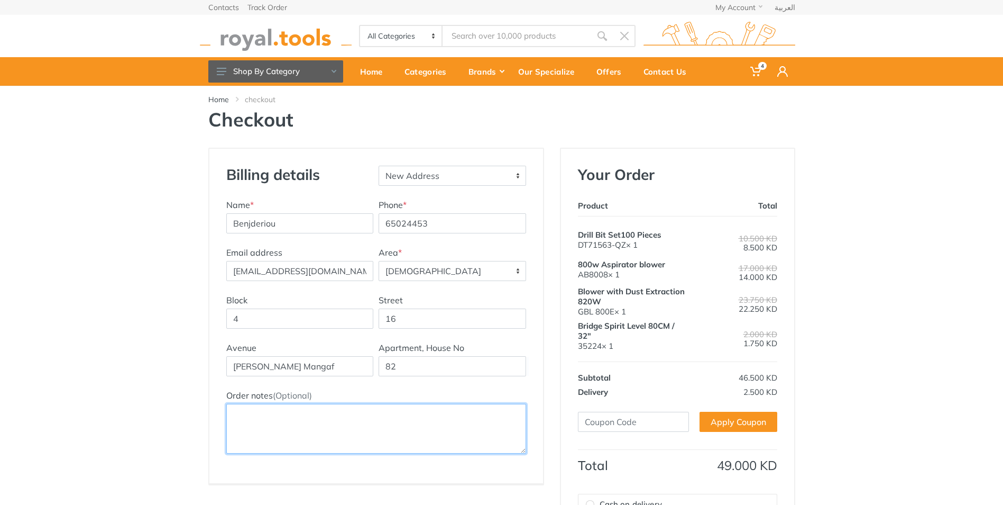
click at [335, 412] on textarea "Order notes (Optional)" at bounding box center [376, 429] width 300 height 50
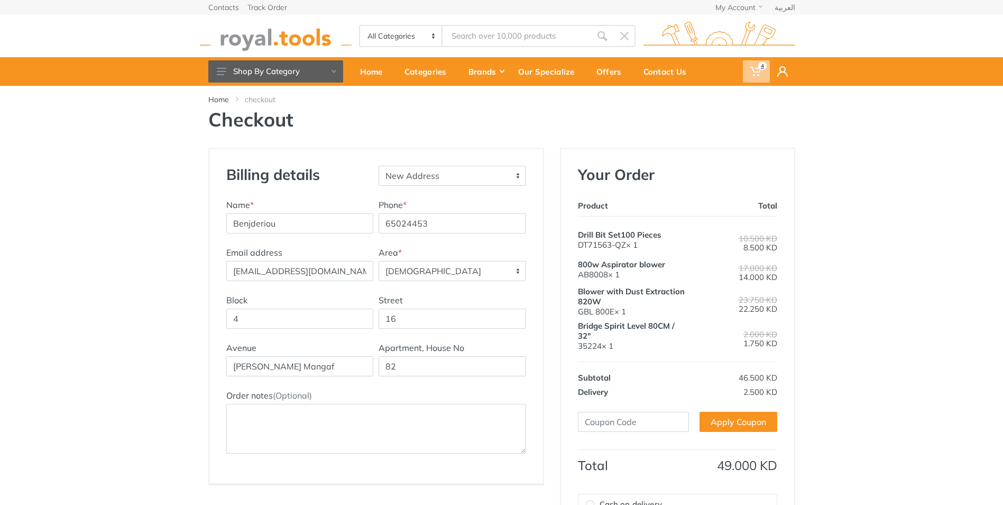
click at [760, 64] on span "4" at bounding box center [762, 66] width 8 height 8
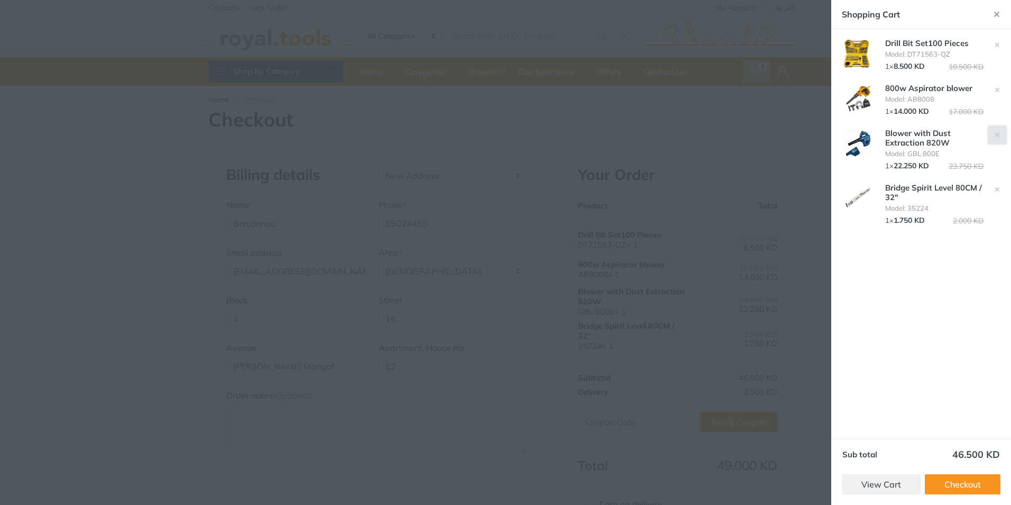
click at [994, 133] on button "button" at bounding box center [997, 134] width 17 height 17
click at [998, 134] on use "button" at bounding box center [997, 135] width 4 height 4
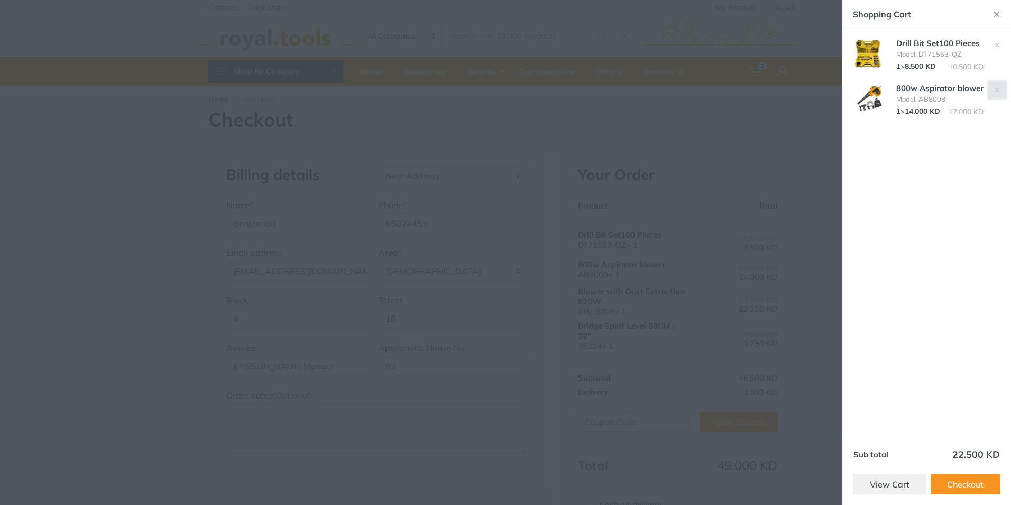
click at [997, 89] on use "button" at bounding box center [997, 90] width 4 height 4
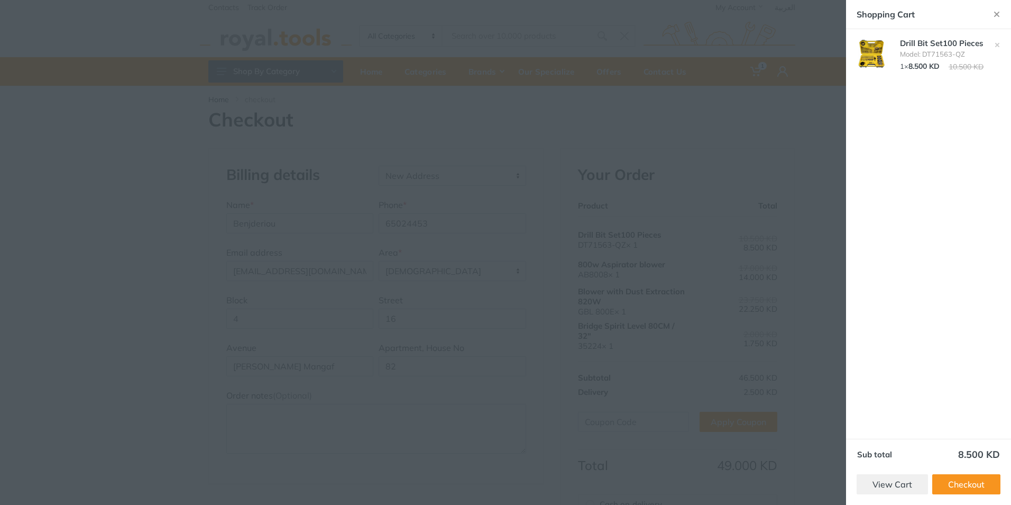
click at [876, 50] on img at bounding box center [873, 54] width 37 height 28
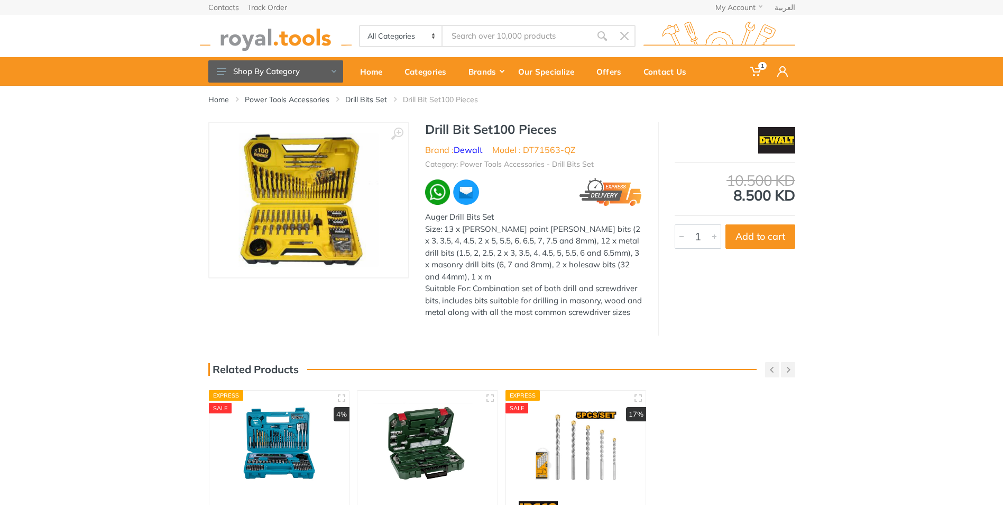
click at [325, 181] on img at bounding box center [309, 199] width 140 height 133
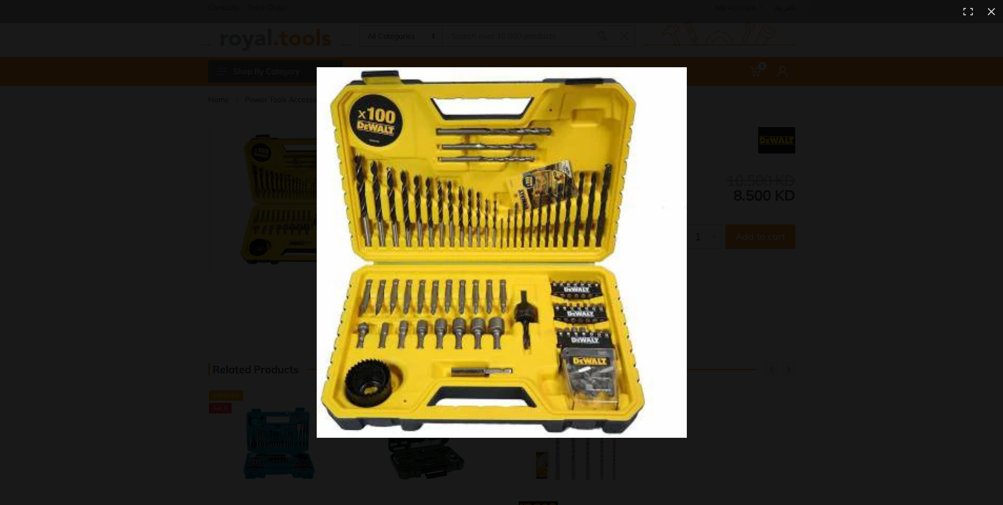
click at [482, 217] on img at bounding box center [502, 252] width 370 height 370
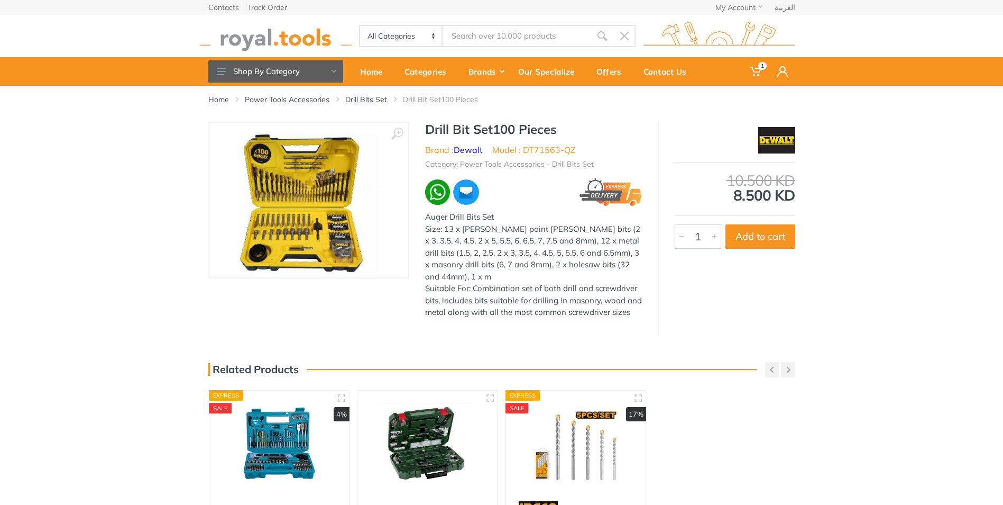
click at [483, 217] on div at bounding box center [392, 210] width 307 height 154
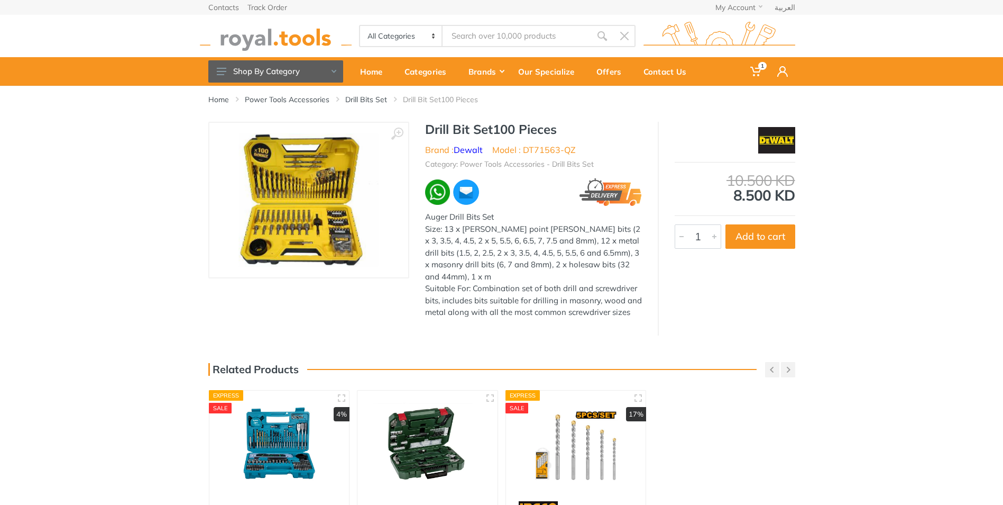
click at [295, 204] on img at bounding box center [309, 199] width 140 height 133
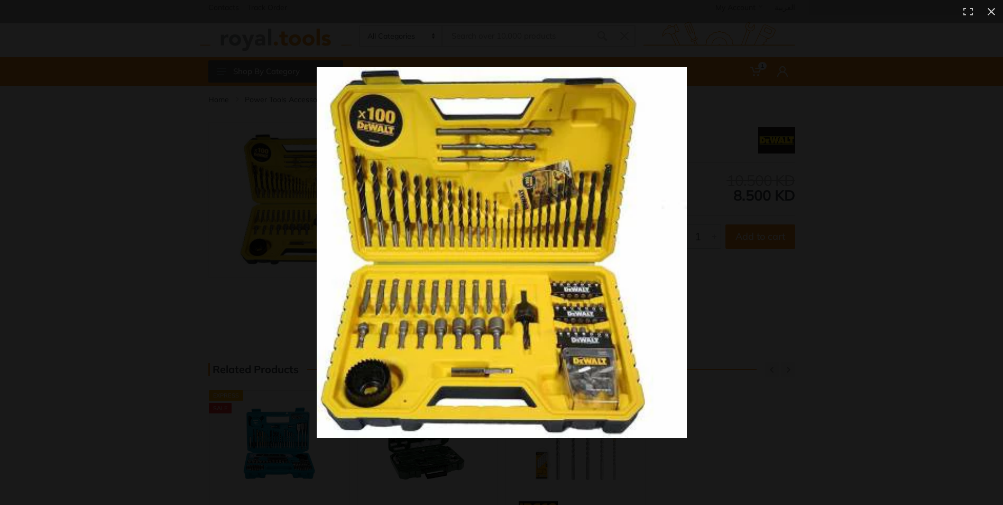
click at [317, 204] on img at bounding box center [502, 252] width 370 height 370
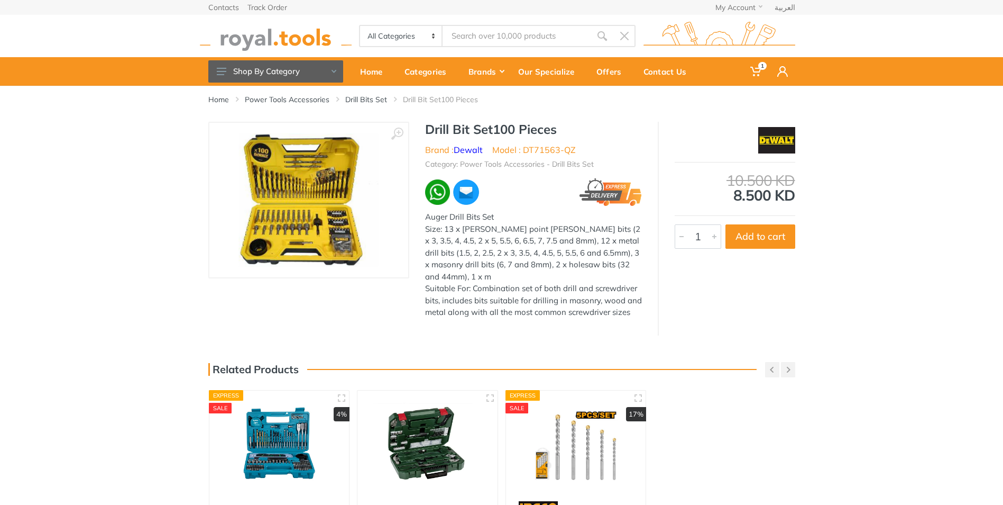
click at [350, 192] on img at bounding box center [309, 199] width 140 height 133
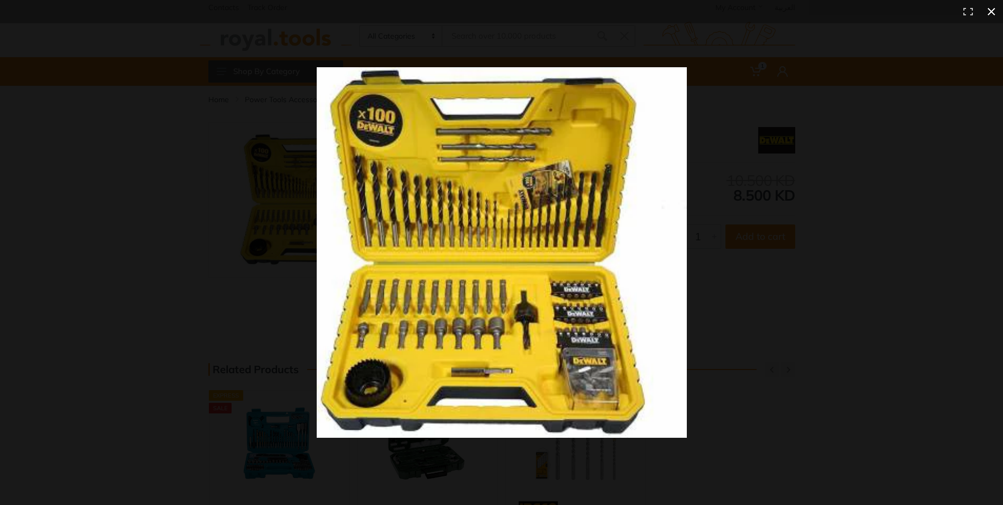
click at [802, 241] on div at bounding box center [722, 271] width 811 height 408
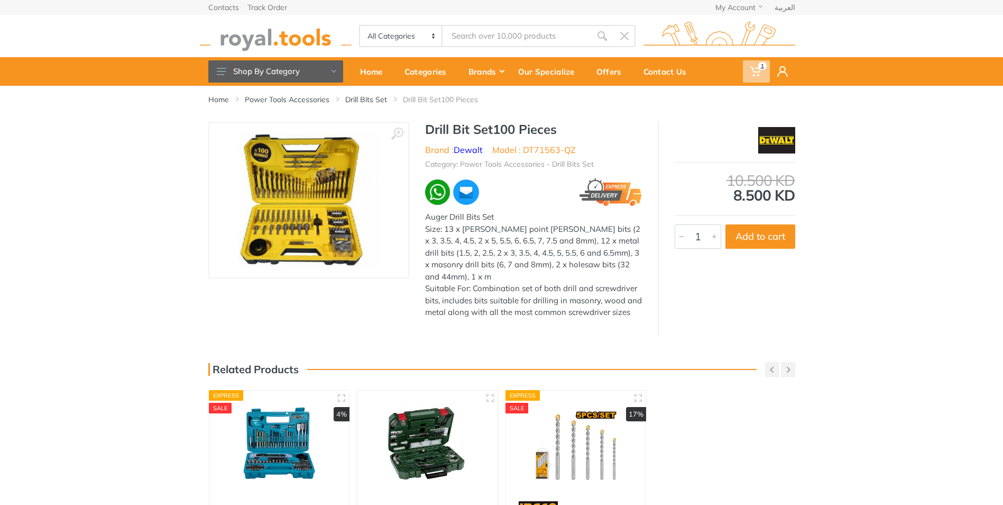
click at [762, 67] on span "1" at bounding box center [762, 66] width 8 height 8
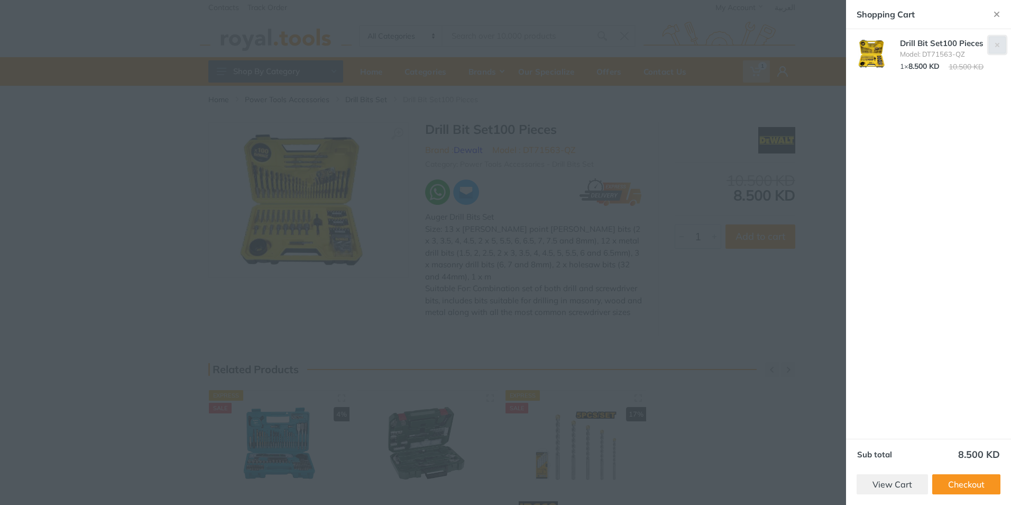
click at [998, 44] on use "button" at bounding box center [997, 45] width 4 height 4
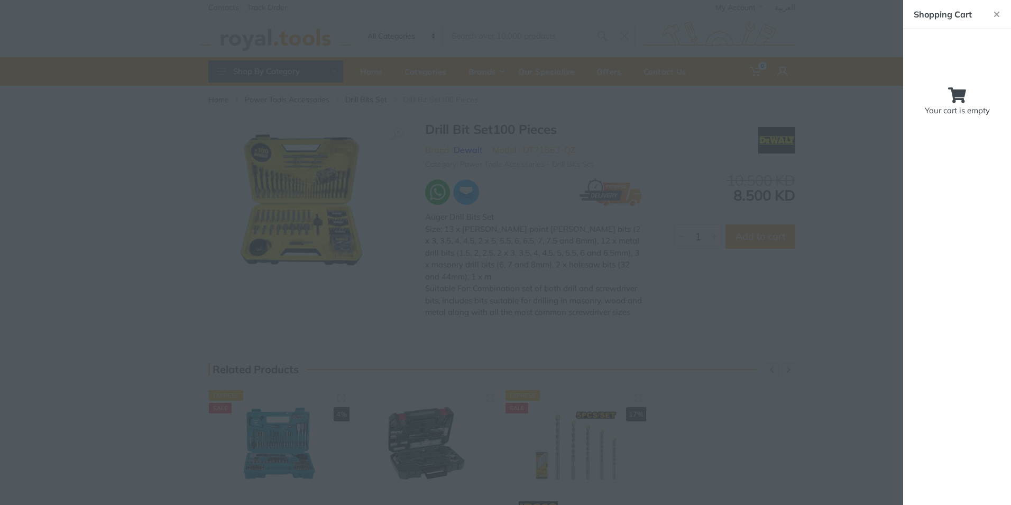
click at [984, 269] on div "Shopping Cart Your cart is empty" at bounding box center [957, 252] width 108 height 505
click at [788, 243] on div at bounding box center [505, 252] width 1011 height 505
